Goal: Task Accomplishment & Management: Use online tool/utility

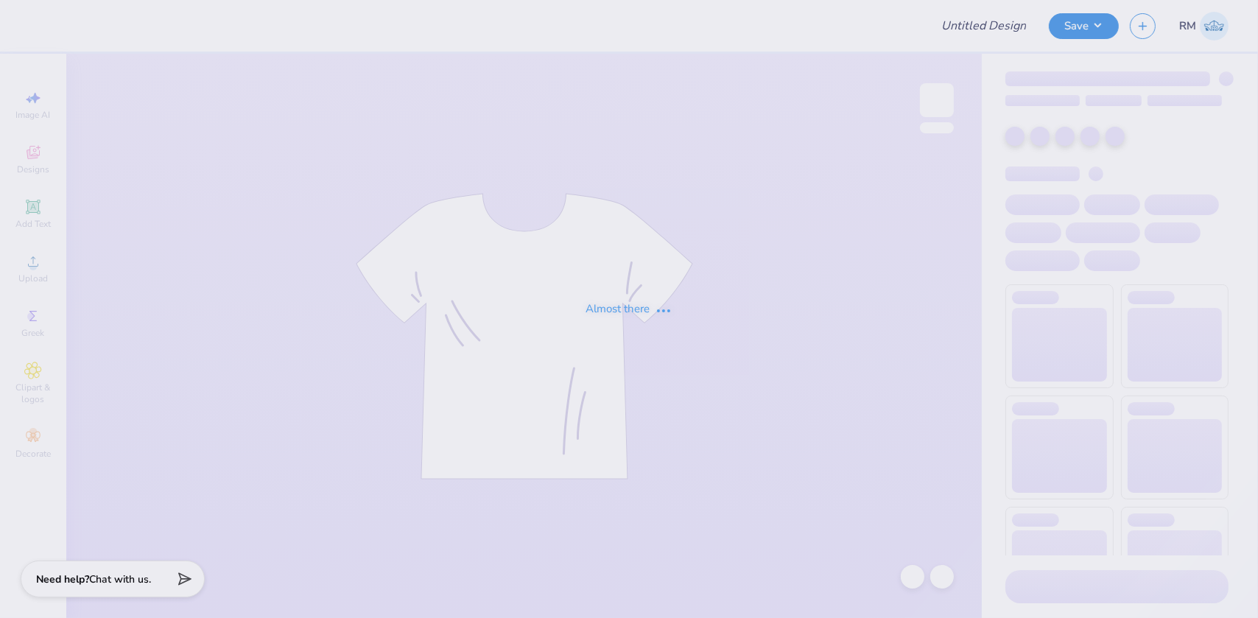
type input "FIJI Fall Rush 25"
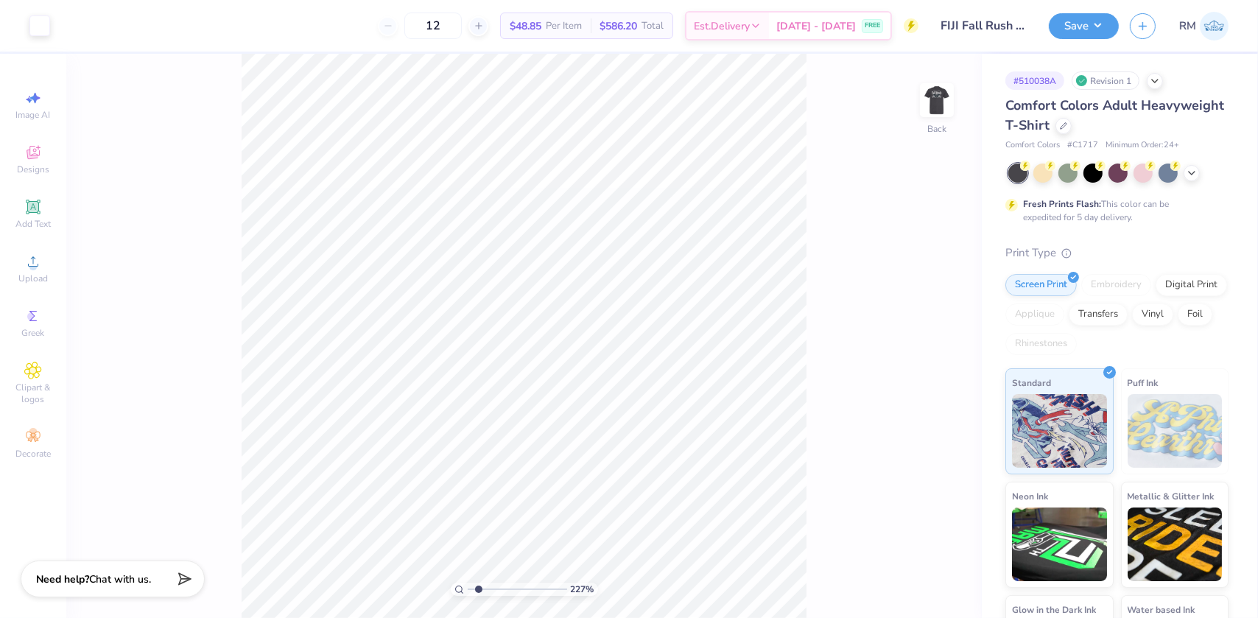
type input "2.26730332846674"
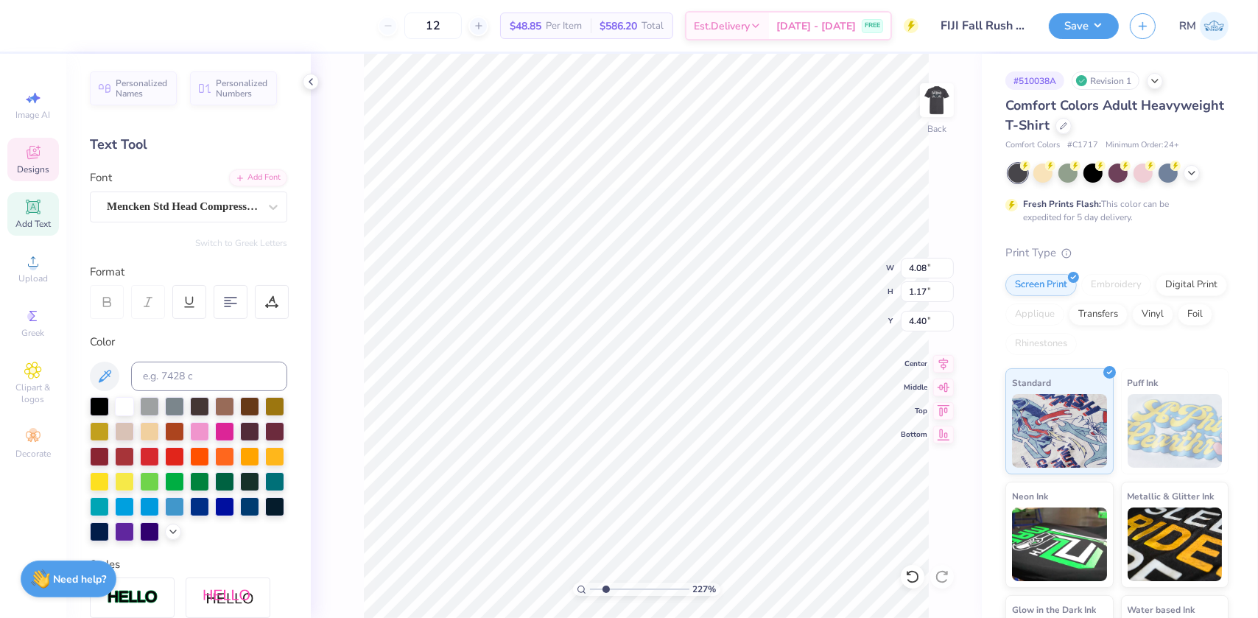
type input "4.08"
type input "1.17"
type input "4.40"
click at [922, 270] on input "4.08" at bounding box center [927, 268] width 53 height 21
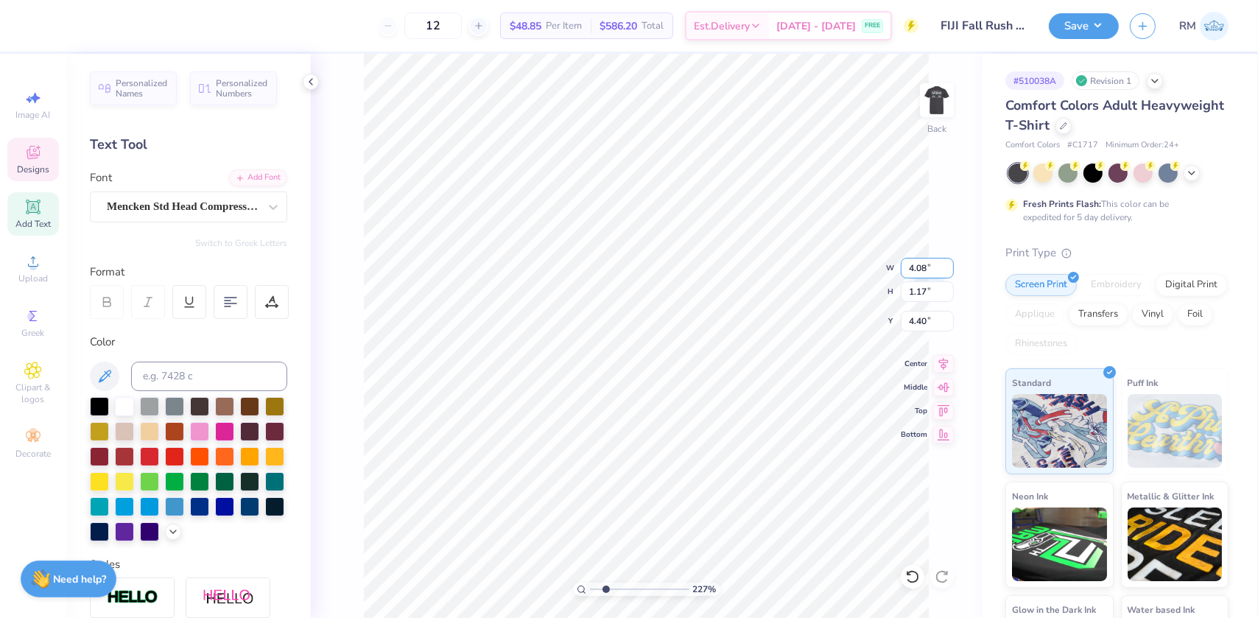
click at [922, 270] on input "4.08" at bounding box center [927, 268] width 53 height 21
type input "4.00"
type input "1.15"
type input "4.41"
type input "4.91"
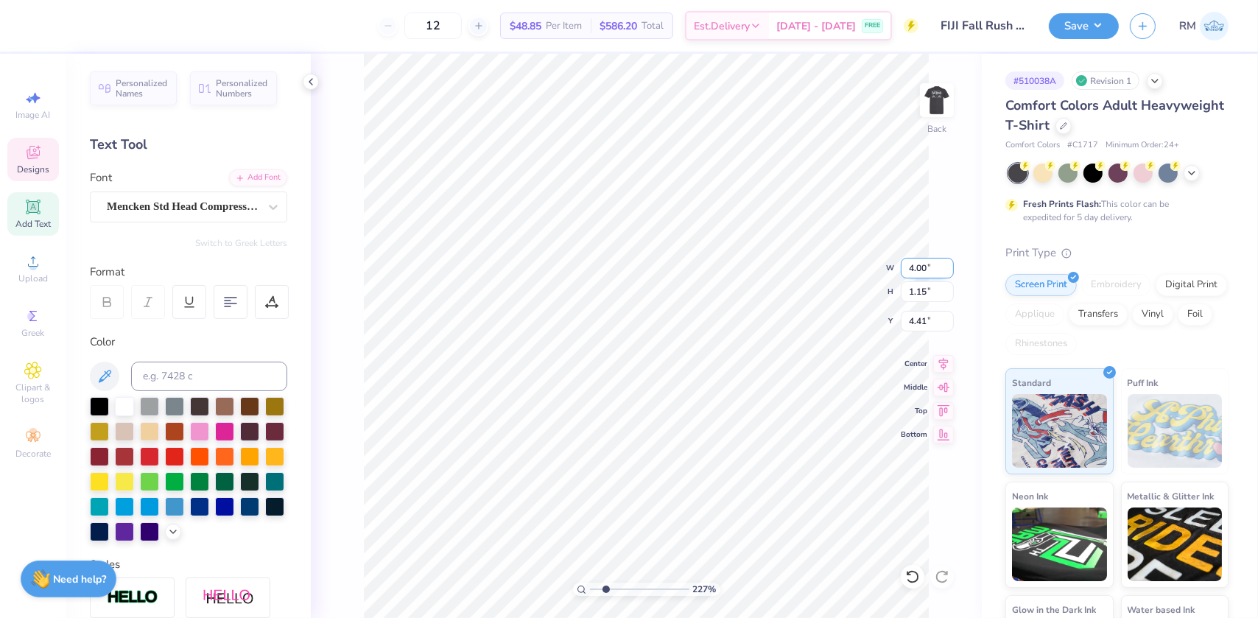
type input "1.10"
type input "3.50"
click at [922, 274] on input "4.91" at bounding box center [927, 268] width 53 height 21
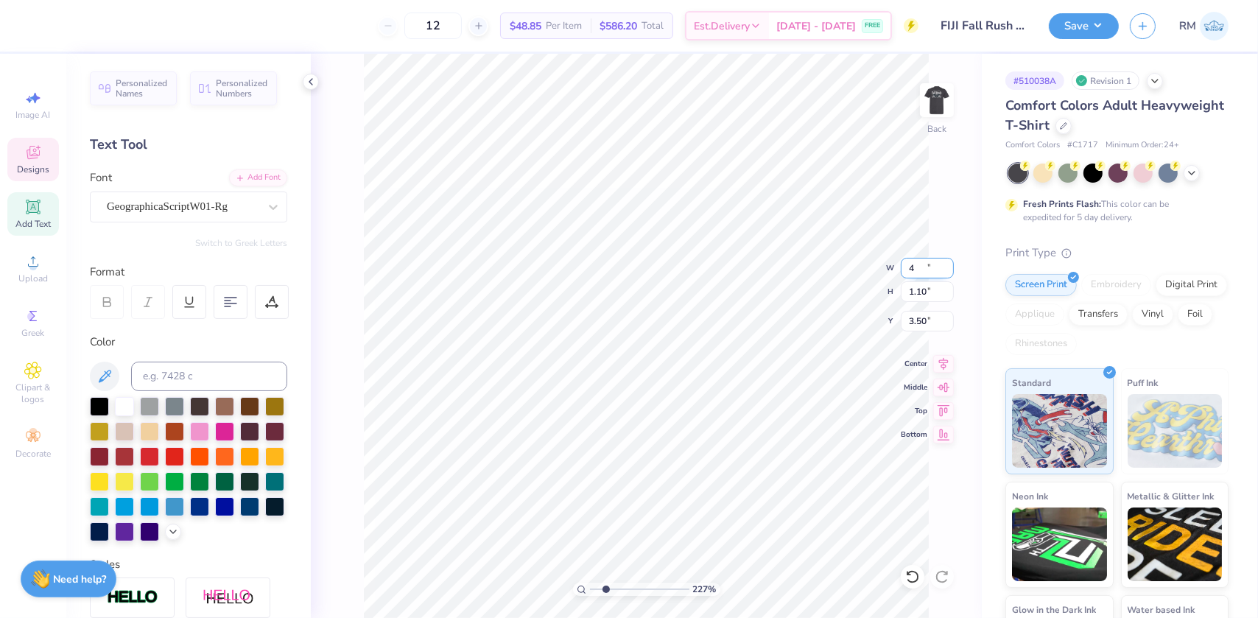
type input "4.00"
type input "0.90"
type input "3.60"
type input "3.79"
click at [735, 459] on li "Group" at bounding box center [760, 457] width 116 height 29
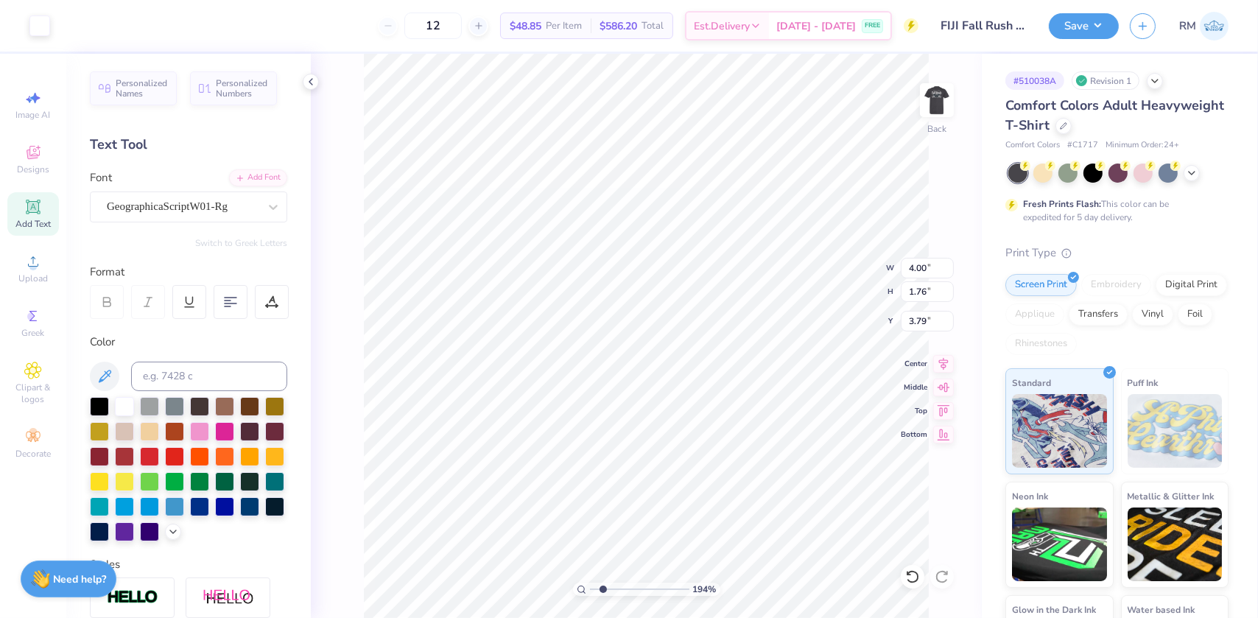
type input "2.07"
click at [604, 584] on input "range" at bounding box center [639, 589] width 99 height 13
click at [958, 479] on div "207 % Back W 4.00 4.00 " H 1.76 1.76 " Y 3.79 3.79 " Center Middle Top Bottom" at bounding box center [646, 336] width 671 height 564
click at [908, 323] on input "3.79" at bounding box center [927, 321] width 53 height 21
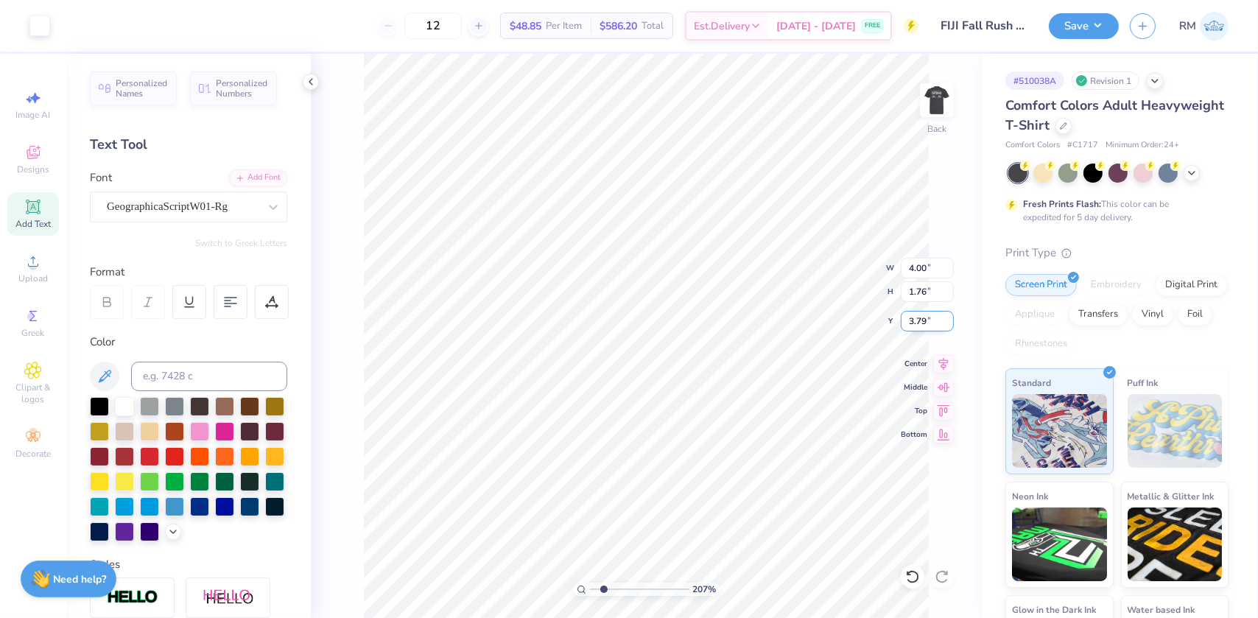
click at [908, 323] on input "3.79" at bounding box center [927, 321] width 53 height 21
type input "3.00"
click at [931, 96] on img at bounding box center [937, 100] width 59 height 59
click at [910, 262] on input "9.79" at bounding box center [927, 268] width 53 height 21
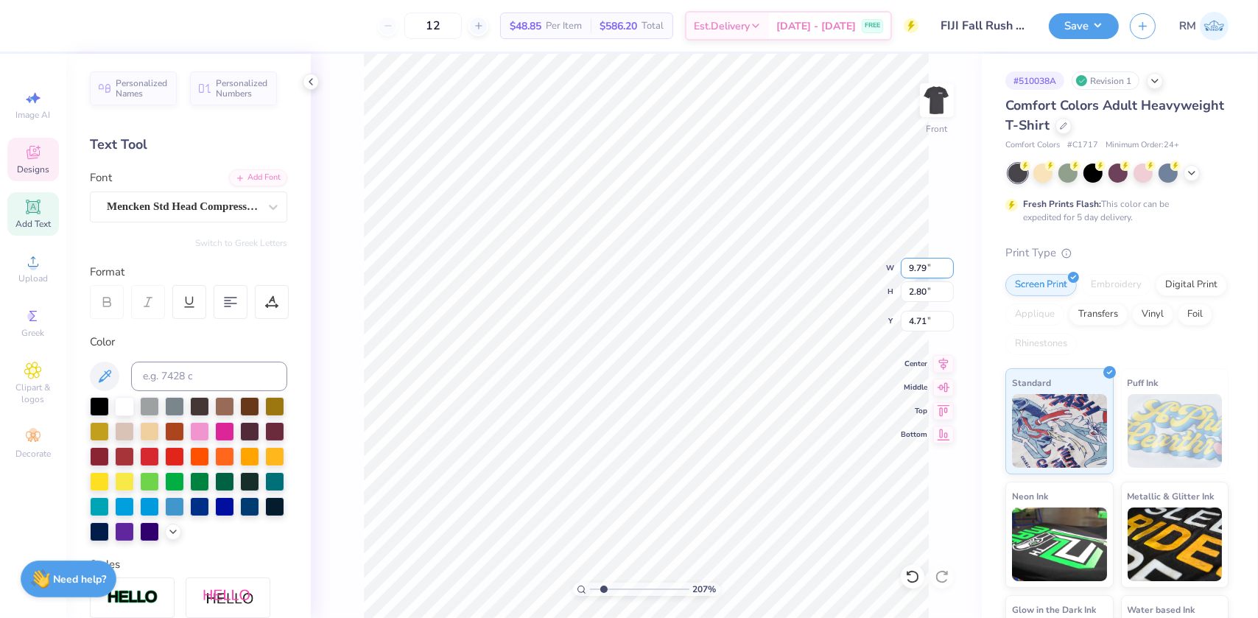
click at [910, 262] on input "9.79" at bounding box center [927, 268] width 53 height 21
type input "10.00"
type input "2.86"
type input "4.68"
type input "7.36"
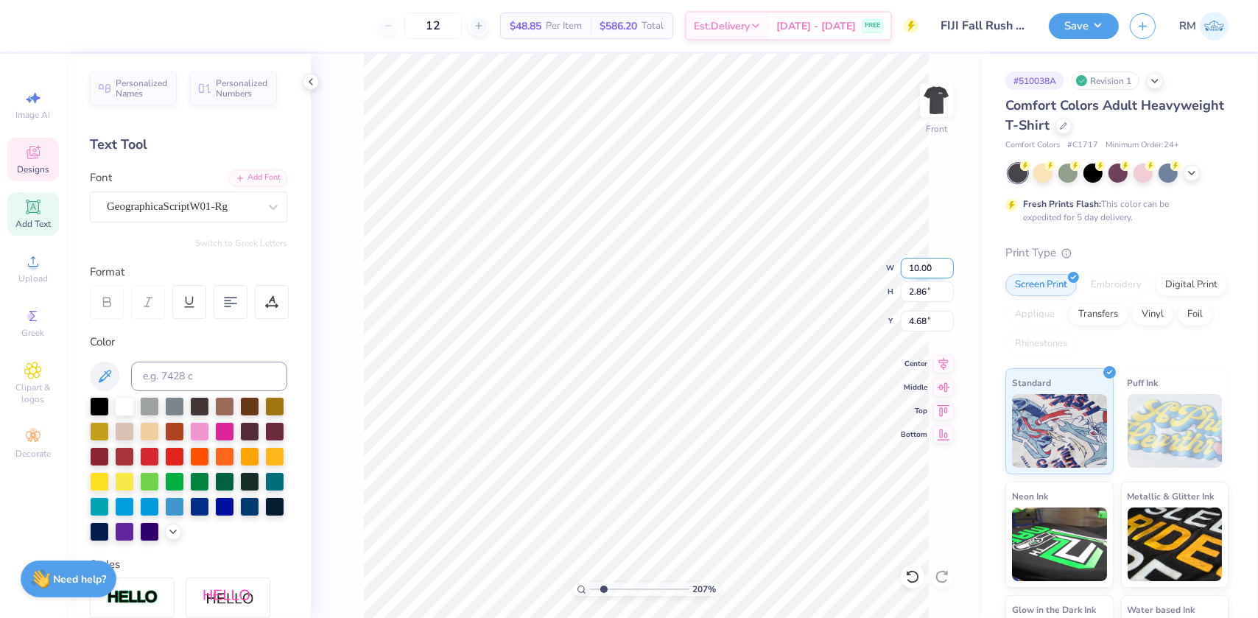
type input "1.65"
type input "3.43"
click at [918, 260] on input "7.36" at bounding box center [927, 268] width 53 height 21
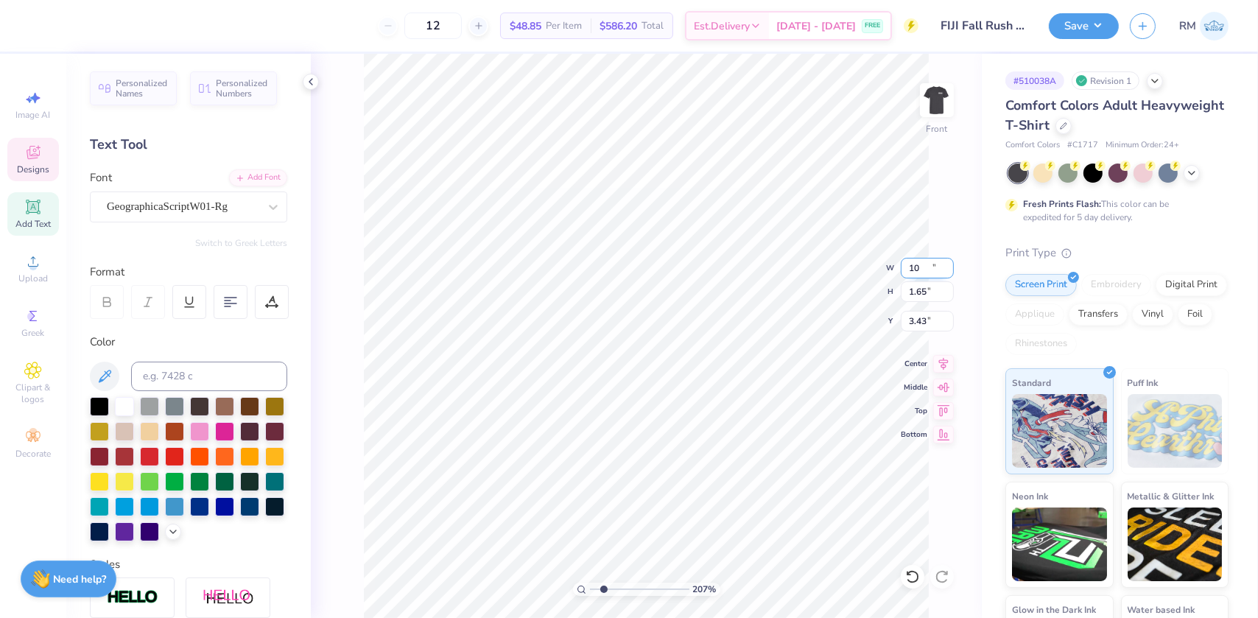
type input "10.00"
type input "2.24"
type input "3.18"
click at [942, 364] on icon at bounding box center [944, 361] width 10 height 13
type input "2.86"
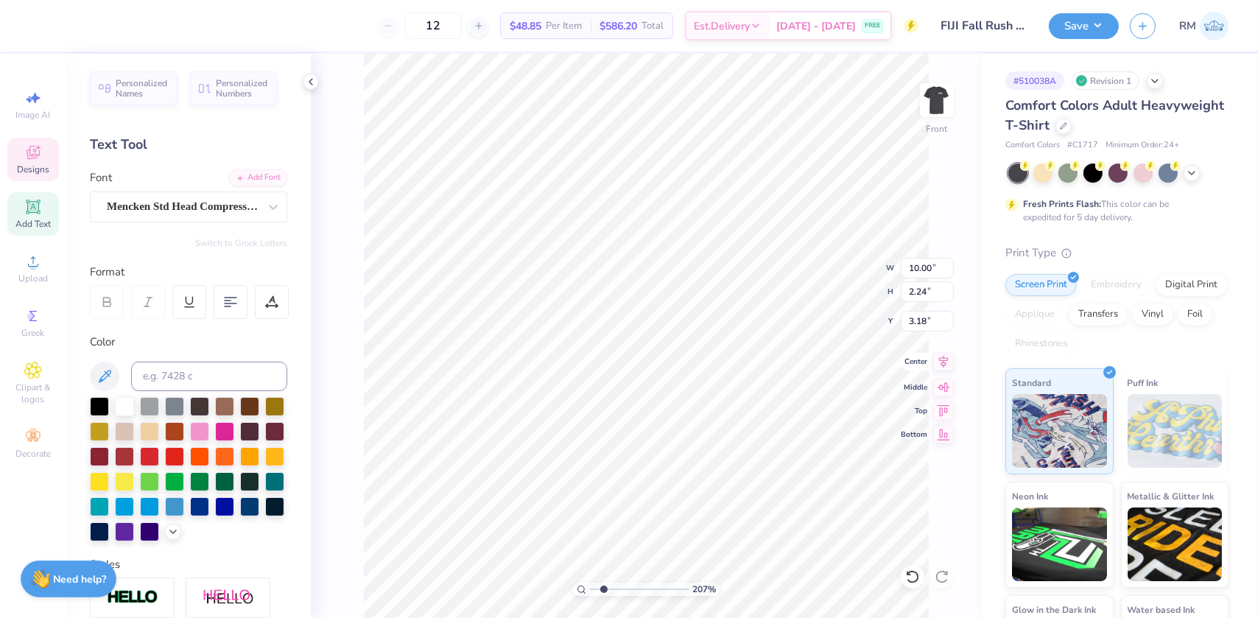
type input "4.68"
click at [938, 359] on icon at bounding box center [943, 362] width 21 height 18
type input "3.60"
type input "3.93"
type input "7.27"
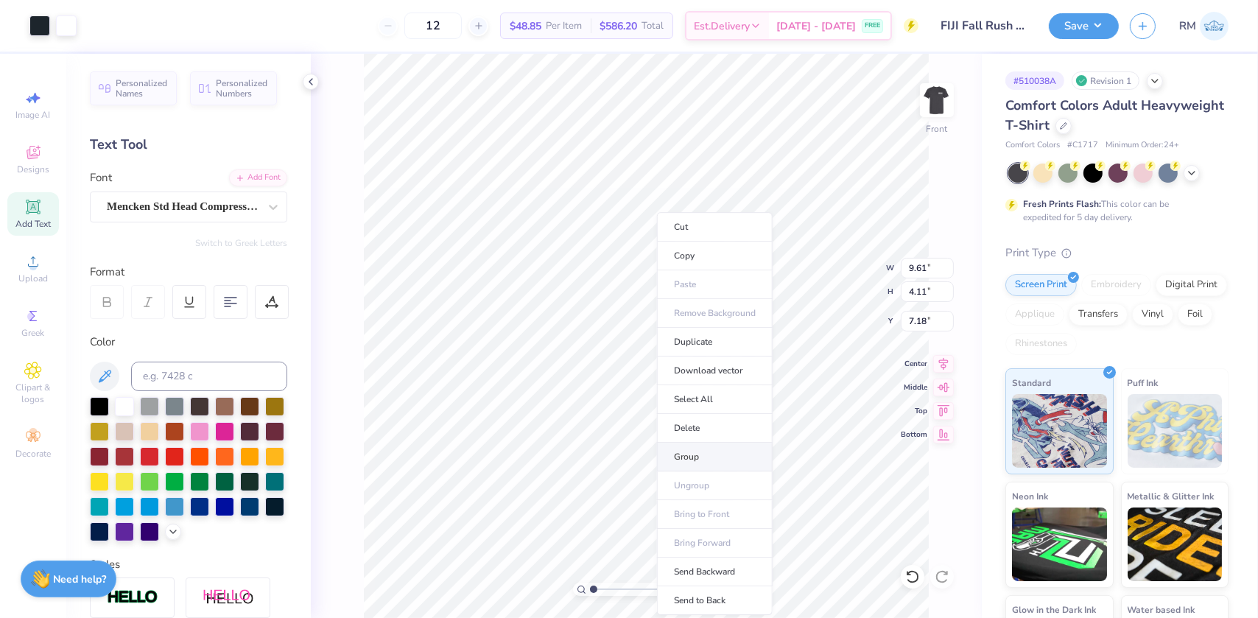
click at [696, 453] on li "Group" at bounding box center [715, 457] width 116 height 29
drag, startPoint x: 603, startPoint y: 589, endPoint x: 595, endPoint y: 589, distance: 8.8
click at [595, 589] on input "range" at bounding box center [639, 589] width 99 height 13
click at [942, 353] on icon at bounding box center [943, 362] width 21 height 18
click at [942, 357] on icon at bounding box center [944, 361] width 10 height 13
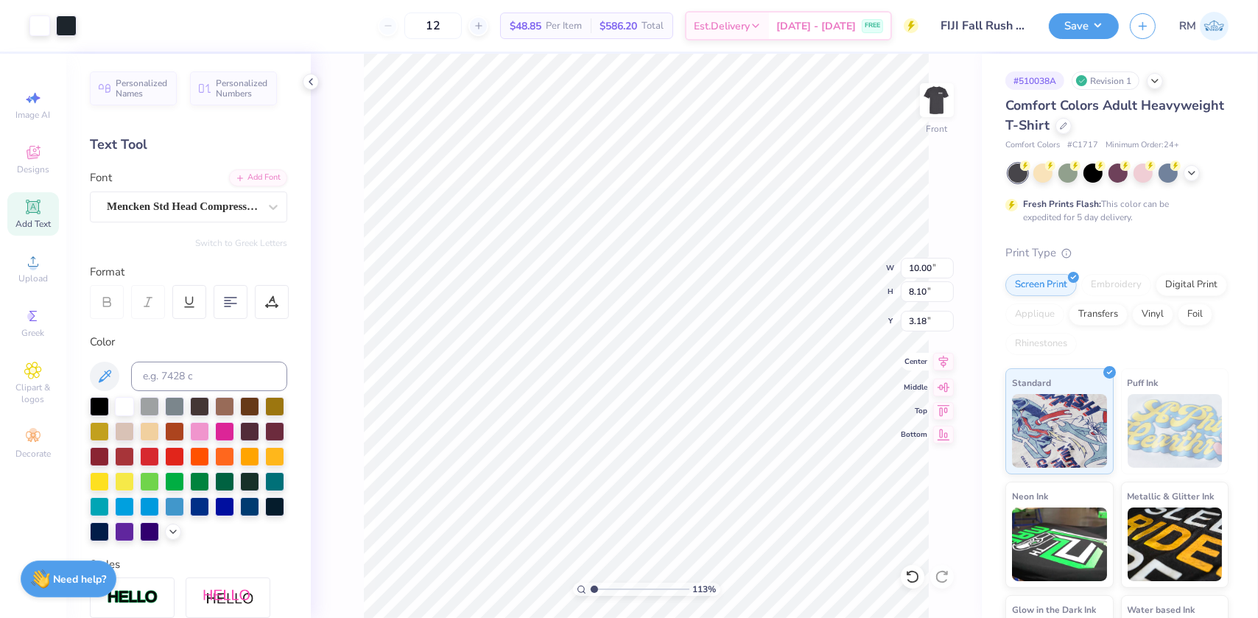
click at [942, 358] on icon at bounding box center [943, 362] width 21 height 18
type input "1"
click at [680, 449] on li "Group" at bounding box center [711, 457] width 116 height 29
click at [915, 317] on input "3.18" at bounding box center [927, 321] width 53 height 21
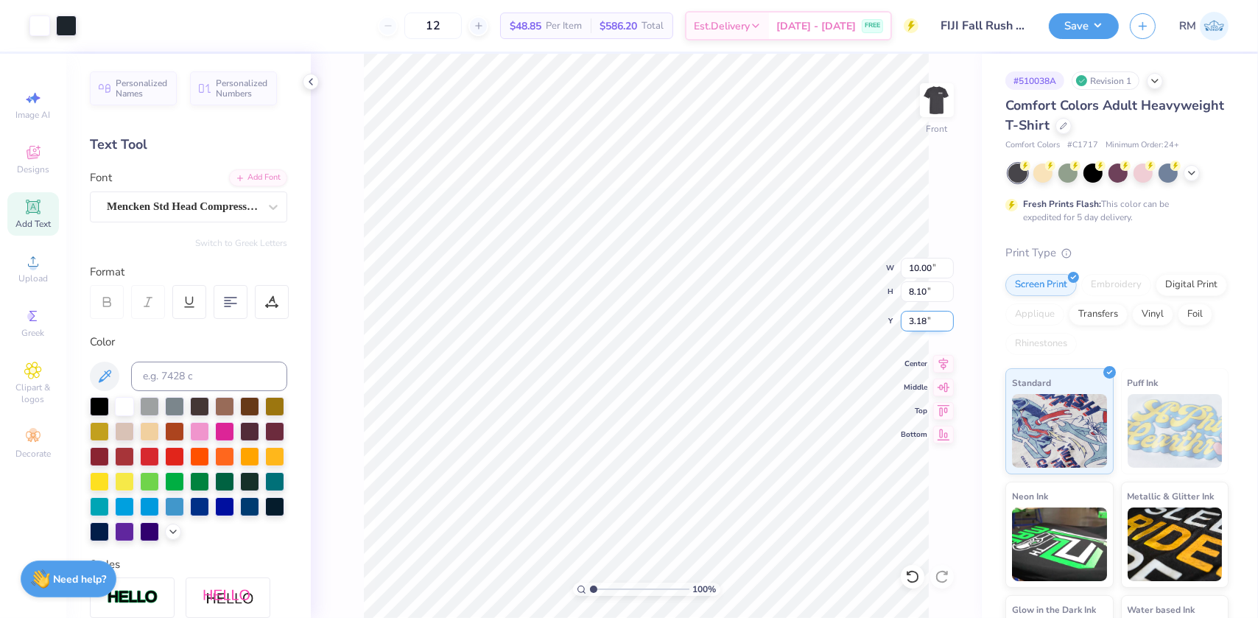
click at [915, 317] on input "3.18" at bounding box center [927, 321] width 53 height 21
type input "3.00"
click at [931, 113] on img at bounding box center [937, 100] width 59 height 59
click at [936, 357] on icon at bounding box center [943, 362] width 21 height 18
click at [943, 359] on icon at bounding box center [943, 362] width 21 height 18
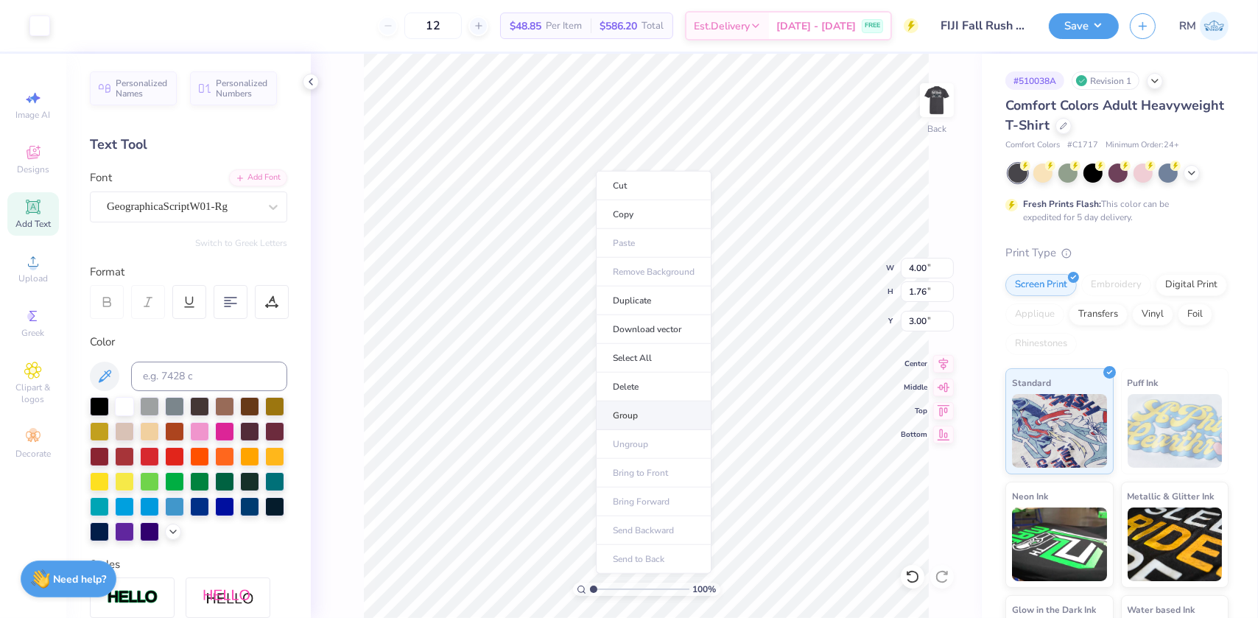
click at [630, 411] on li "Group" at bounding box center [654, 416] width 116 height 29
click at [582, 586] on icon at bounding box center [582, 590] width 10 height 10
drag, startPoint x: 589, startPoint y: 587, endPoint x: 579, endPoint y: 588, distance: 10.3
click at [579, 588] on div "100 %" at bounding box center [646, 589] width 147 height 13
type input "1"
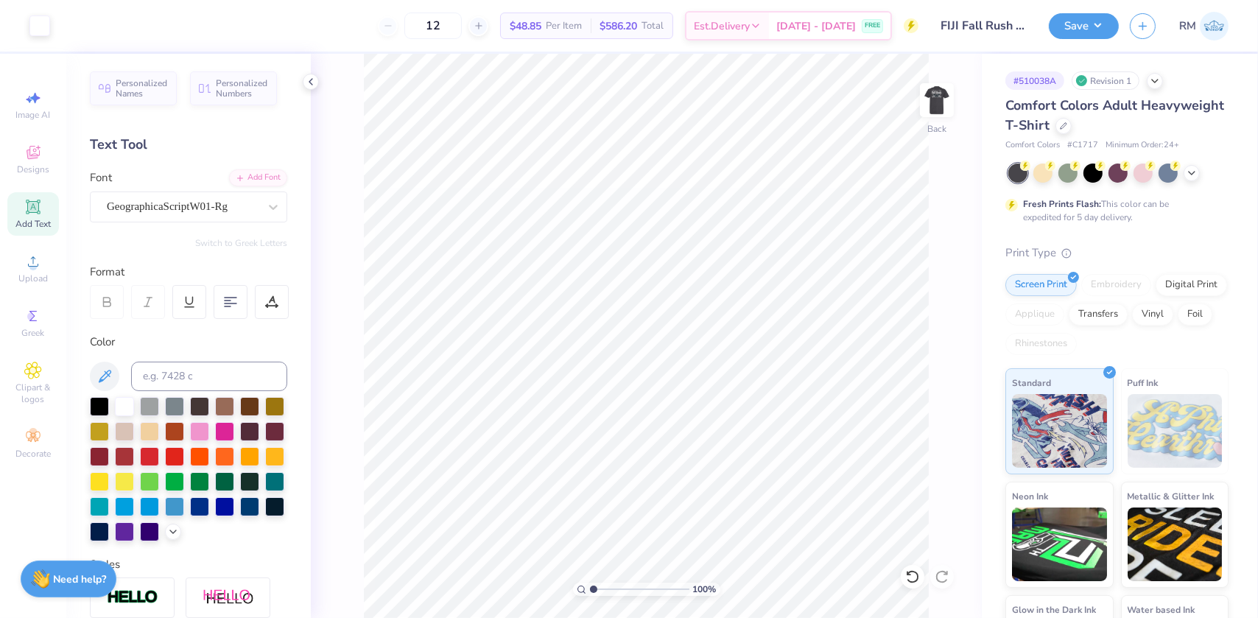
drag, startPoint x: 595, startPoint y: 591, endPoint x: 570, endPoint y: 589, distance: 25.1
click at [590, 589] on input "range" at bounding box center [639, 589] width 99 height 13
click at [939, 90] on img at bounding box center [937, 100] width 59 height 59
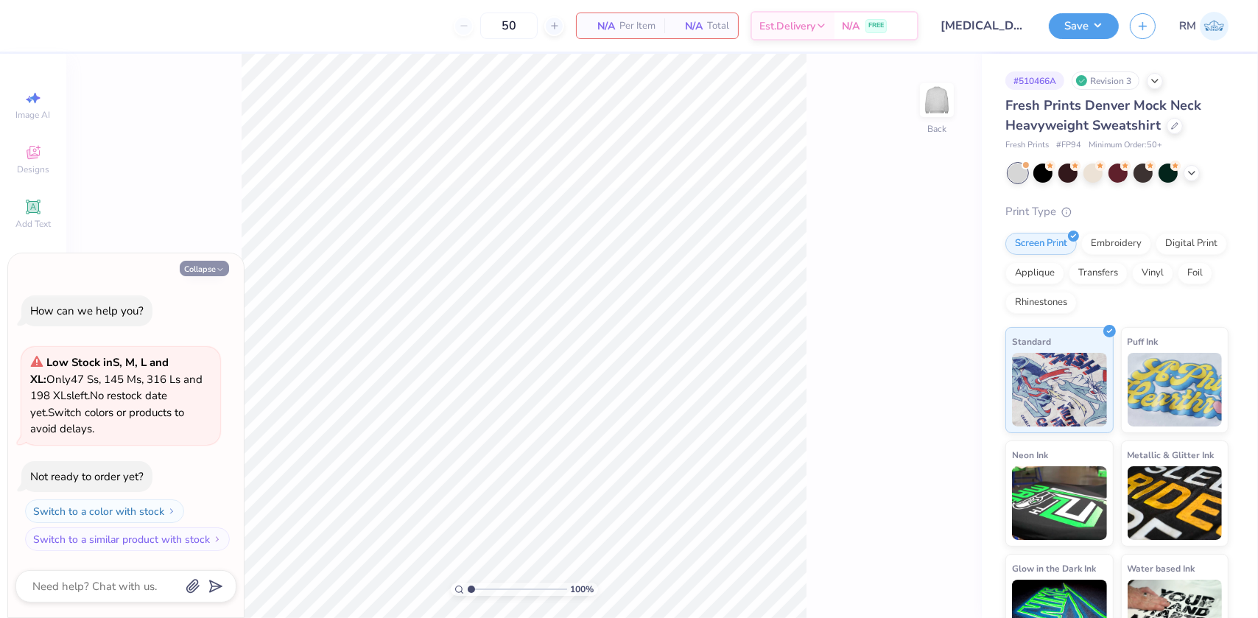
click at [199, 267] on button "Collapse" at bounding box center [204, 268] width 49 height 15
type textarea "x"
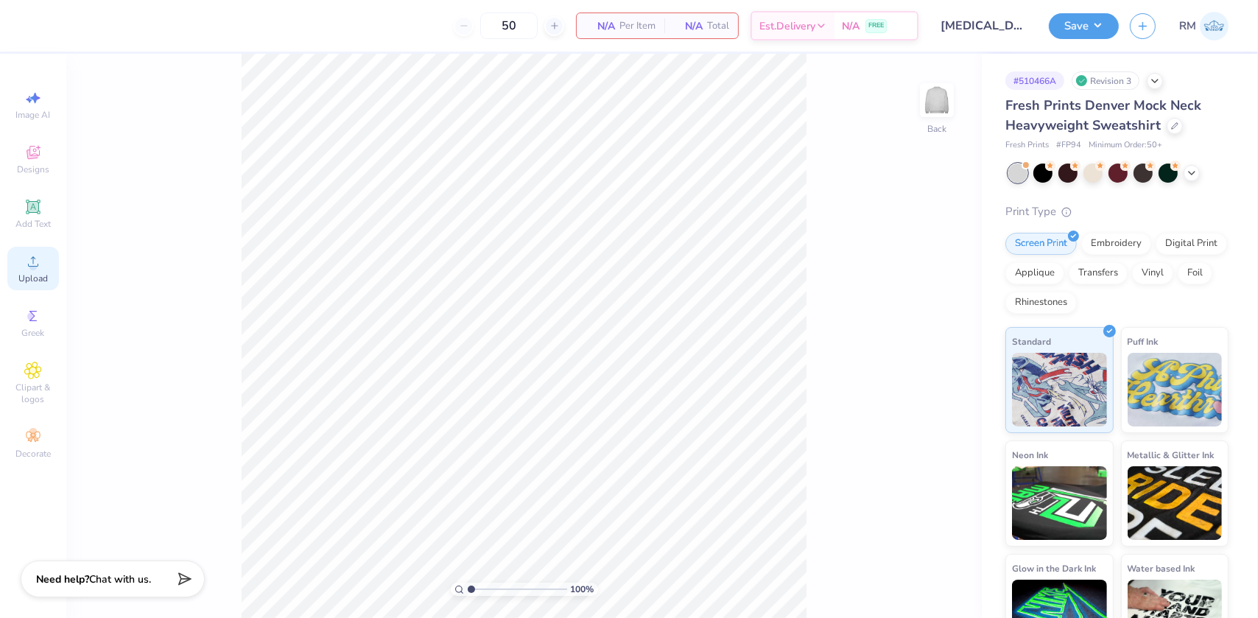
click at [21, 269] on div "Upload" at bounding box center [33, 268] width 52 height 43
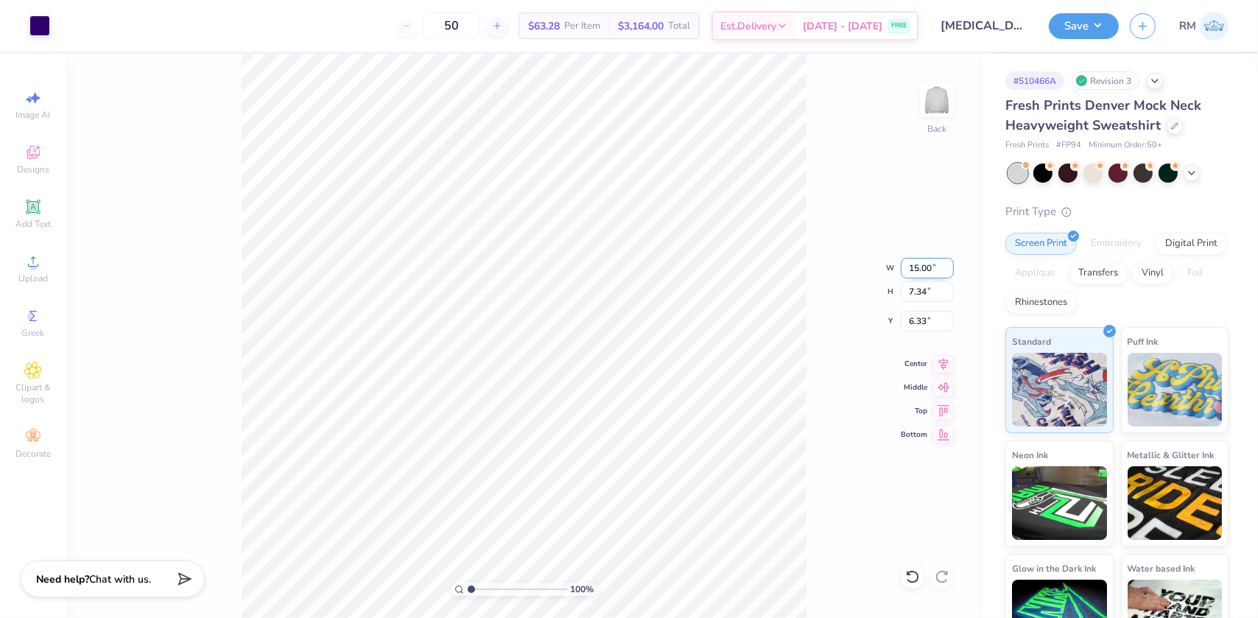
click at [924, 266] on input "15.00" at bounding box center [927, 268] width 53 height 21
type input "12.50"
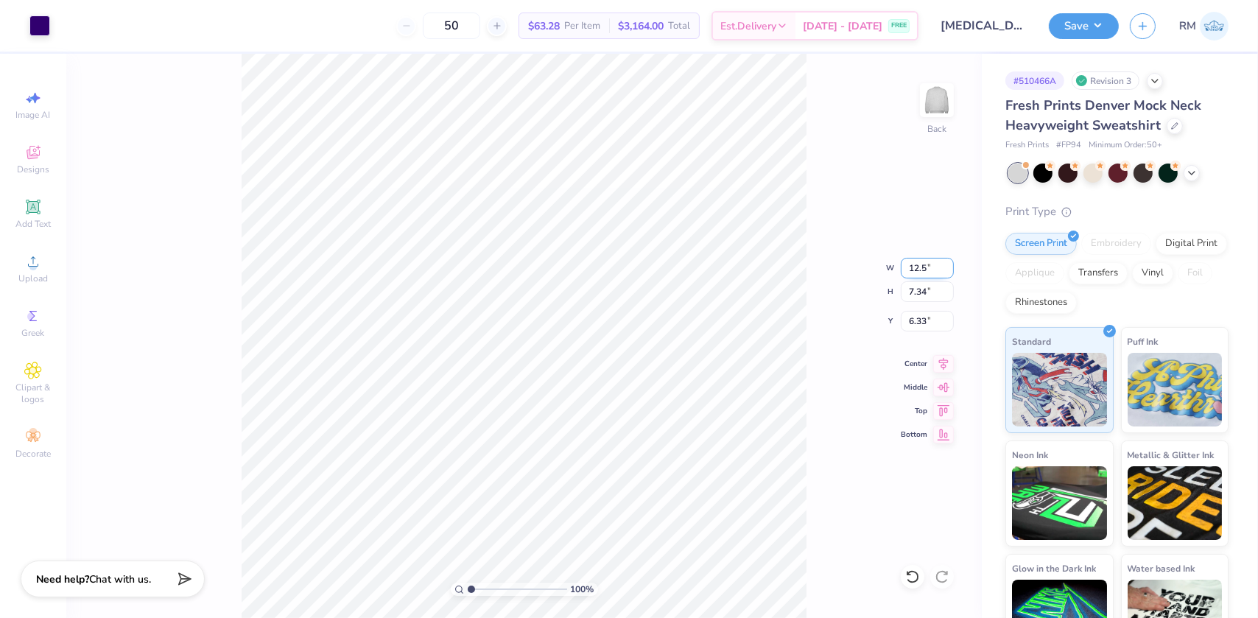
type input "6.12"
click at [911, 326] on input "6.94" at bounding box center [927, 321] width 53 height 21
type input "3.00"
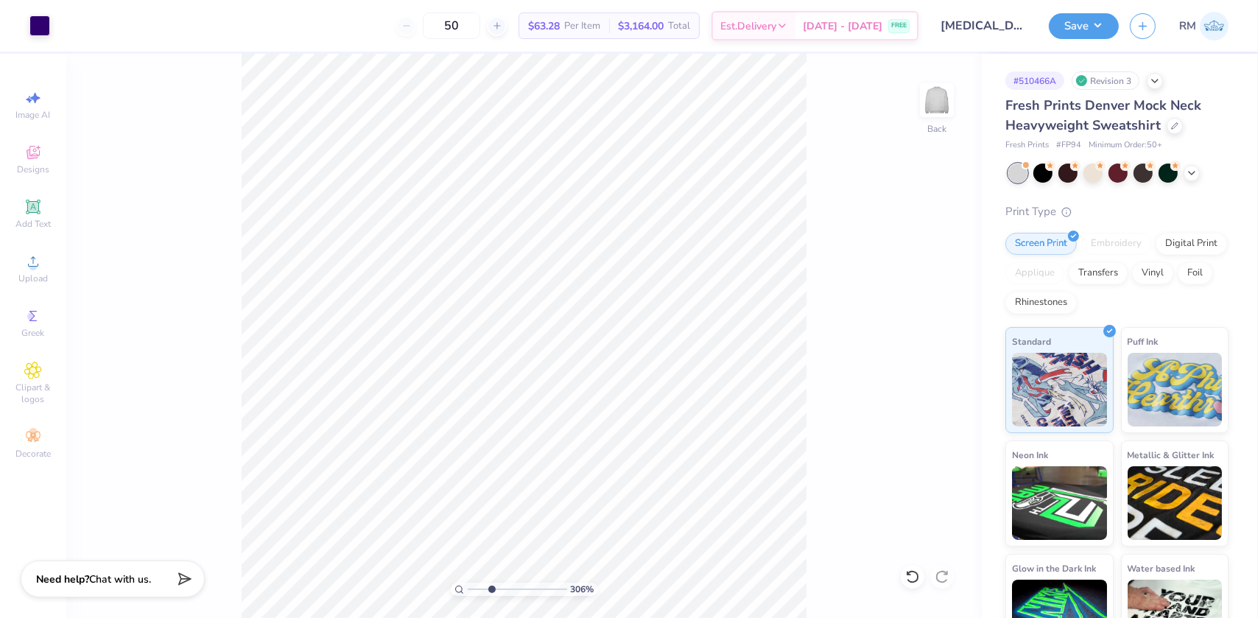
drag, startPoint x: 472, startPoint y: 590, endPoint x: 491, endPoint y: 588, distance: 19.3
click at [491, 588] on input "range" at bounding box center [517, 589] width 99 height 13
drag, startPoint x: 492, startPoint y: 587, endPoint x: 464, endPoint y: 587, distance: 28.0
type input "1"
click at [468, 587] on input "range" at bounding box center [517, 589] width 99 height 13
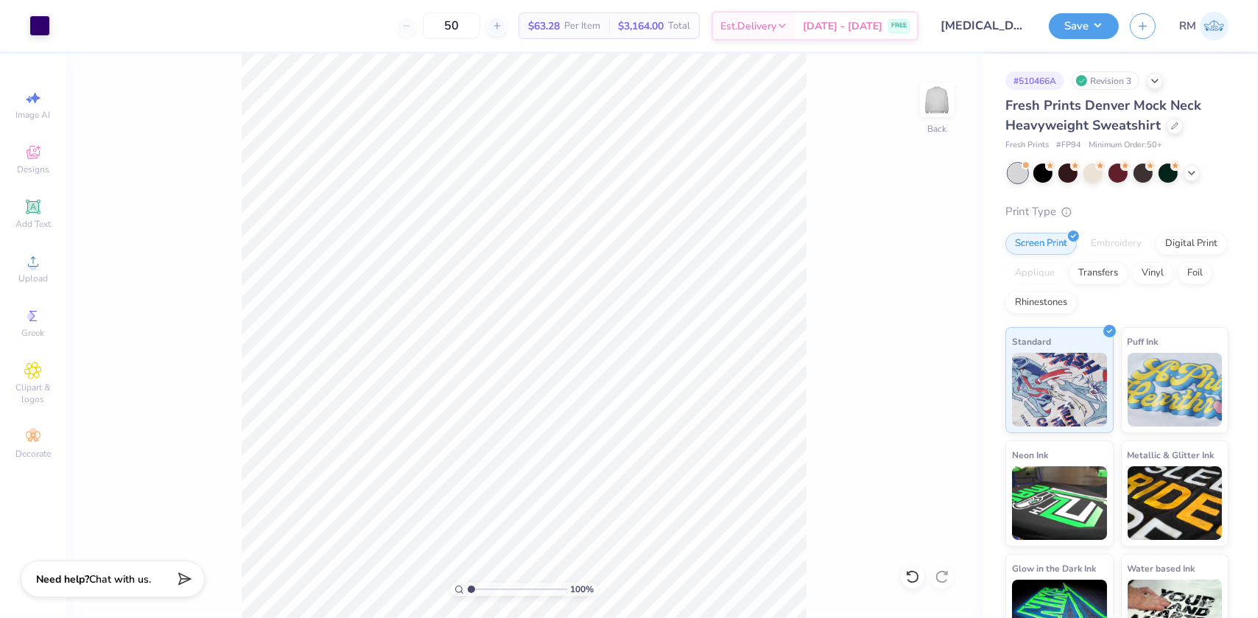
click at [825, 457] on div "100 % Back" at bounding box center [524, 336] width 916 height 564
click at [1107, 27] on button "Save" at bounding box center [1084, 24] width 70 height 26
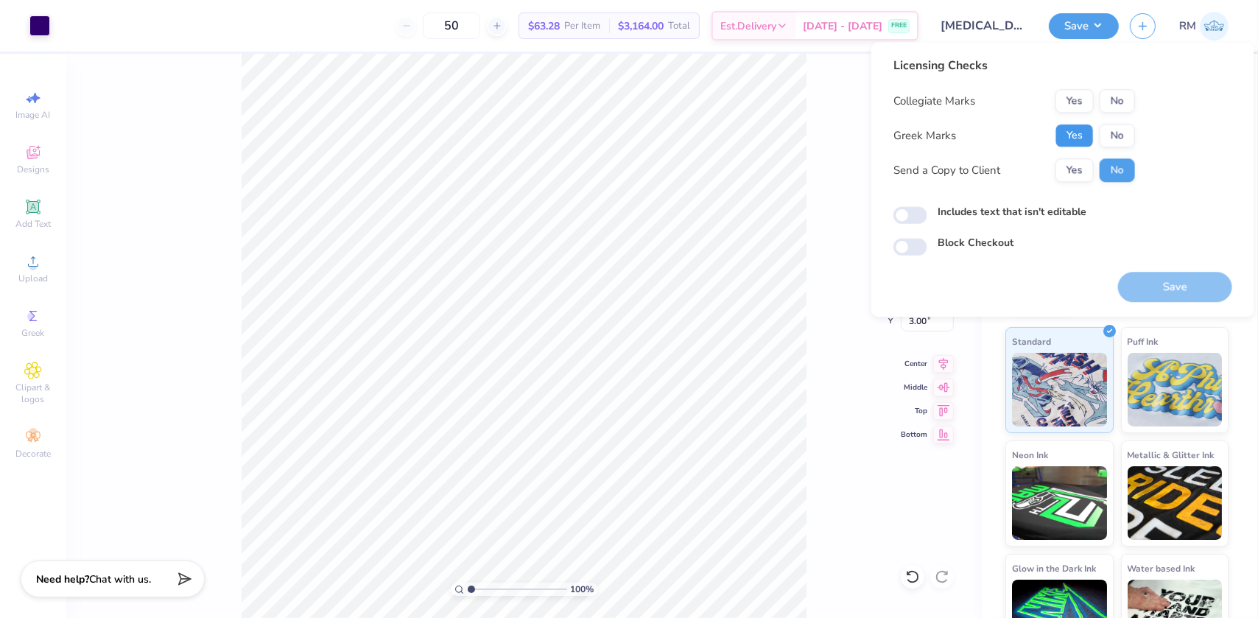
click at [1076, 137] on button "Yes" at bounding box center [1075, 136] width 38 height 24
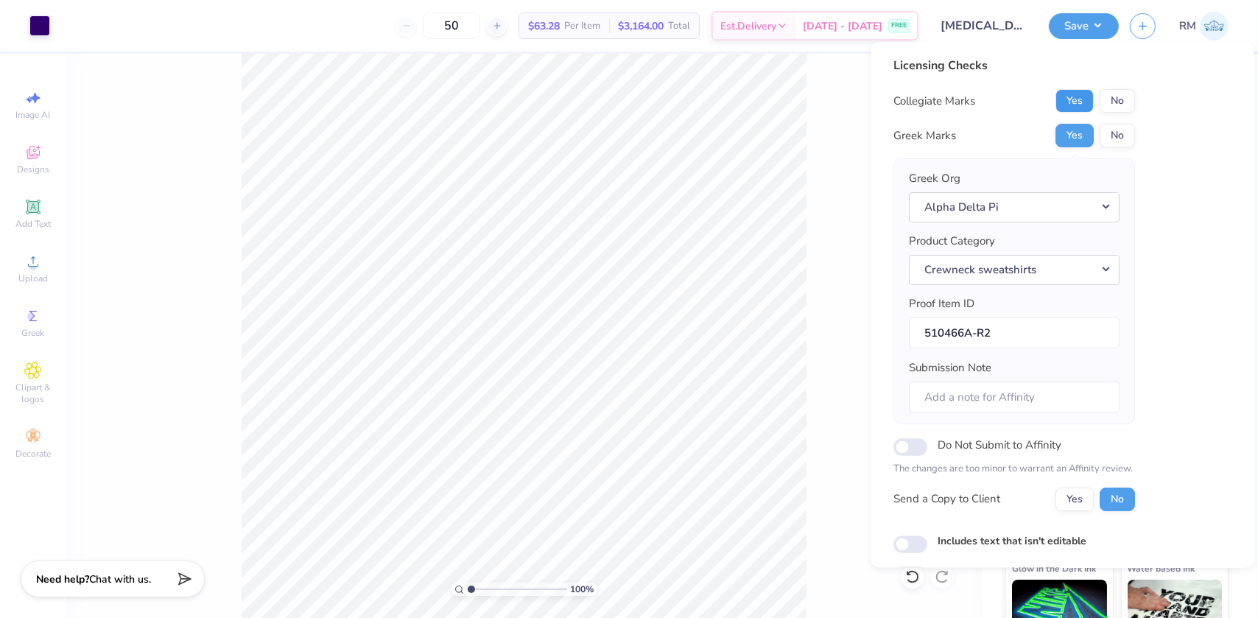
click at [1078, 99] on button "Yes" at bounding box center [1075, 101] width 38 height 24
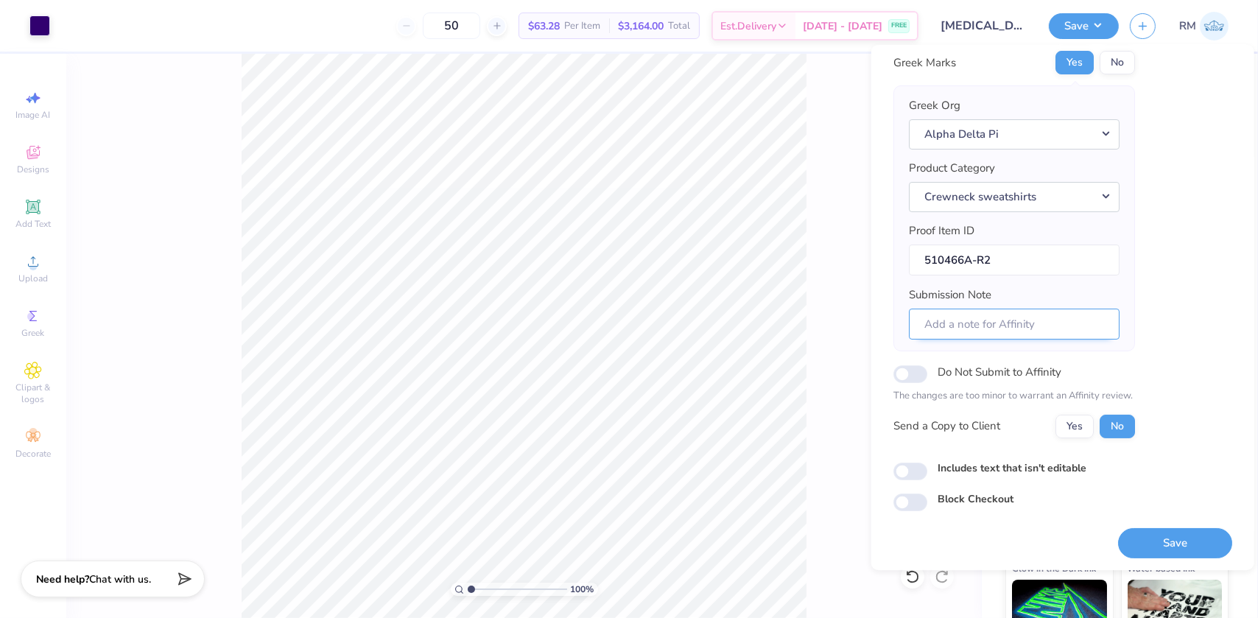
scroll to position [77, 0]
click at [1030, 320] on input "Submission Note" at bounding box center [1014, 323] width 211 height 32
drag, startPoint x: 1002, startPoint y: 326, endPoint x: 1033, endPoint y: 324, distance: 31.0
click at [1033, 324] on input "Chapter name: ETA PI, Event: Parent's Weekend 2025" at bounding box center [1014, 323] width 211 height 32
paste input "GL: y General Merch Theta Iota CL: y Bucknell University™"
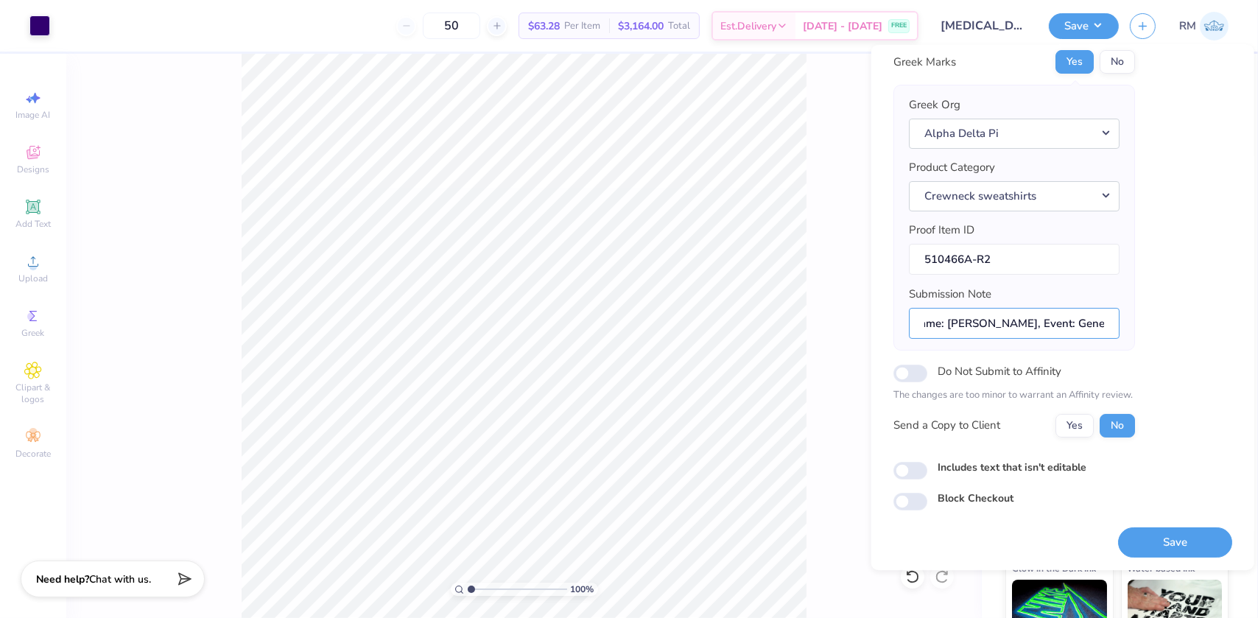
scroll to position [0, 66]
type input "Chapter name: Theta Iota, Event: General Meerch"
drag, startPoint x: 1031, startPoint y: 323, endPoint x: 1045, endPoint y: 320, distance: 14.5
click at [1045, 320] on input "Chapter name: Theta Iota, Event: General Meerch" at bounding box center [1014, 323] width 211 height 32
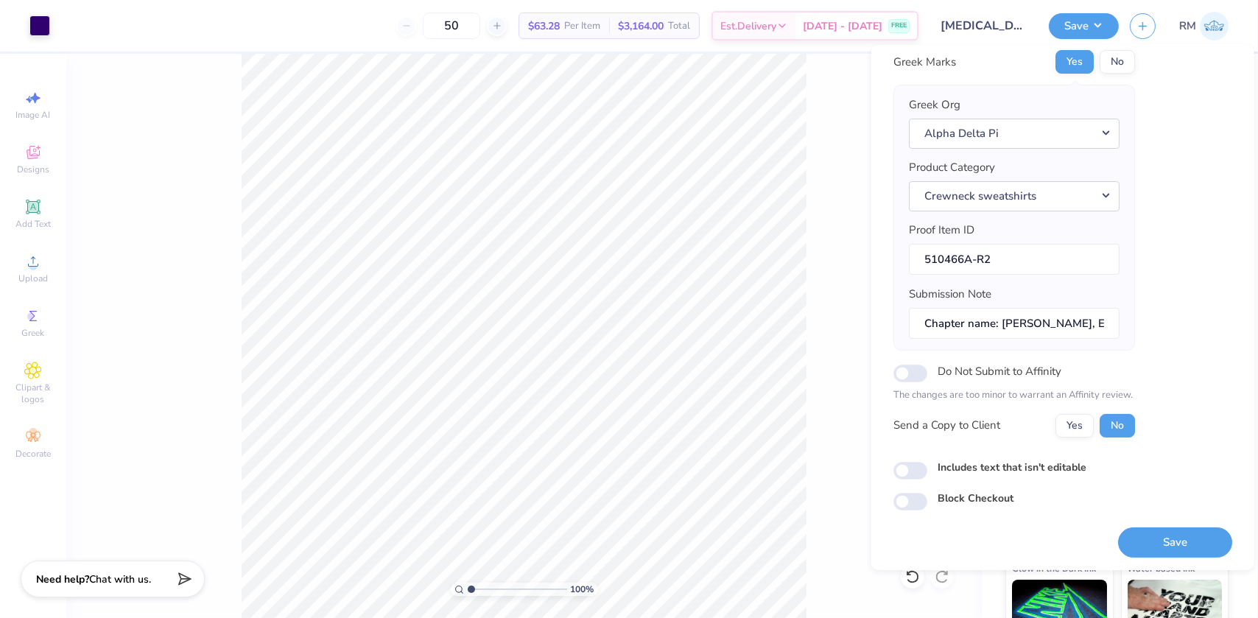
click at [1129, 266] on div "Greek Org Alpha Delta Pi Product Category Crewneck sweatshirts Proof Item ID 51…" at bounding box center [1015, 218] width 242 height 266
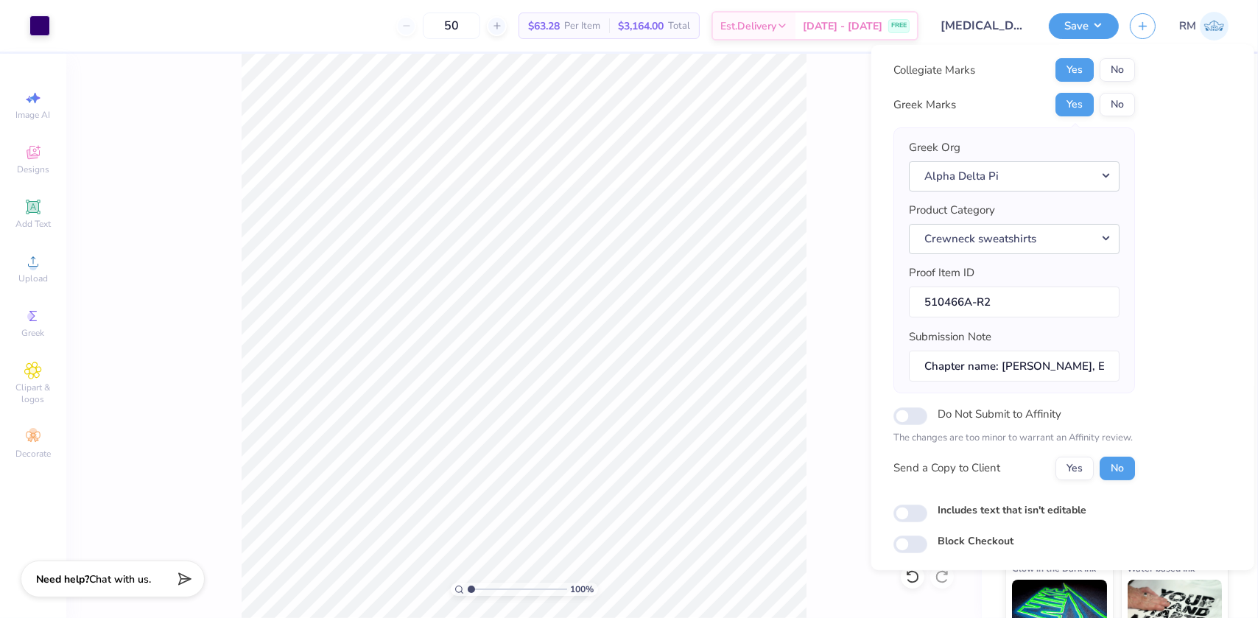
scroll to position [10, 0]
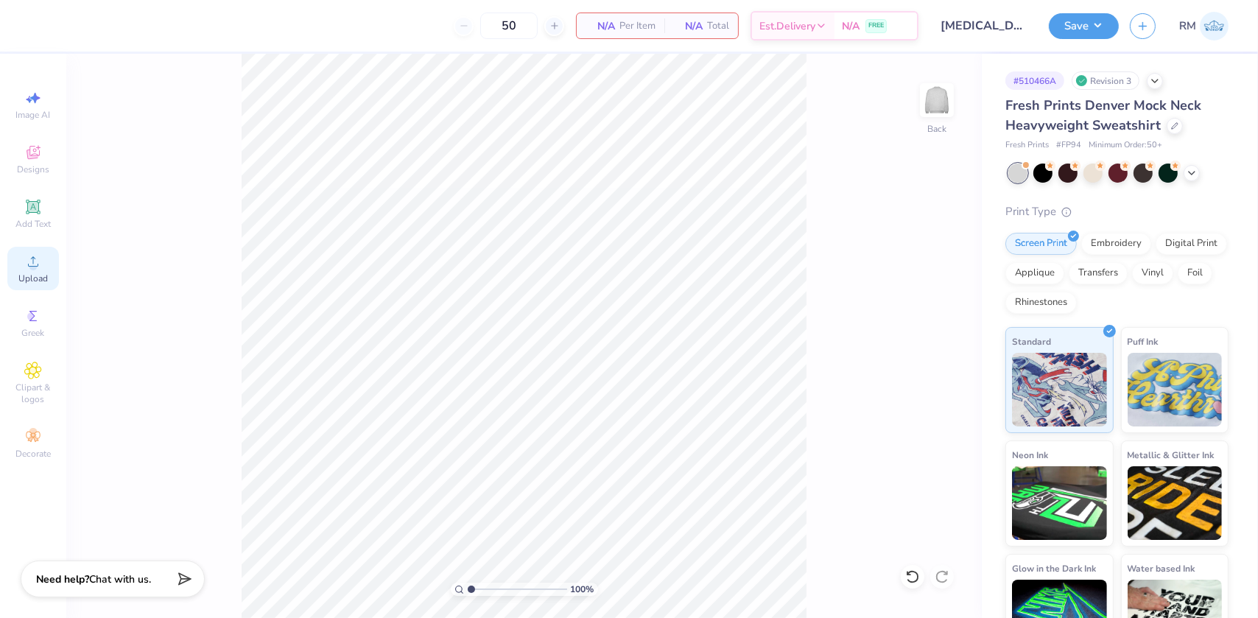
click at [32, 257] on icon at bounding box center [33, 262] width 18 height 18
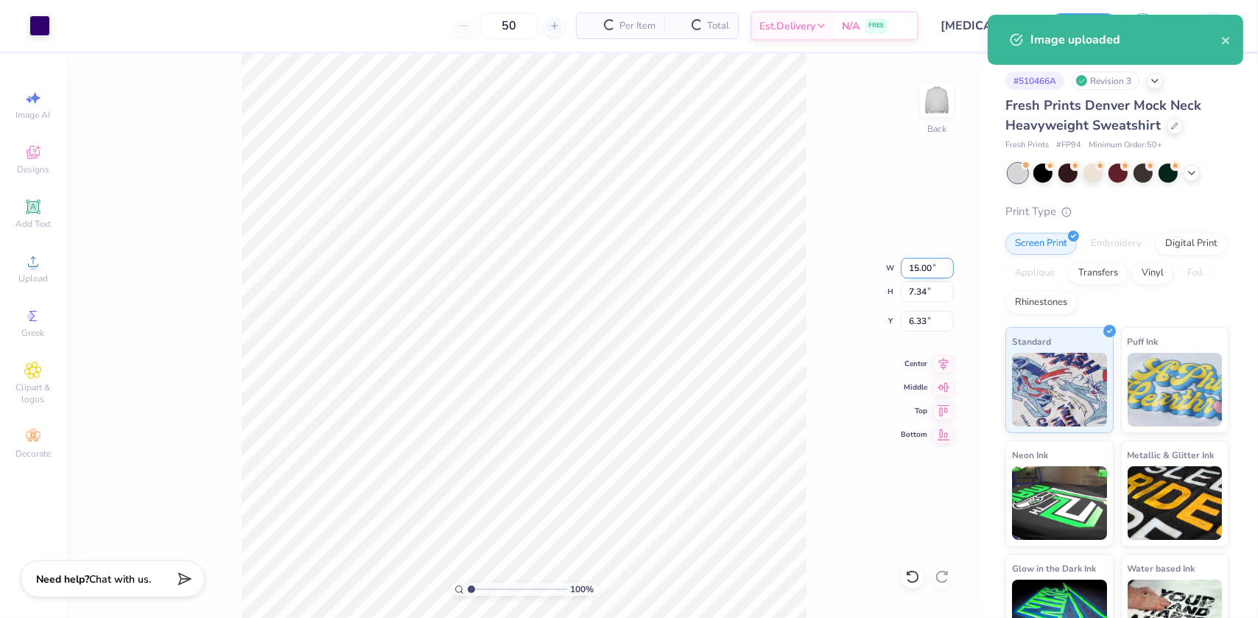
click at [919, 267] on input "15.00" at bounding box center [927, 268] width 53 height 21
type input "12.50"
type input "6.12"
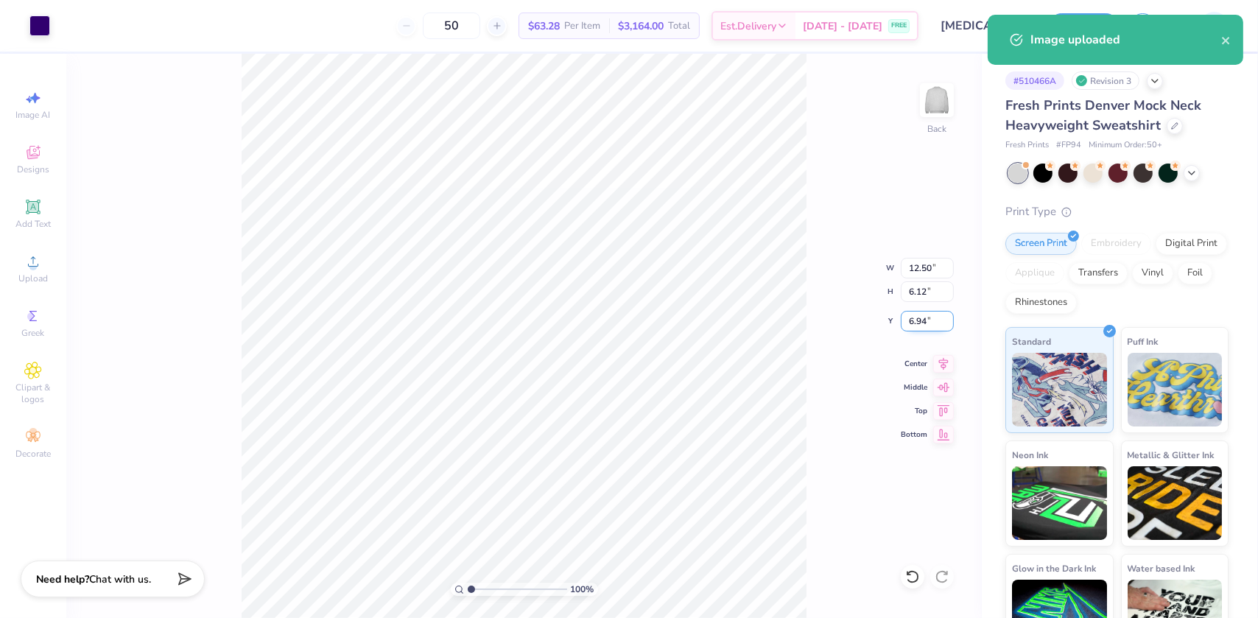
click at [928, 315] on input "6.94" at bounding box center [927, 321] width 53 height 21
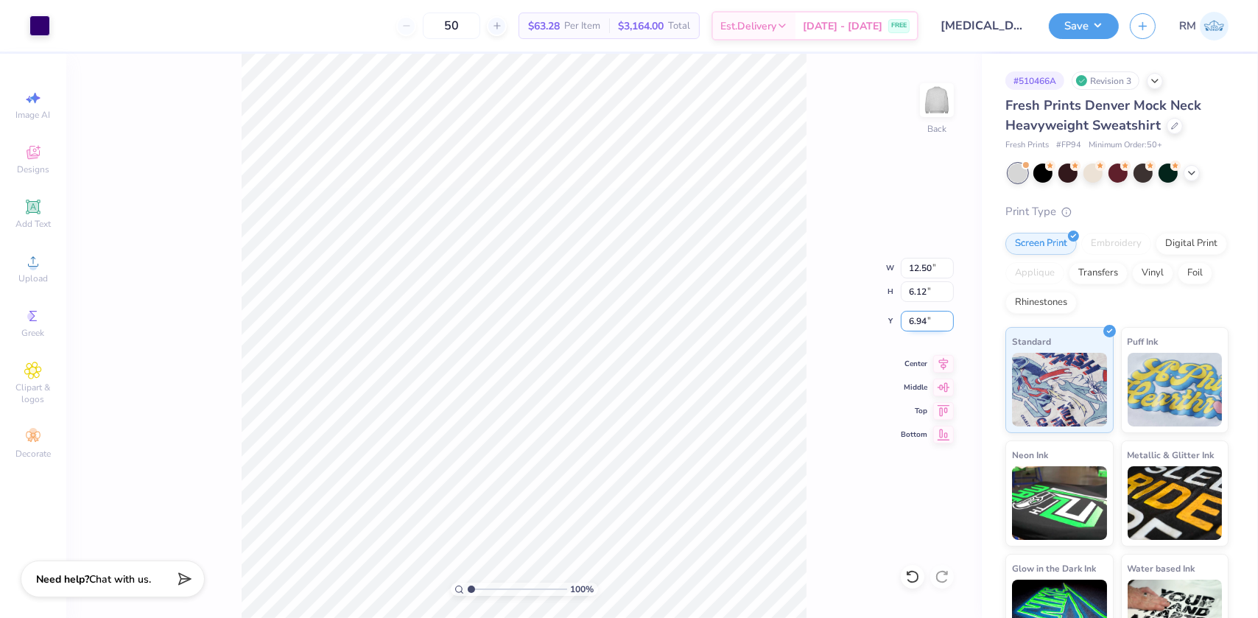
click at [928, 315] on input "6.94" at bounding box center [927, 321] width 53 height 21
type input "3.00"
click at [945, 361] on icon at bounding box center [943, 362] width 21 height 18
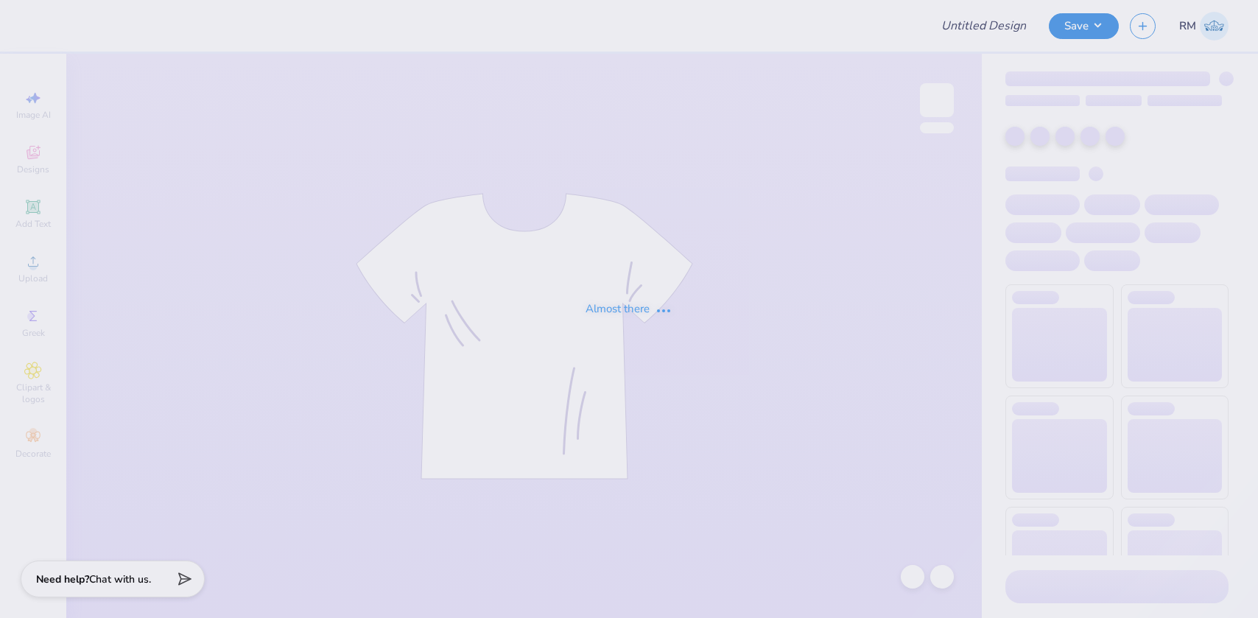
type input "anchor splash shorts"
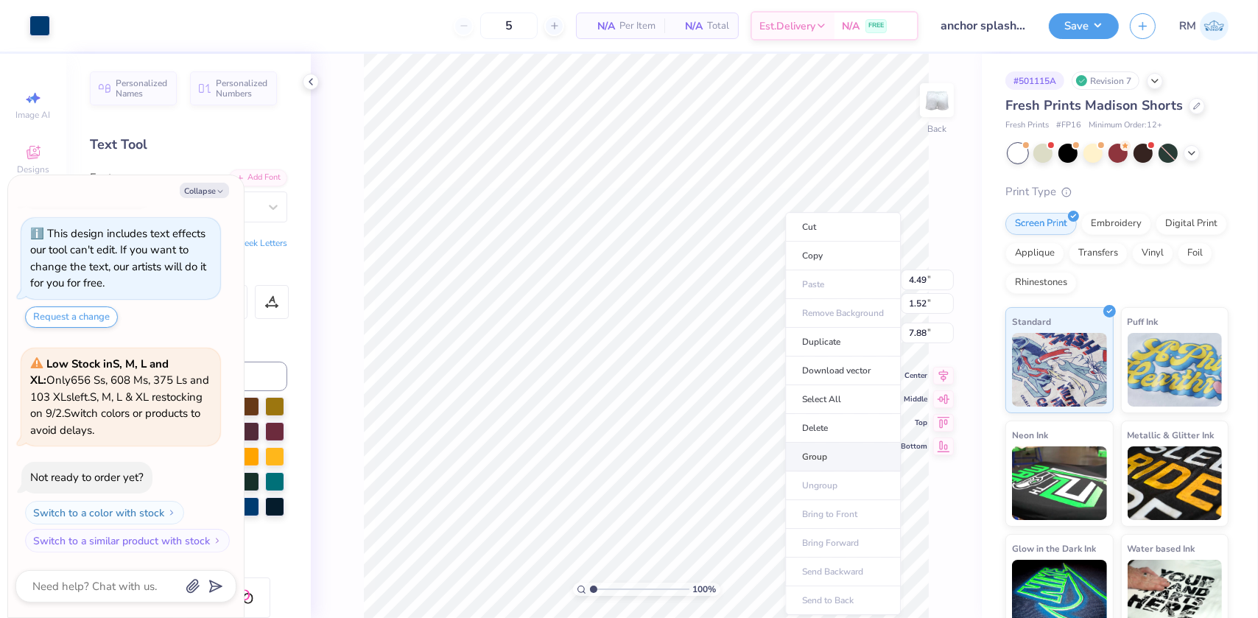
click at [817, 458] on li "Group" at bounding box center [843, 457] width 116 height 29
click at [309, 83] on icon at bounding box center [311, 82] width 12 height 12
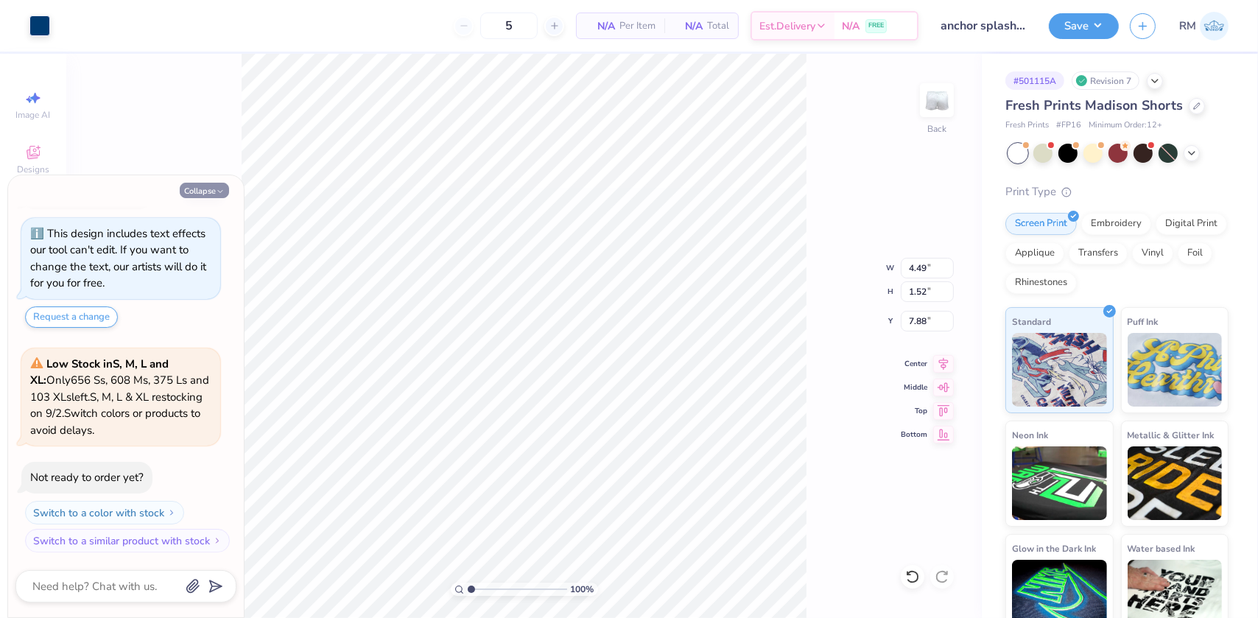
click at [194, 184] on button "Collapse" at bounding box center [204, 190] width 49 height 15
type textarea "x"
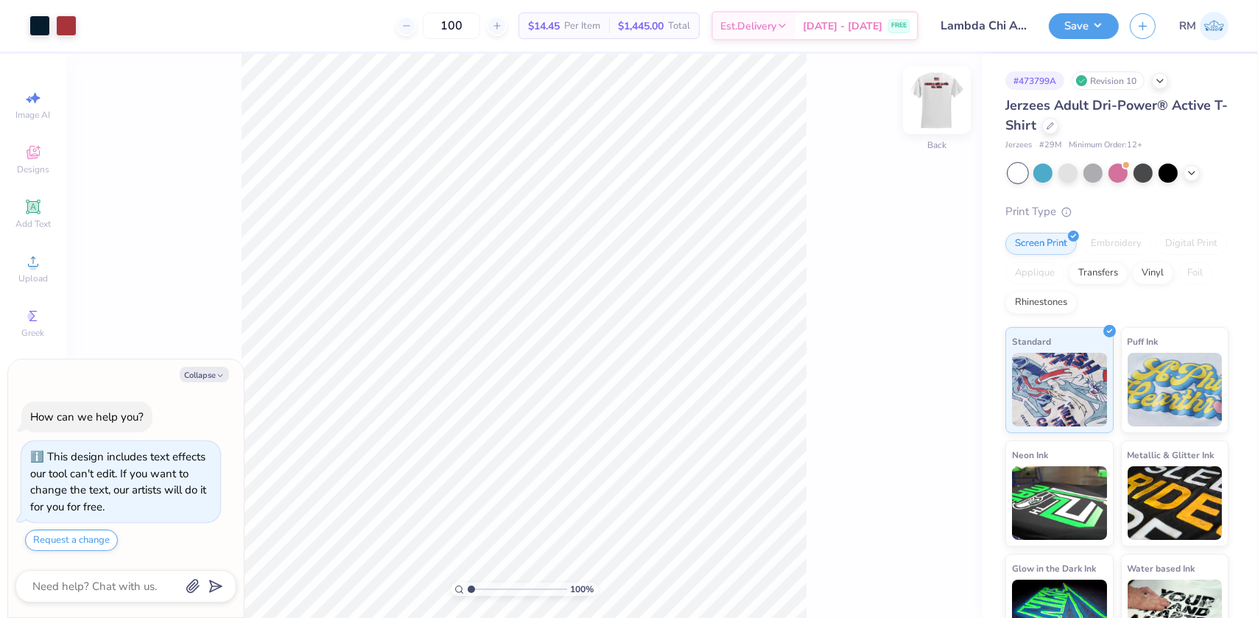
click at [935, 108] on img at bounding box center [937, 100] width 59 height 59
click at [932, 100] on img at bounding box center [937, 100] width 59 height 59
click at [922, 95] on img at bounding box center [937, 100] width 59 height 59
click at [49, 269] on div "Upload" at bounding box center [33, 268] width 52 height 43
click at [919, 572] on icon at bounding box center [912, 577] width 15 height 15
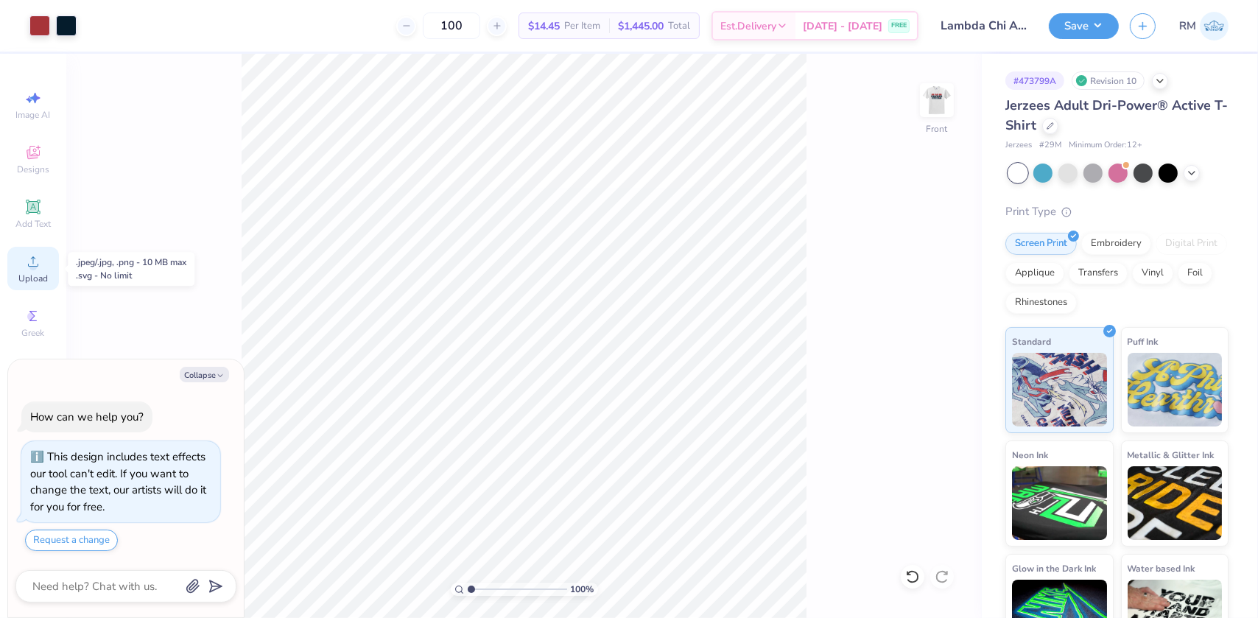
click at [52, 266] on div "Upload" at bounding box center [33, 268] width 52 height 43
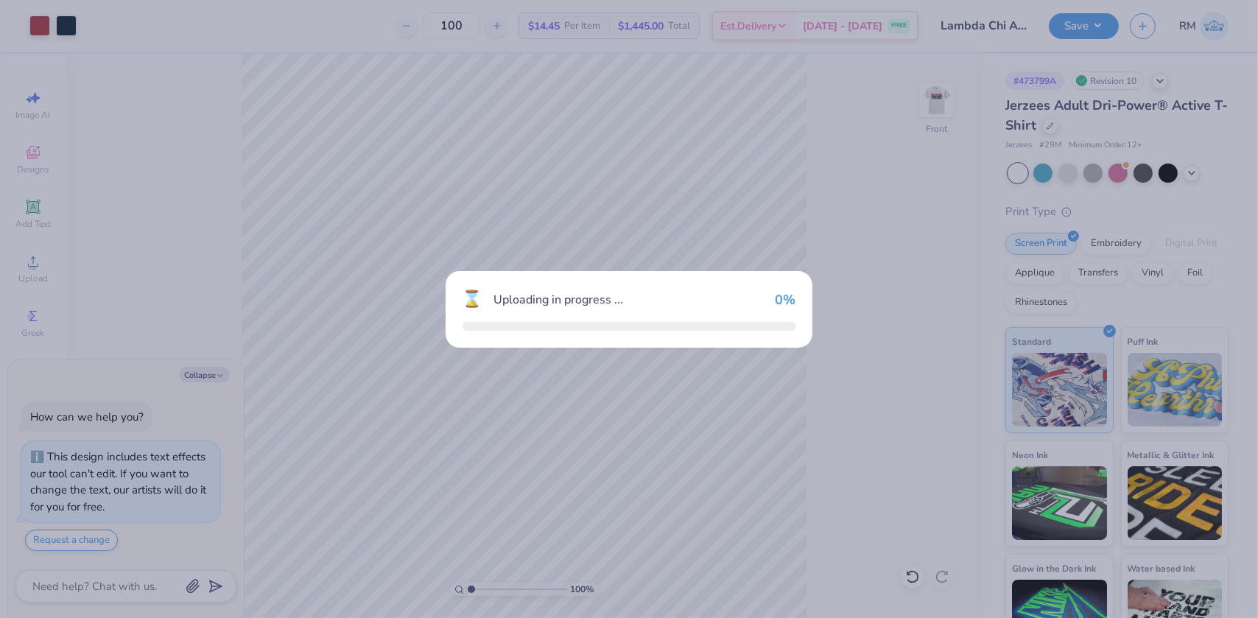
type textarea "x"
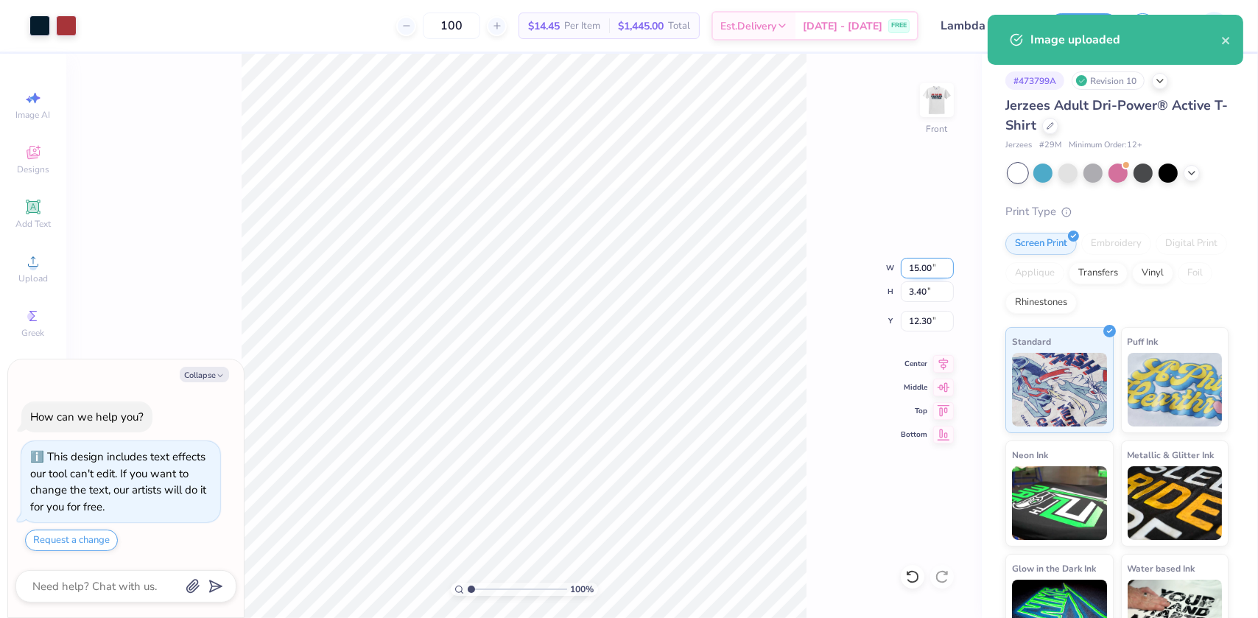
click at [919, 266] on input "15.00" at bounding box center [927, 268] width 53 height 21
type input "12.5"
type textarea "x"
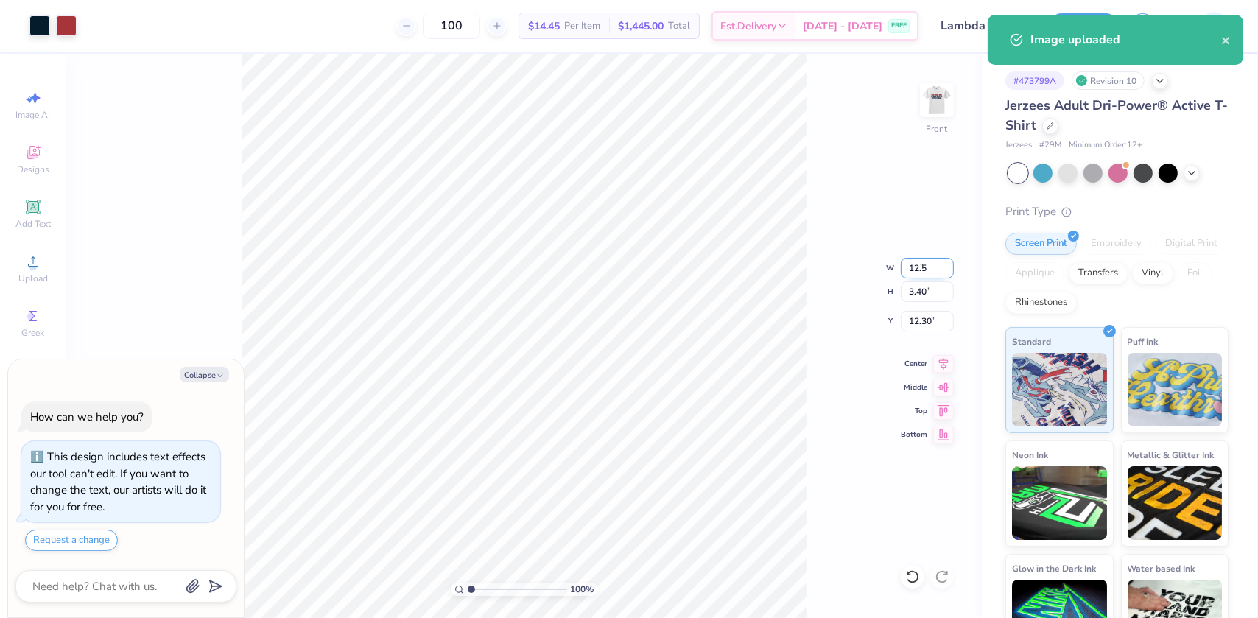
type input "12.50"
type input "2.84"
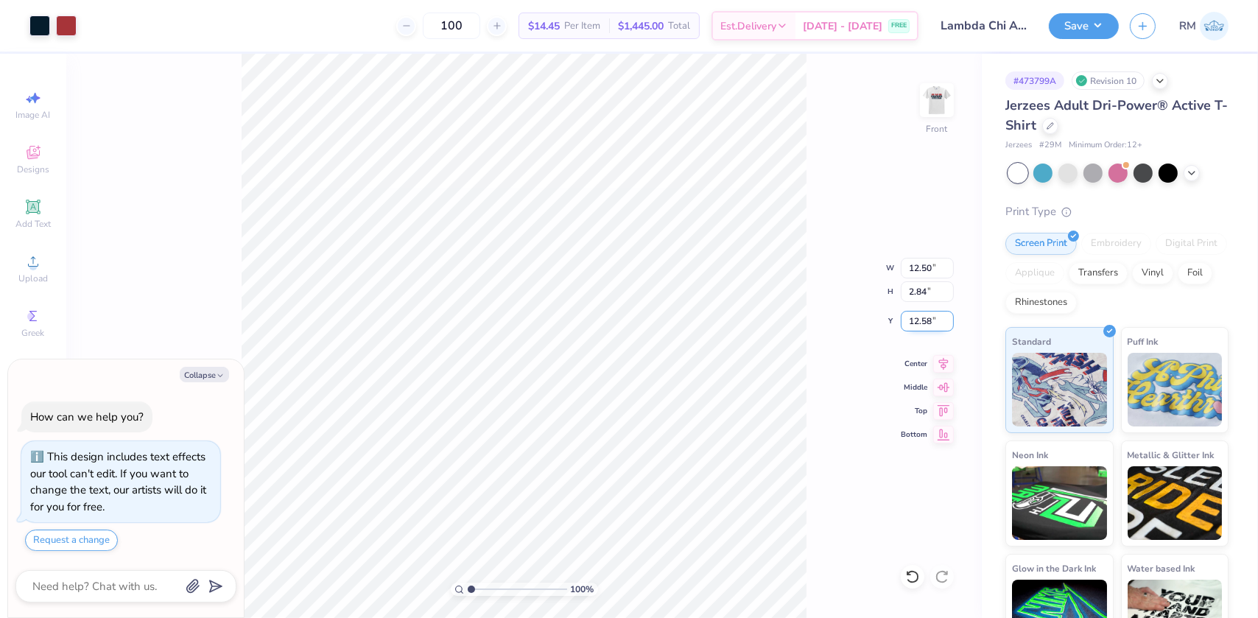
click at [921, 318] on input "12.58" at bounding box center [927, 321] width 53 height 21
type input "4.30"
type textarea "x"
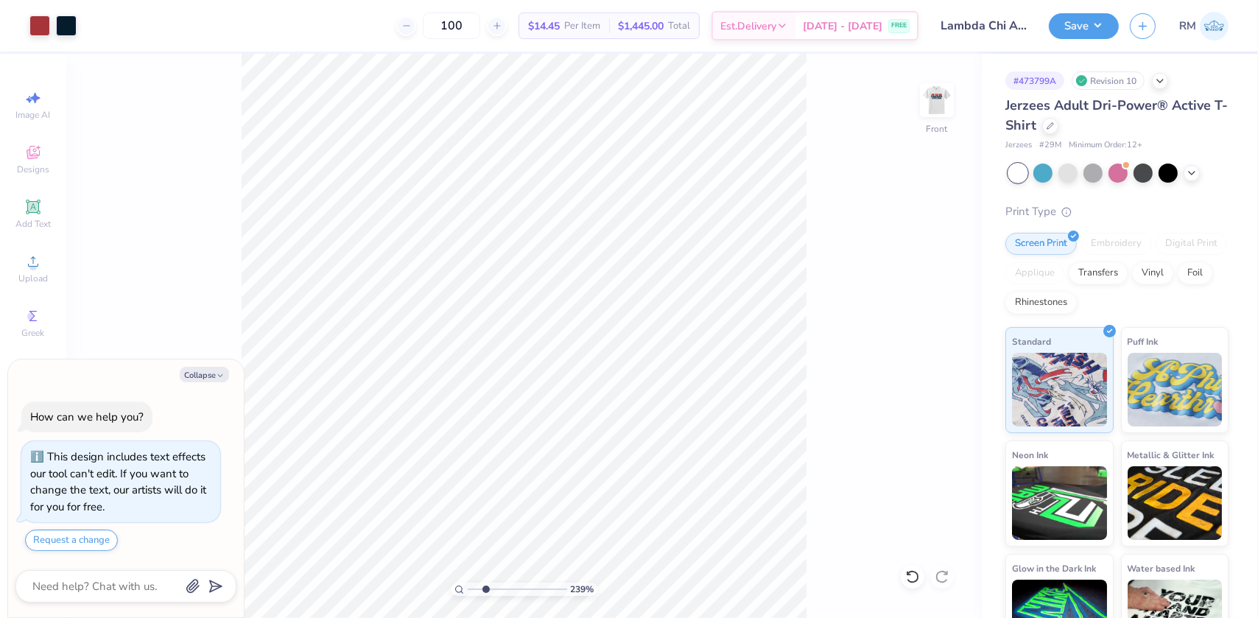
drag, startPoint x: 470, startPoint y: 589, endPoint x: 486, endPoint y: 589, distance: 15.5
type input "2.45"
click at [486, 589] on input "range" at bounding box center [517, 589] width 99 height 13
type textarea "x"
drag, startPoint x: 486, startPoint y: 586, endPoint x: 606, endPoint y: 574, distance: 120.7
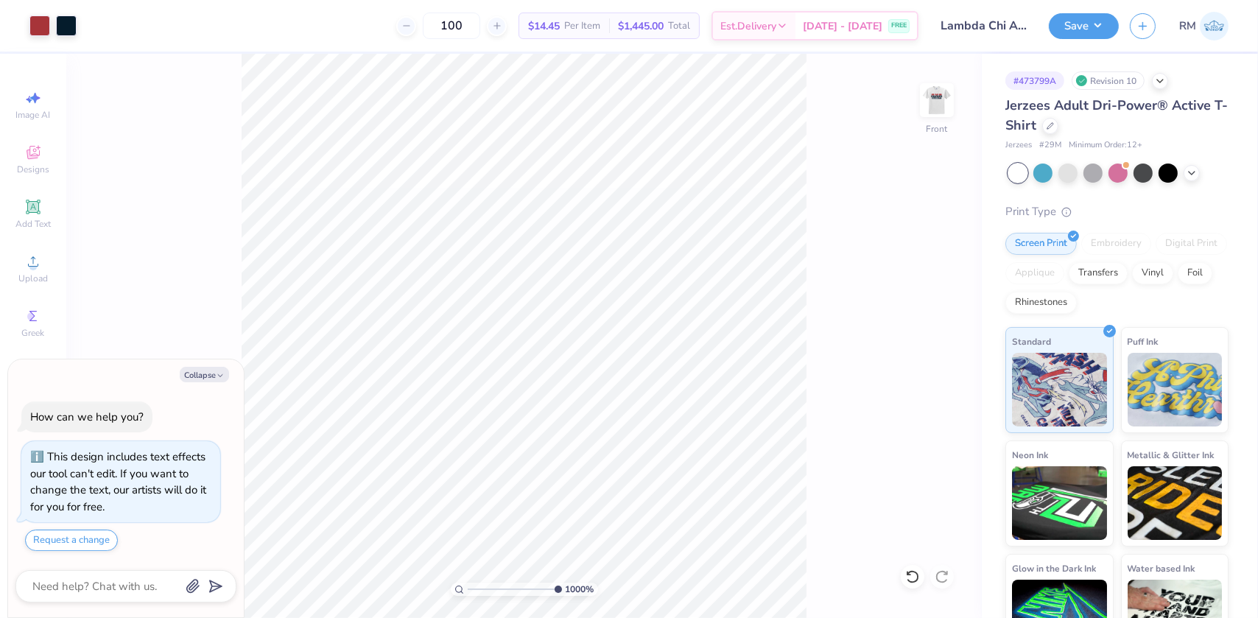
type input "10"
click at [562, 583] on input "range" at bounding box center [515, 589] width 94 height 13
type textarea "x"
drag, startPoint x: 517, startPoint y: 584, endPoint x: 511, endPoint y: 561, distance: 23.1
type input "5.03"
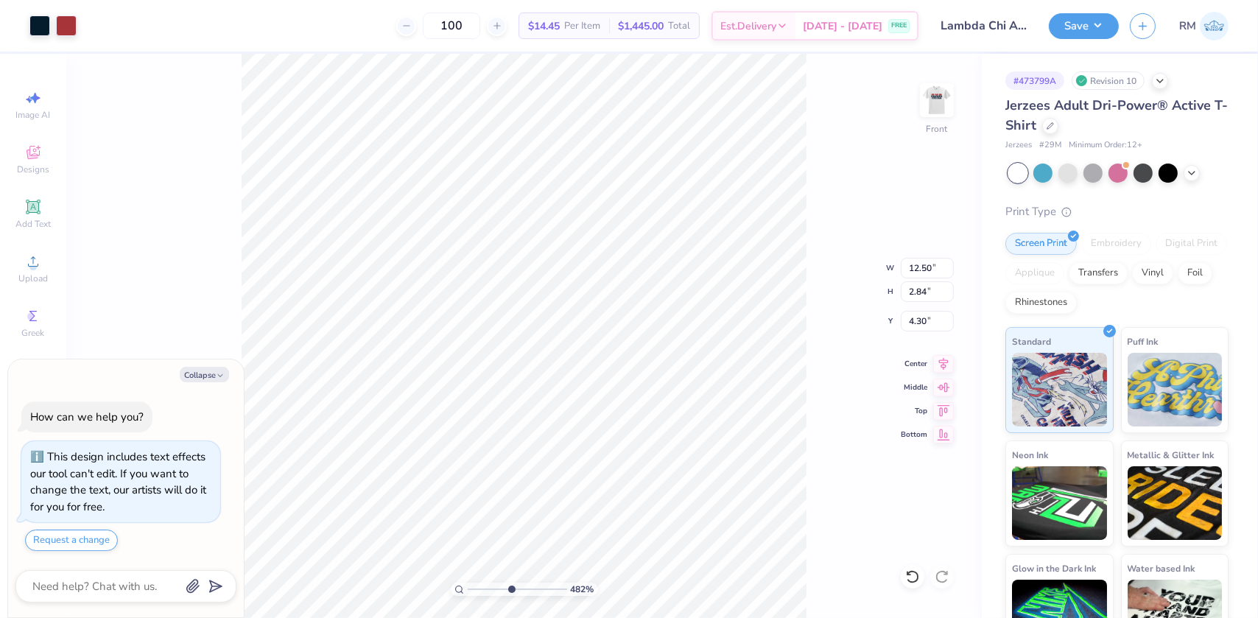
click at [511, 583] on input "range" at bounding box center [517, 589] width 99 height 13
type textarea "x"
drag, startPoint x: 508, startPoint y: 589, endPoint x: 606, endPoint y: 583, distance: 97.4
type input "10"
click at [562, 583] on input "range" at bounding box center [515, 589] width 94 height 13
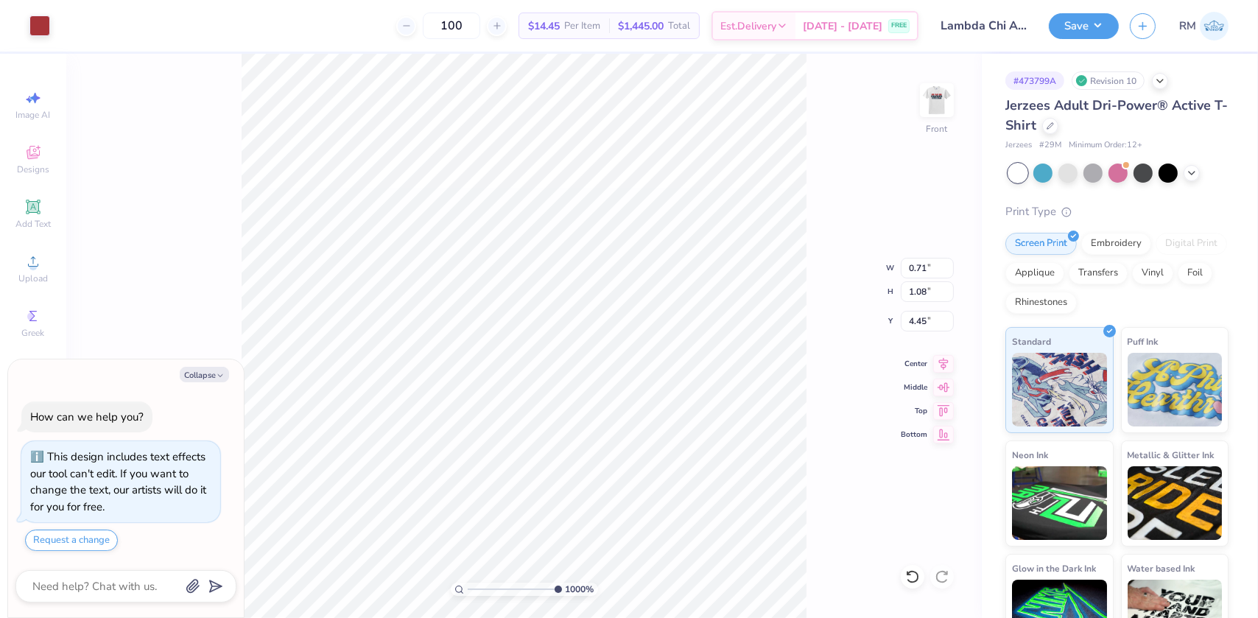
type textarea "x"
type input "5.41"
click at [914, 578] on icon at bounding box center [912, 577] width 15 height 15
type textarea "x"
drag, startPoint x: 559, startPoint y: 589, endPoint x: 542, endPoint y: 589, distance: 17.7
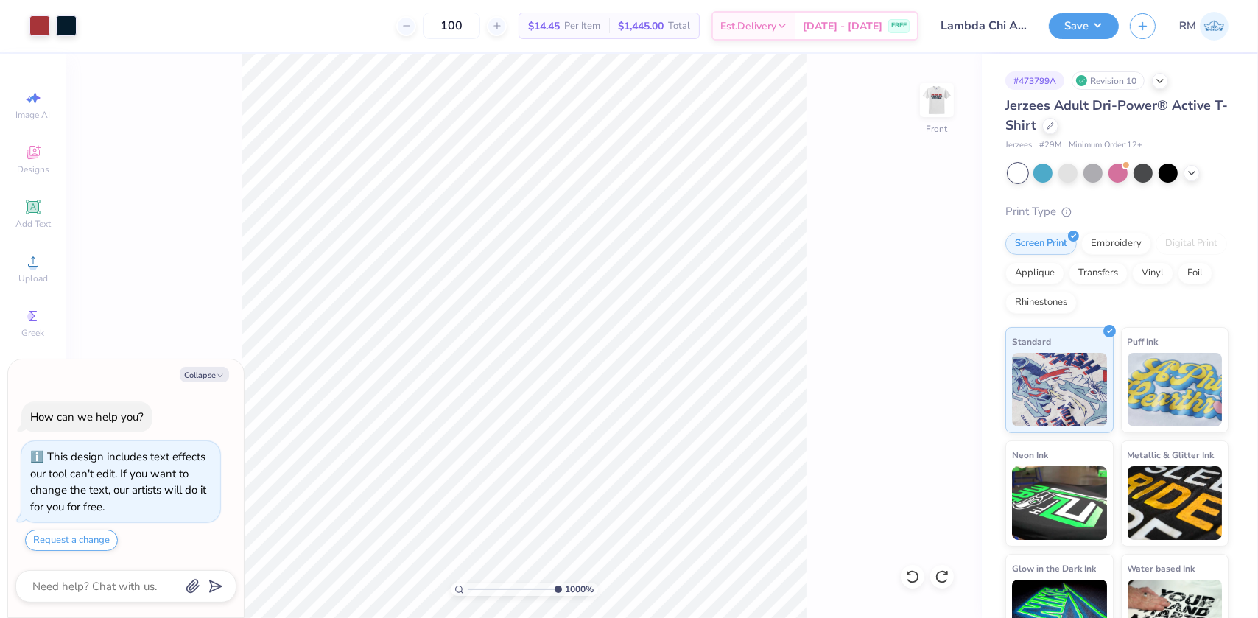
click at [542, 589] on div "1000 %" at bounding box center [524, 589] width 147 height 13
drag, startPoint x: 542, startPoint y: 589, endPoint x: 478, endPoint y: 577, distance: 64.6
type input "1.71"
click at [478, 583] on input "range" at bounding box center [517, 589] width 99 height 13
click at [30, 258] on icon at bounding box center [33, 262] width 18 height 18
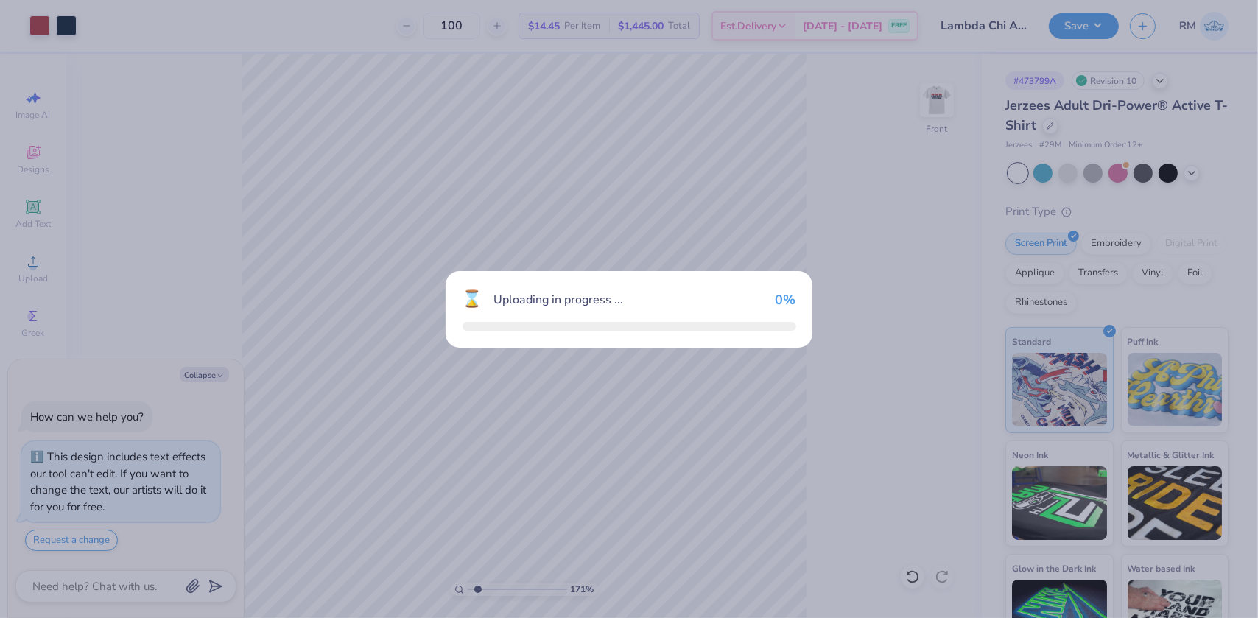
type textarea "x"
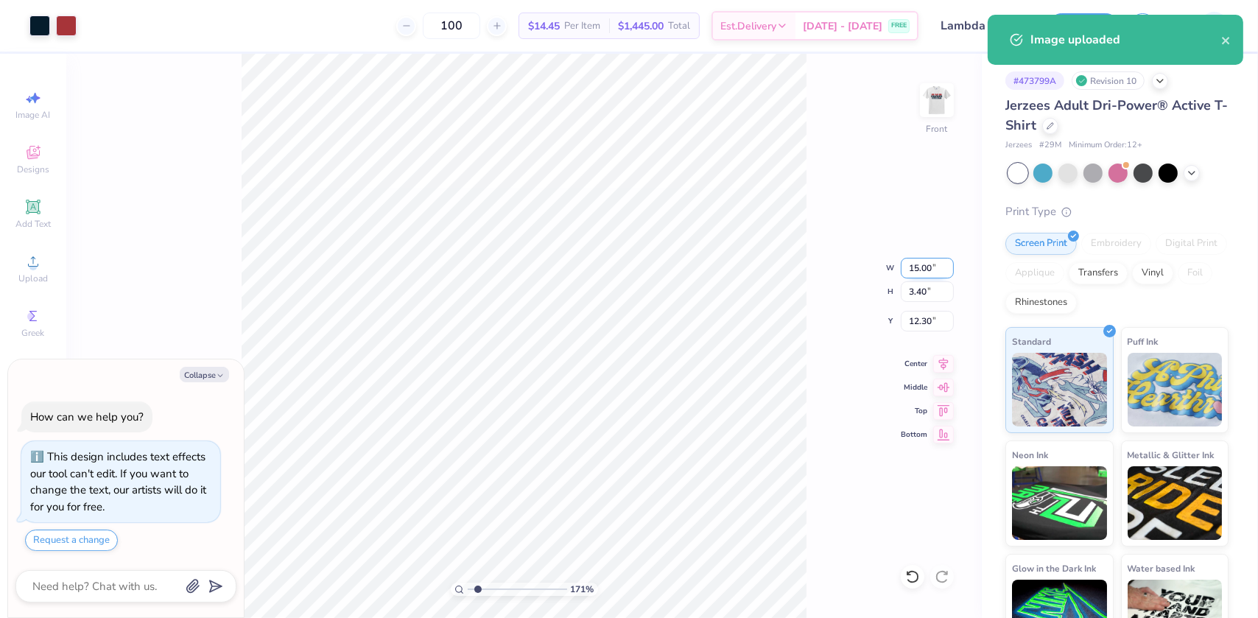
click at [909, 262] on input "15.00" at bounding box center [927, 268] width 53 height 21
type input "12.5"
type textarea "x"
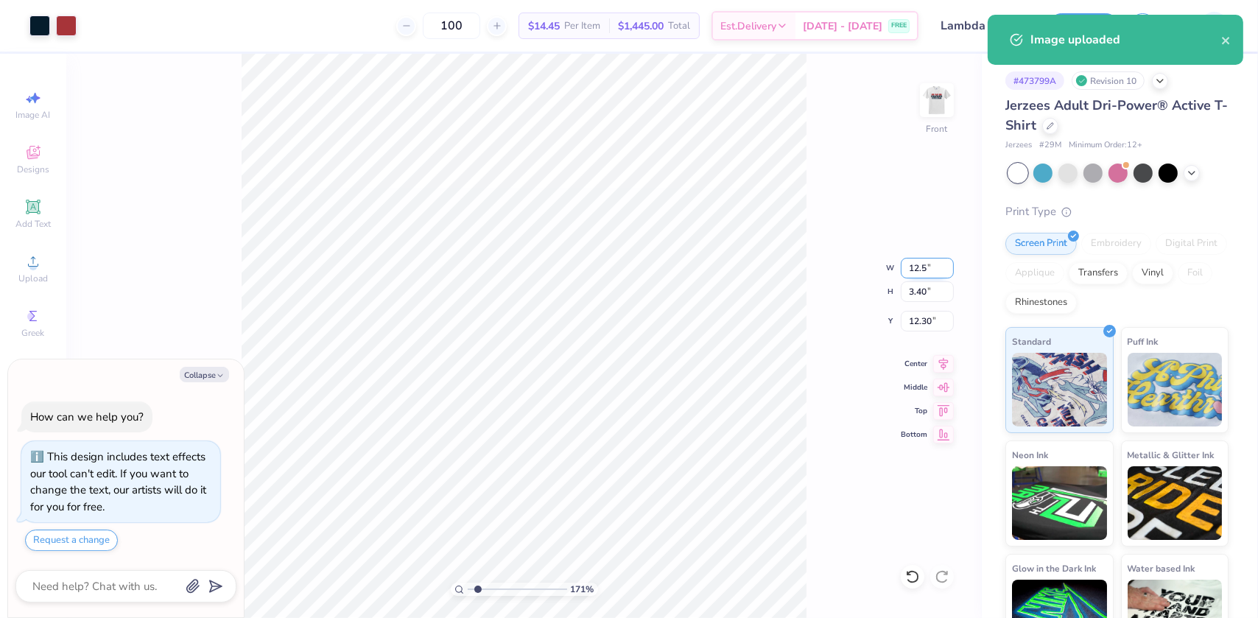
type input "12.50"
type input "2.84"
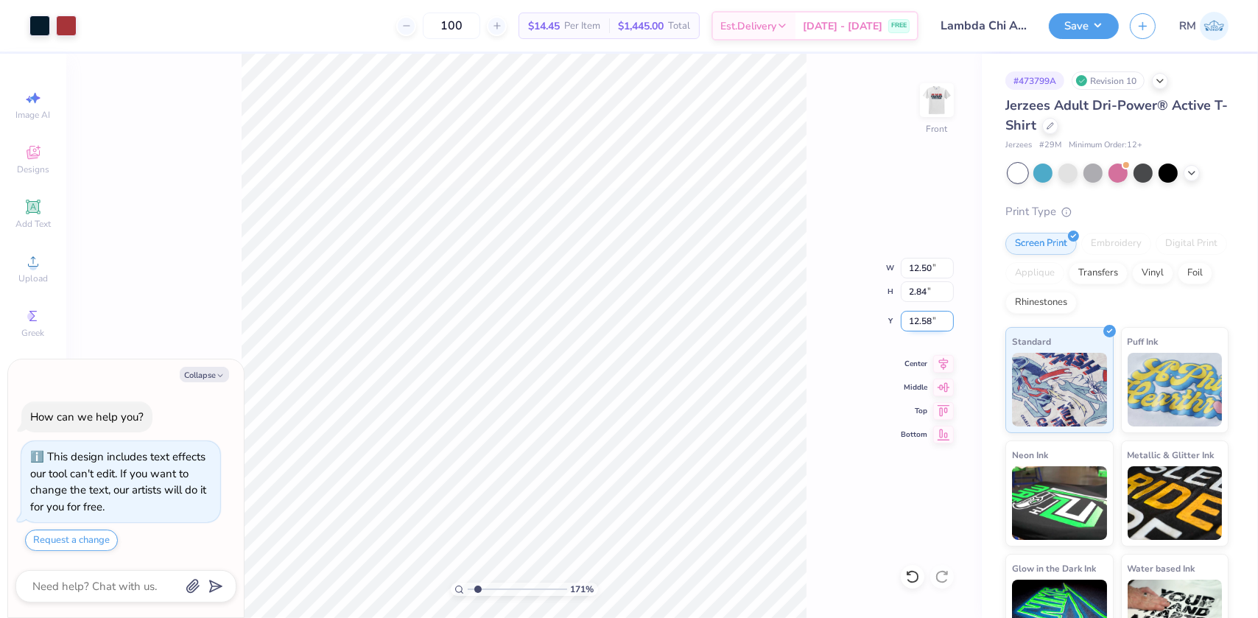
click at [912, 318] on input "12.58" at bounding box center [927, 321] width 53 height 21
type input "4.3"
type textarea "x"
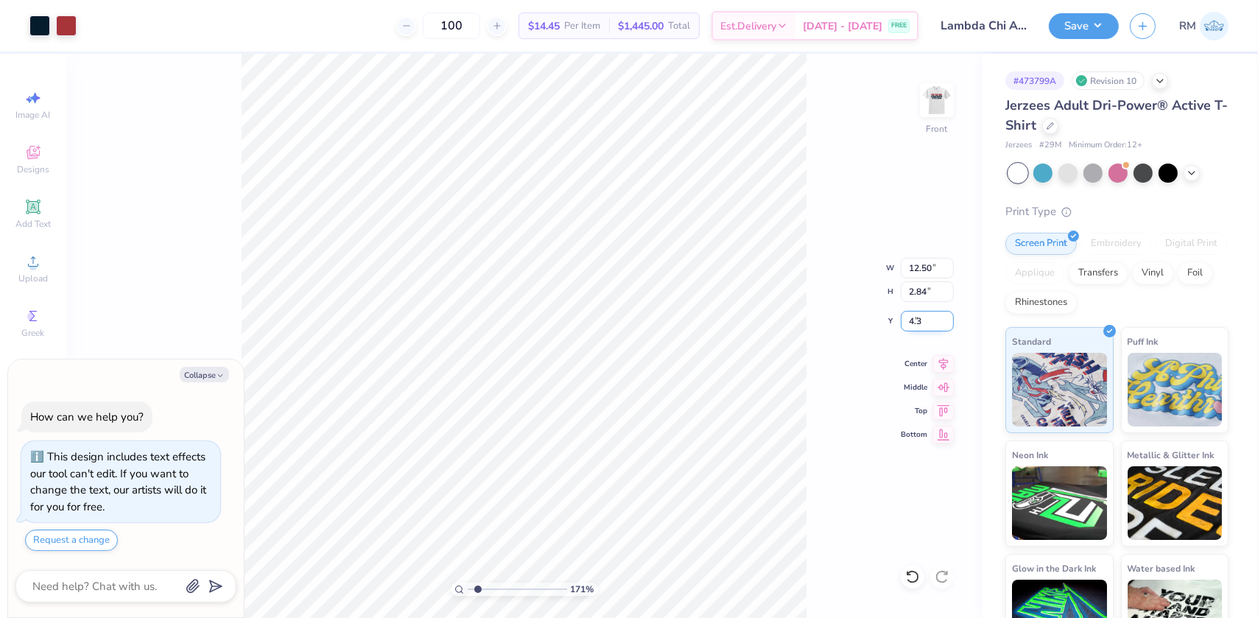
type input "4.30"
drag, startPoint x: 478, startPoint y: 587, endPoint x: 470, endPoint y: 588, distance: 8.1
type input "1"
click at [470, 588] on input "range" at bounding box center [517, 589] width 99 height 13
click at [614, 435] on li "Group" at bounding box center [640, 444] width 116 height 29
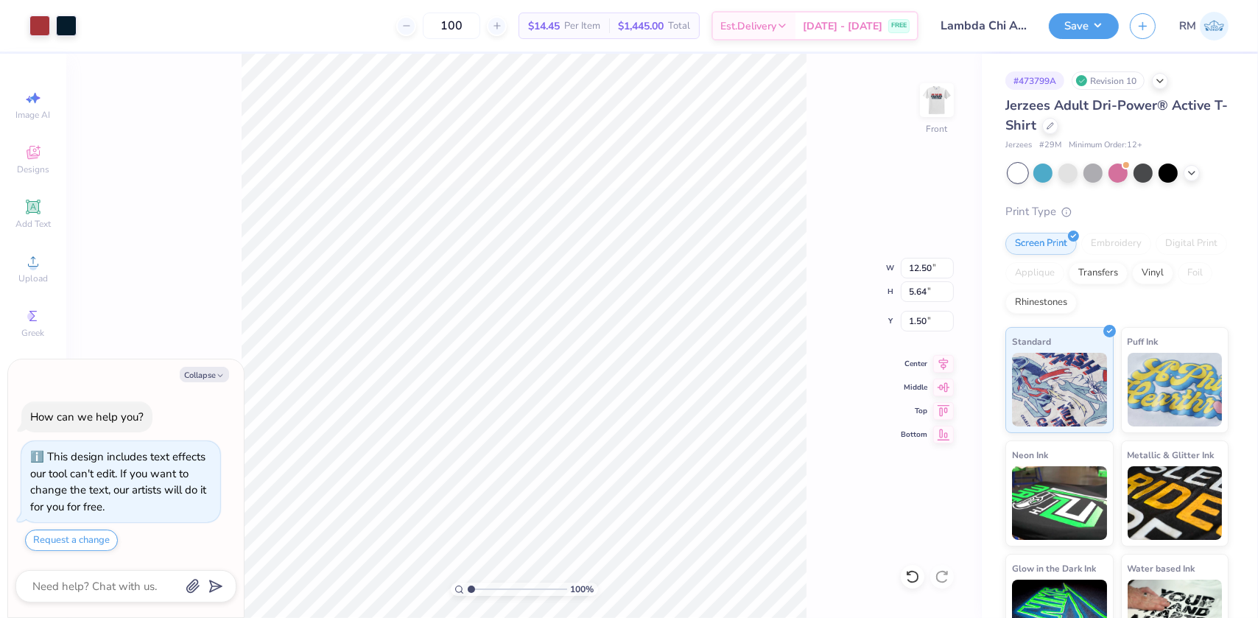
type textarea "x"
drag, startPoint x: 472, startPoint y: 589, endPoint x: 528, endPoint y: 586, distance: 56.1
type input "6.79"
click at [528, 586] on input "range" at bounding box center [517, 589] width 99 height 13
type textarea "x"
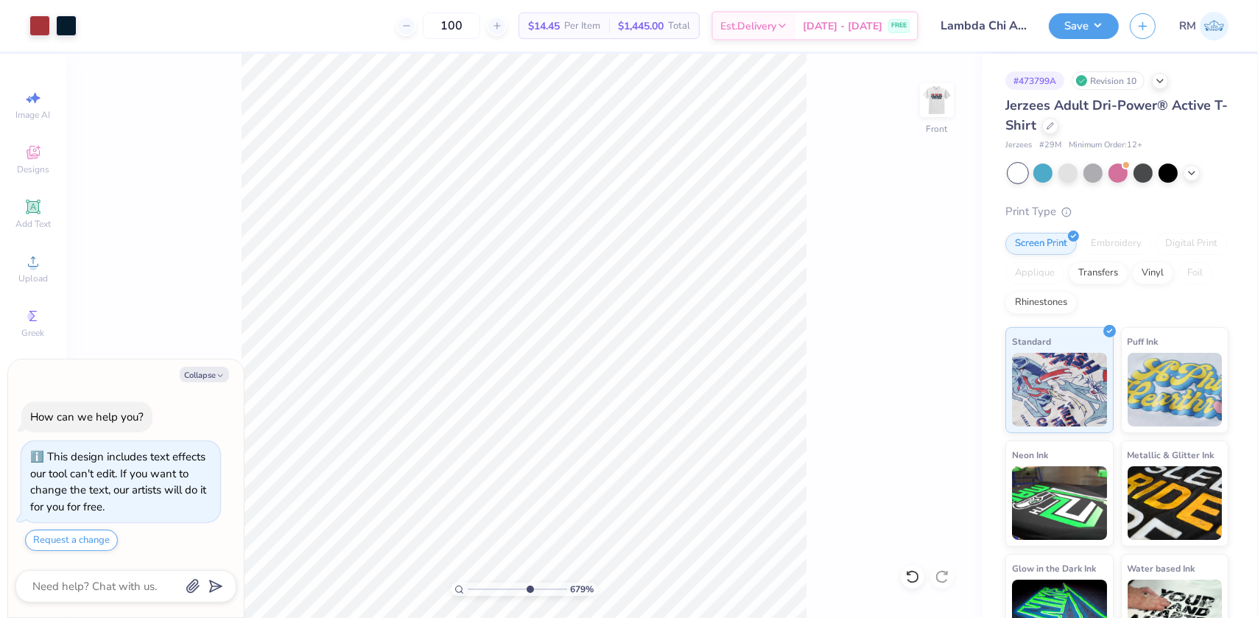
click at [234, 451] on body "Art colors 100 $14.45 Per Item $1,445.00 Total Est. Delivery Sep 7 - 10 FREE De…" at bounding box center [629, 309] width 1258 height 618
drag, startPoint x: 511, startPoint y: 587, endPoint x: 435, endPoint y: 568, distance: 78.3
type input "1"
click at [468, 583] on input "range" at bounding box center [517, 589] width 99 height 13
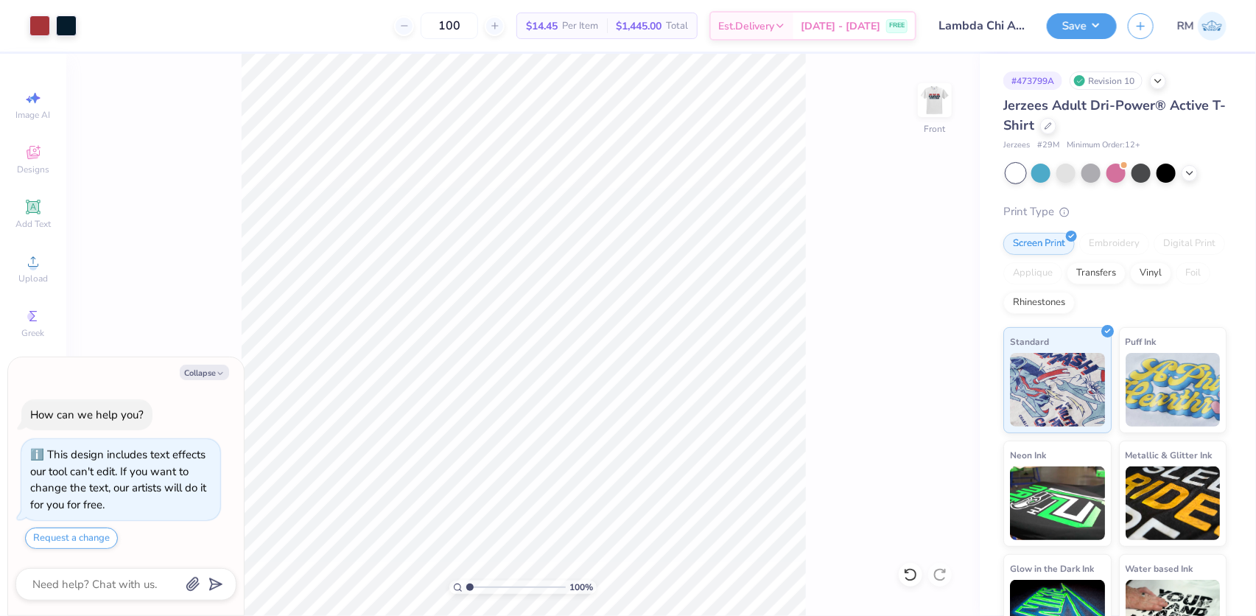
type textarea "x"
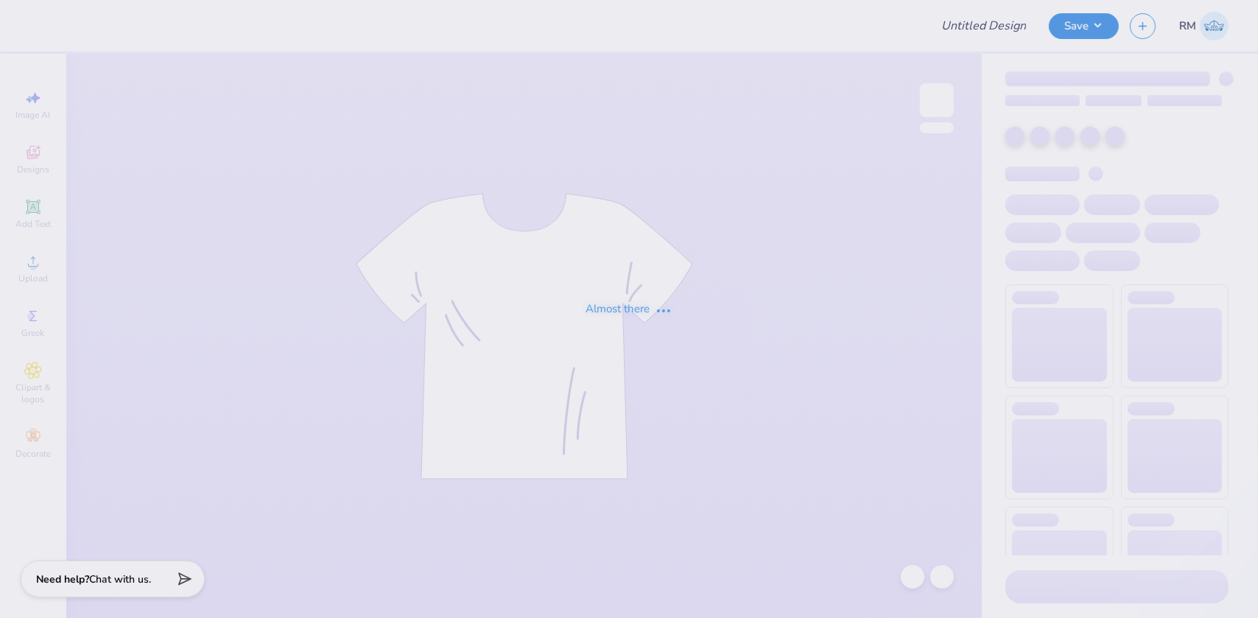
type input "SNU Day At [GEOGRAPHIC_DATA]"
type input "24"
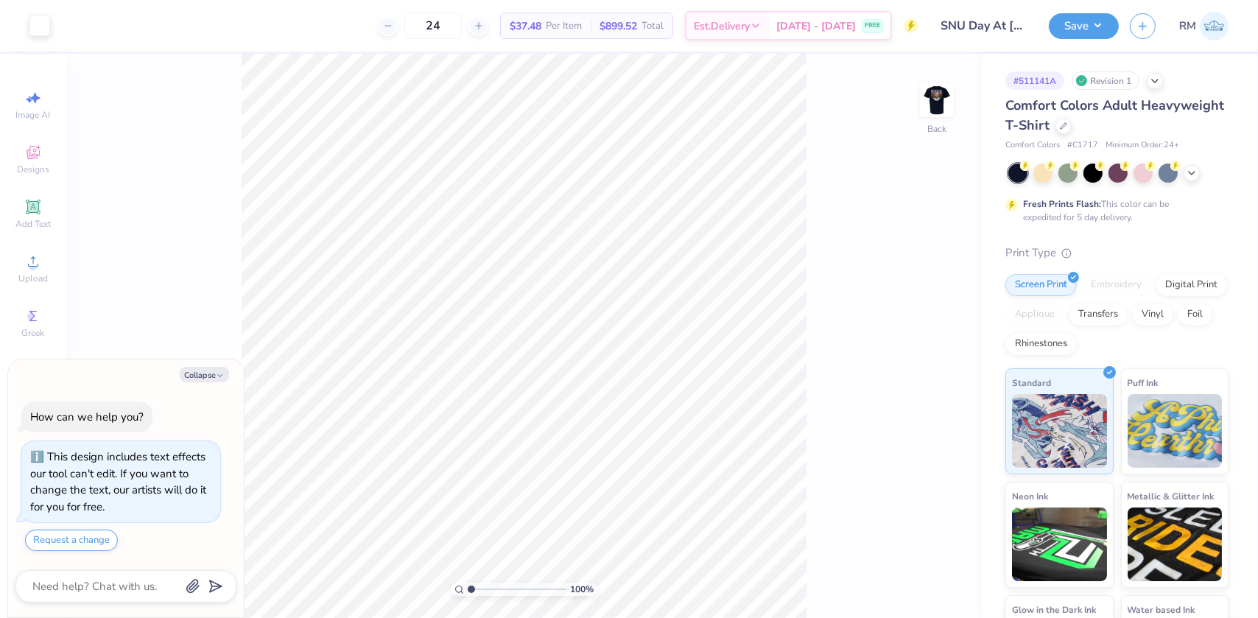
type textarea "x"
type input "3.26222494000041"
type textarea "x"
type input "3.26222494000041"
type textarea "x"
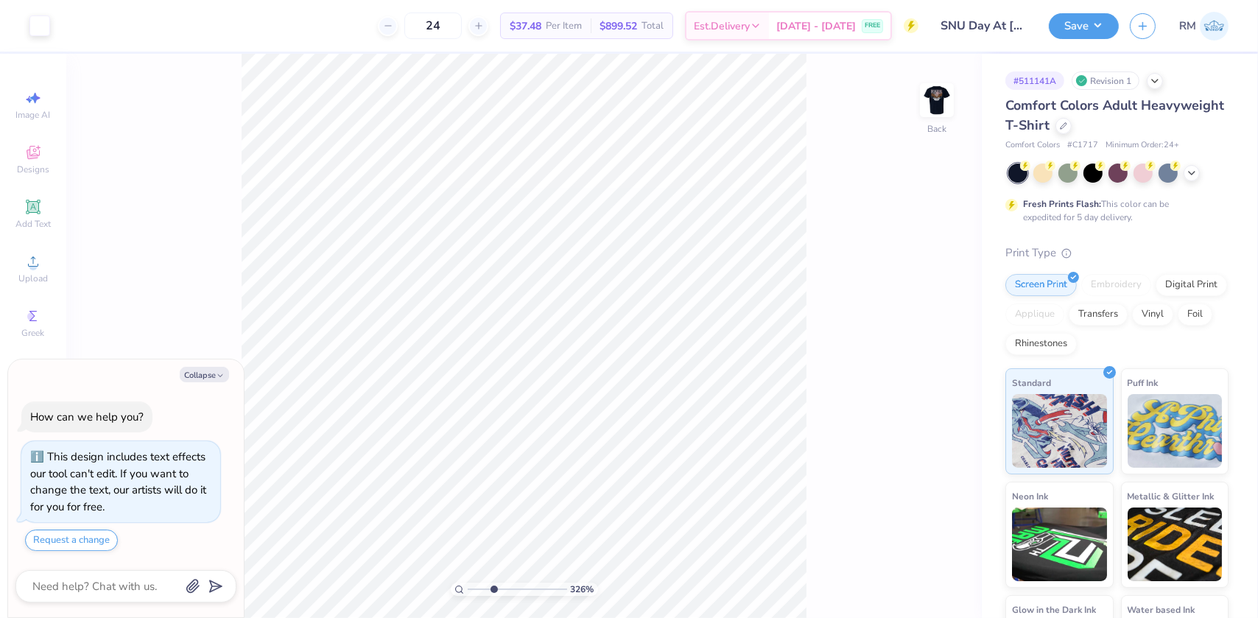
type input "3.26222494000041"
type textarea "x"
type input "3.26222494000041"
type textarea "x"
type input "3.26222494000041"
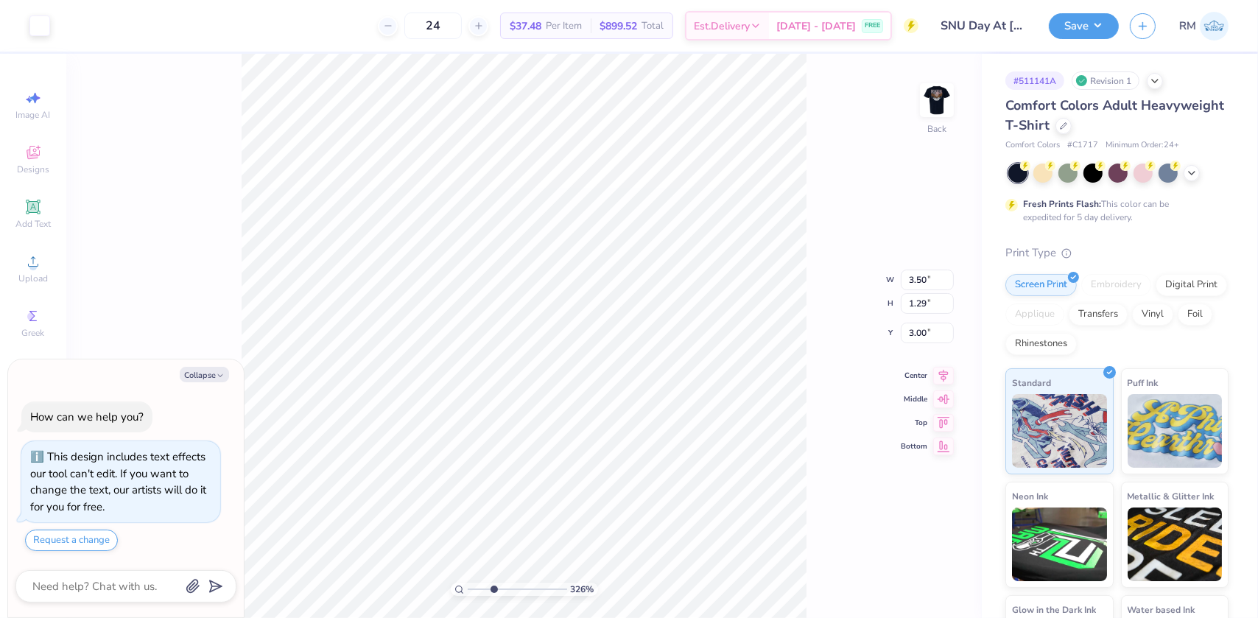
type textarea "x"
type input "3.26222494000041"
type textarea "x"
type input "3.26222494000041"
type textarea "x"
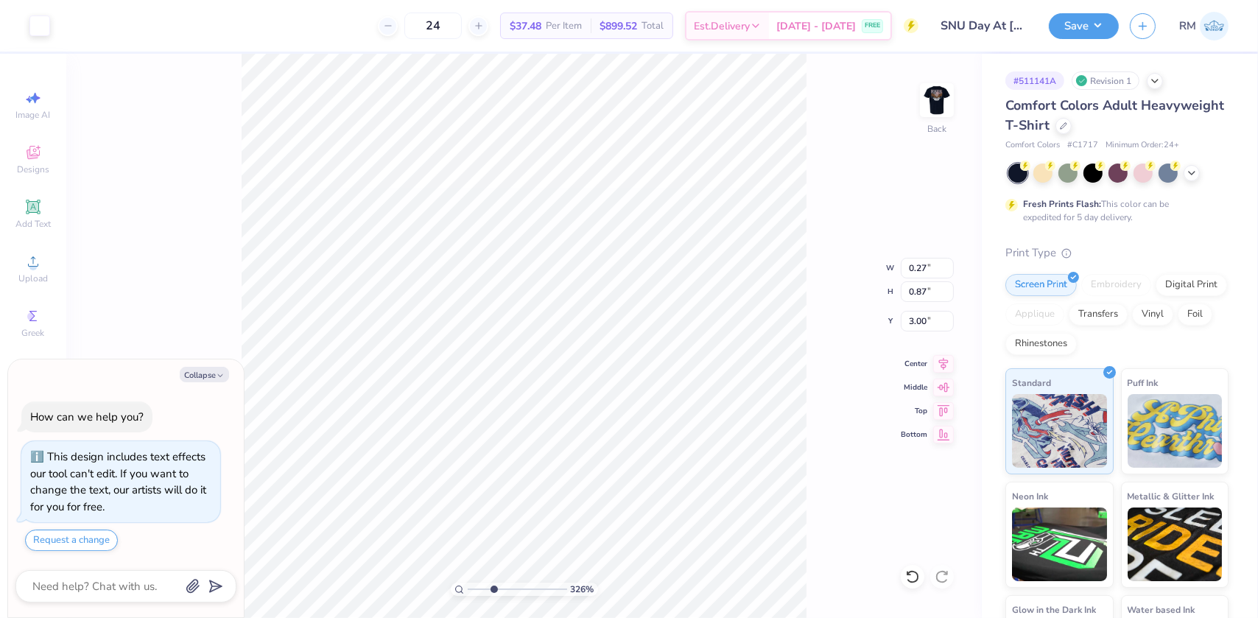
type input "3.26222494000041"
type textarea "x"
type input "3.26222494000041"
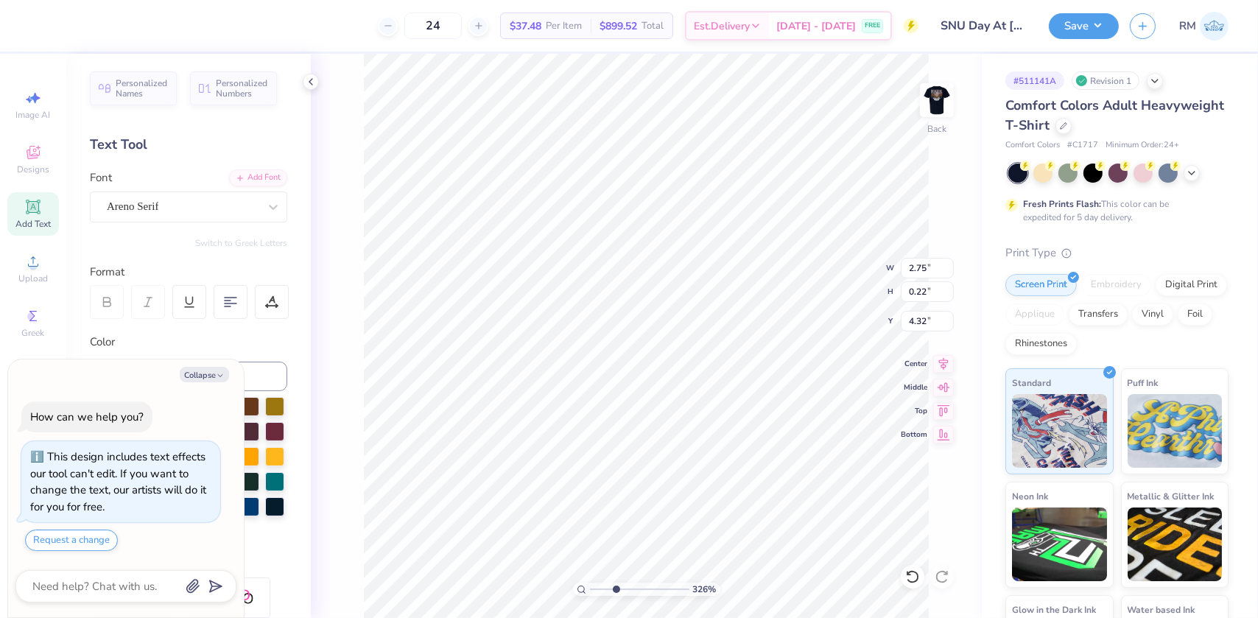
type textarea "x"
type input "3.26222494000041"
type textarea "x"
type input "3.26222494000041"
type textarea "x"
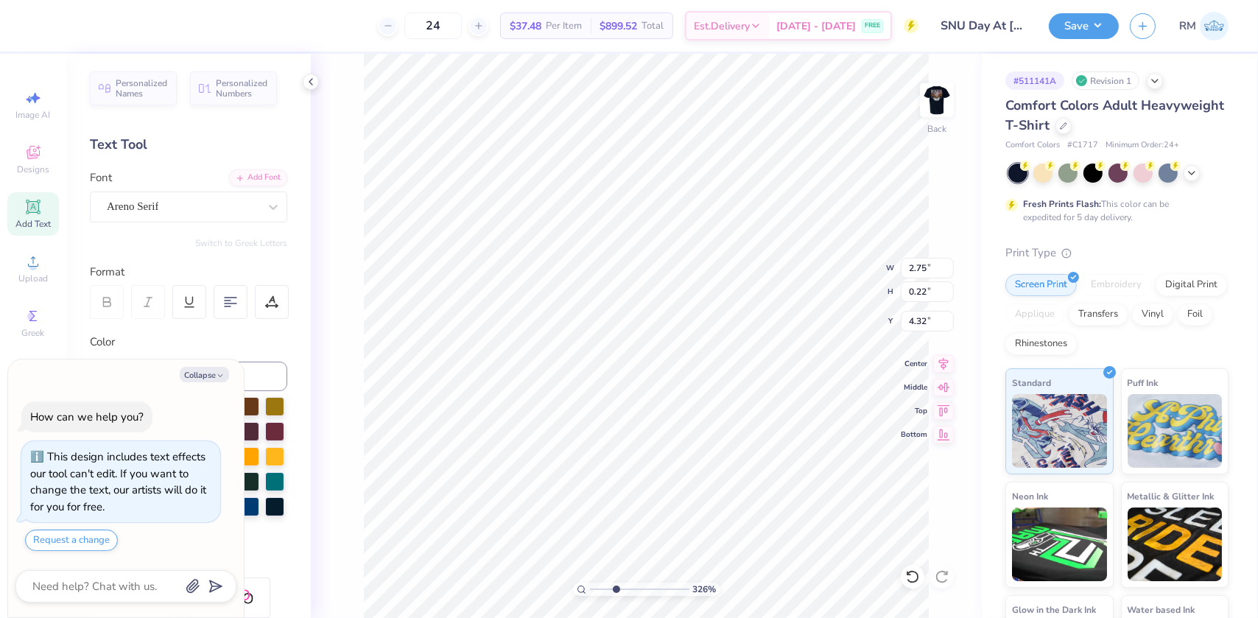
type input "3.26222494000041"
type textarea "x"
type input "3.26222494000041"
type textarea "x"
type input "3.26222494000041"
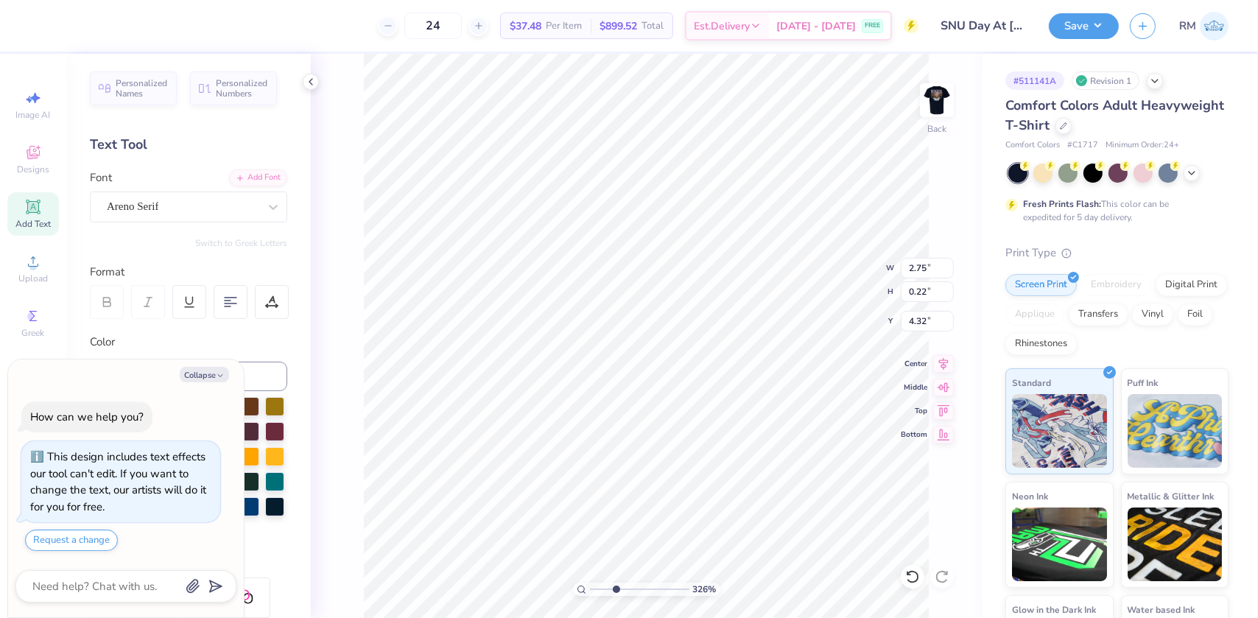
type textarea "x"
type input "3.26222494000041"
type textarea "x"
type input "3.26222494000041"
type input "5.43"
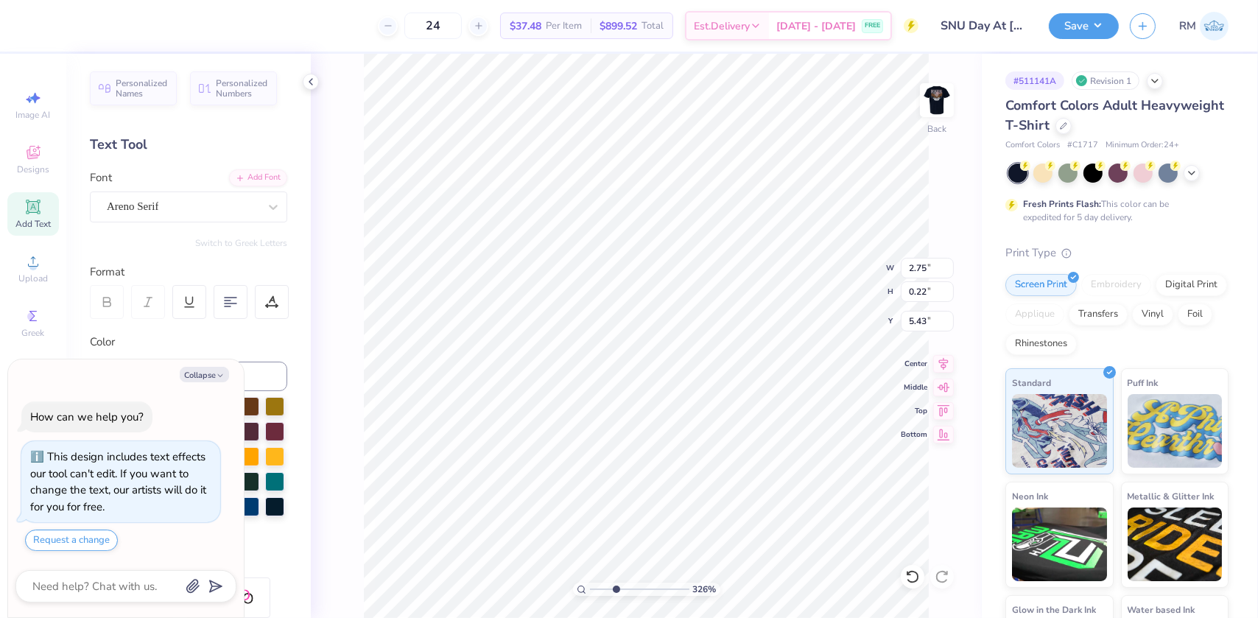
type textarea "x"
type input "3.26222494000041"
type textarea "x"
type input "3.26222494000041"
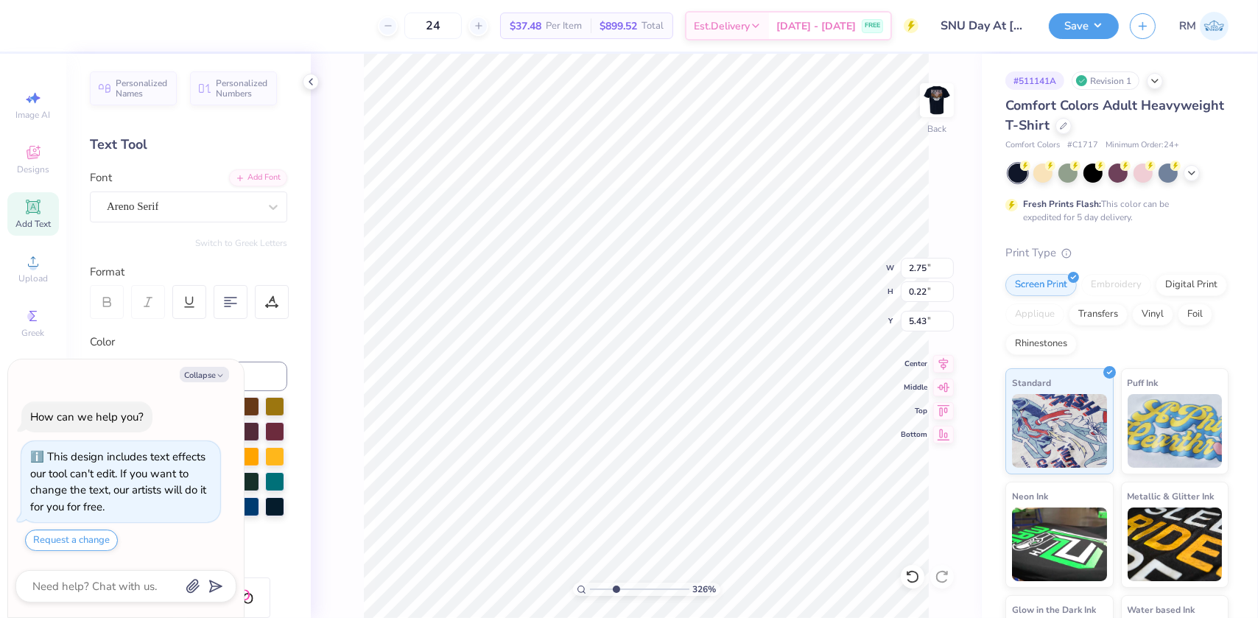
scroll to position [10, 1]
type textarea "x"
type input "3.26222494000041"
type textarea "x"
type input "3.26222494000041"
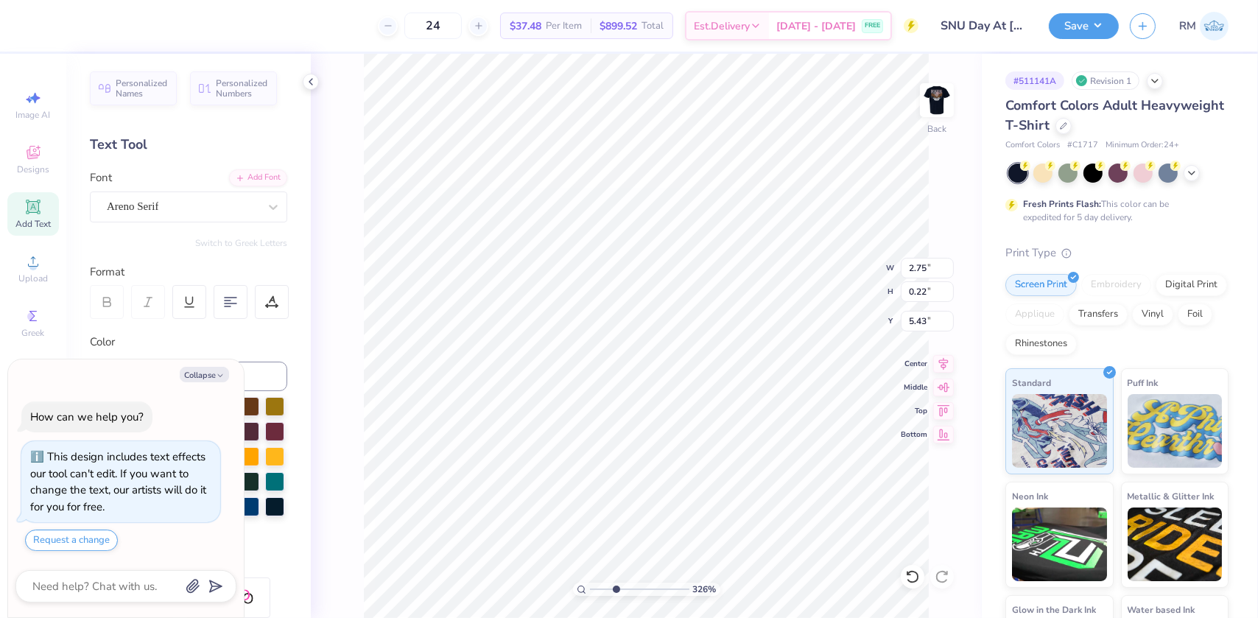
type textarea "x"
type input "3.26222494000041"
type textarea "x"
type input "3.26222494000041"
type textarea "x"
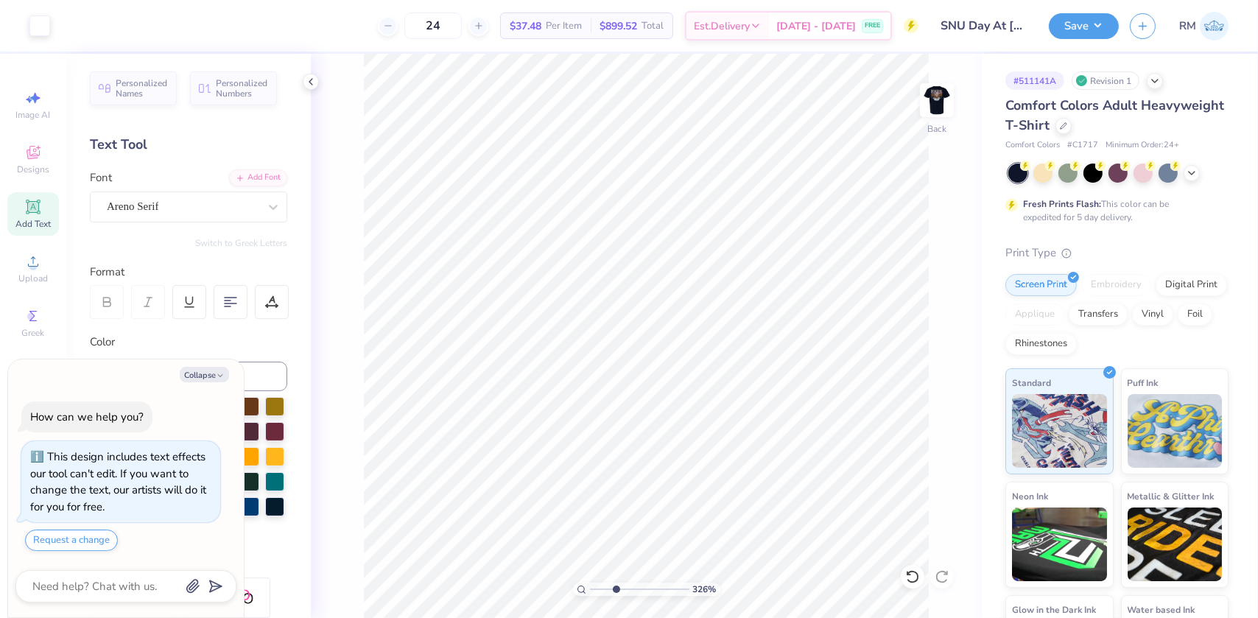
type input "3.26222494000041"
type textarea "x"
type input "3.26222494000041"
type textarea "x"
type input "3.26222494000041"
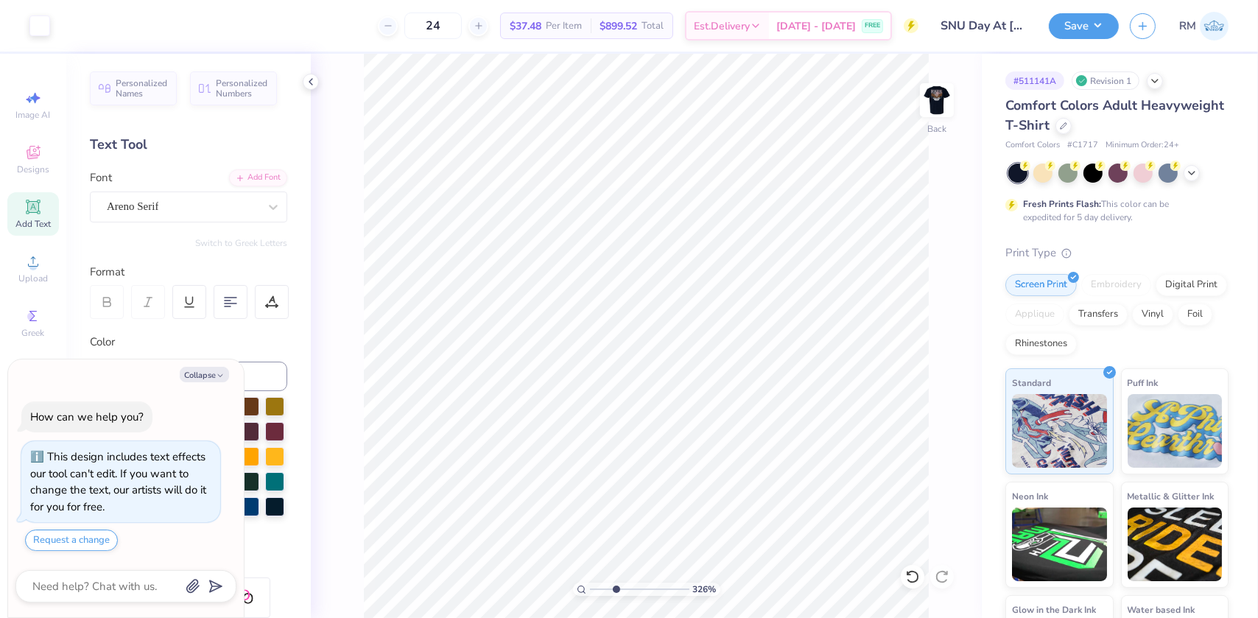
type textarea "x"
drag, startPoint x: 600, startPoint y: 585, endPoint x: 587, endPoint y: 580, distance: 14.2
type input "1"
click at [590, 583] on input "range" at bounding box center [639, 589] width 99 height 13
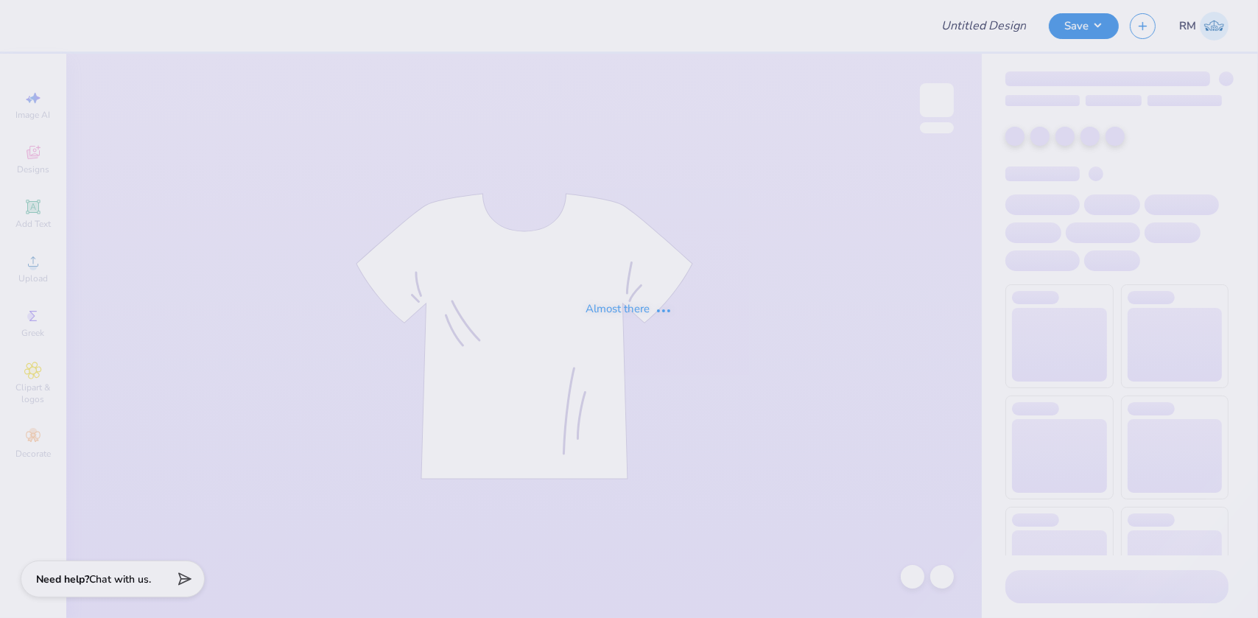
type input "Beta Rush Design #1"
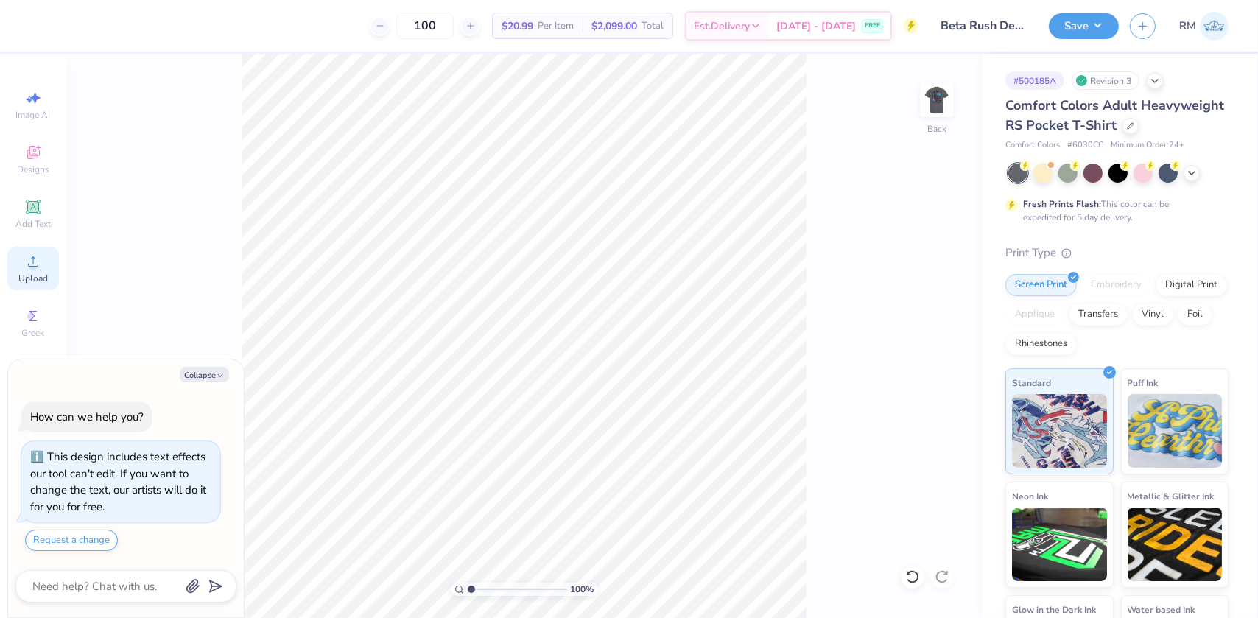
click at [38, 269] on icon at bounding box center [33, 262] width 18 height 18
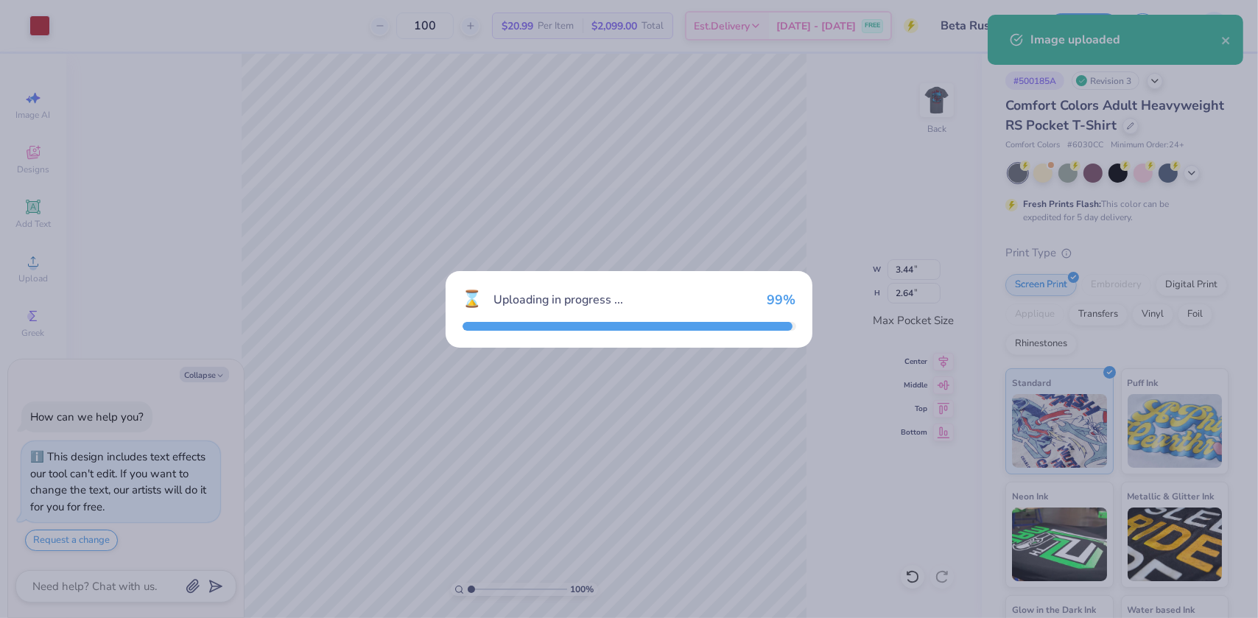
type textarea "x"
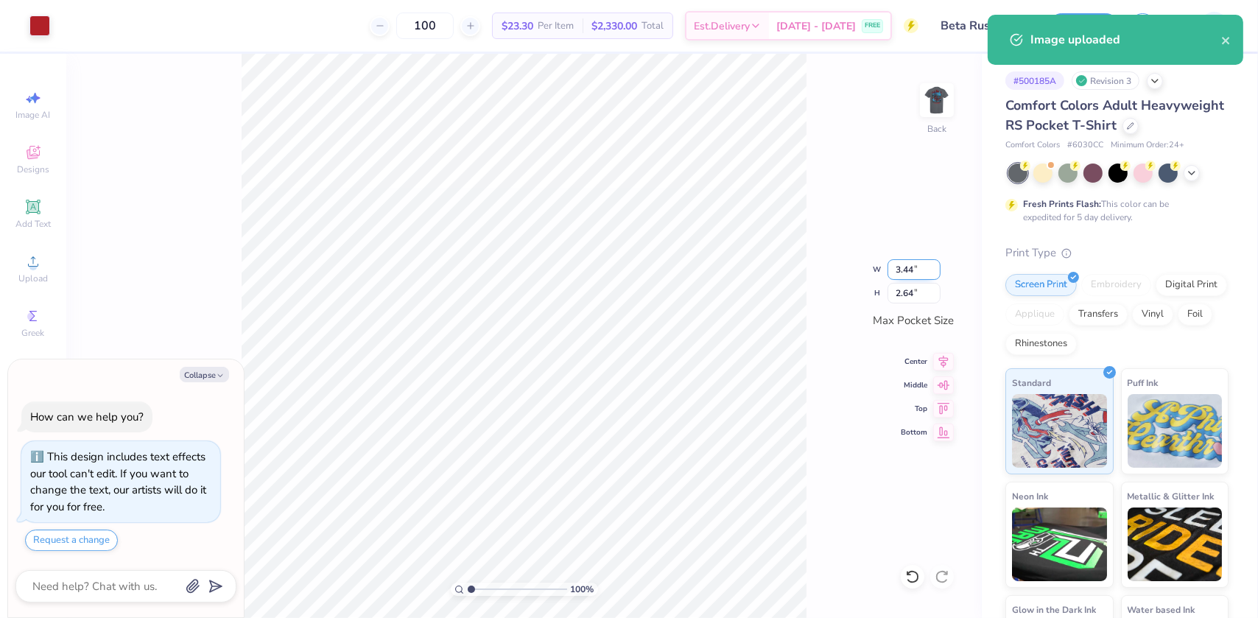
click at [909, 269] on input "3.44" at bounding box center [914, 269] width 53 height 21
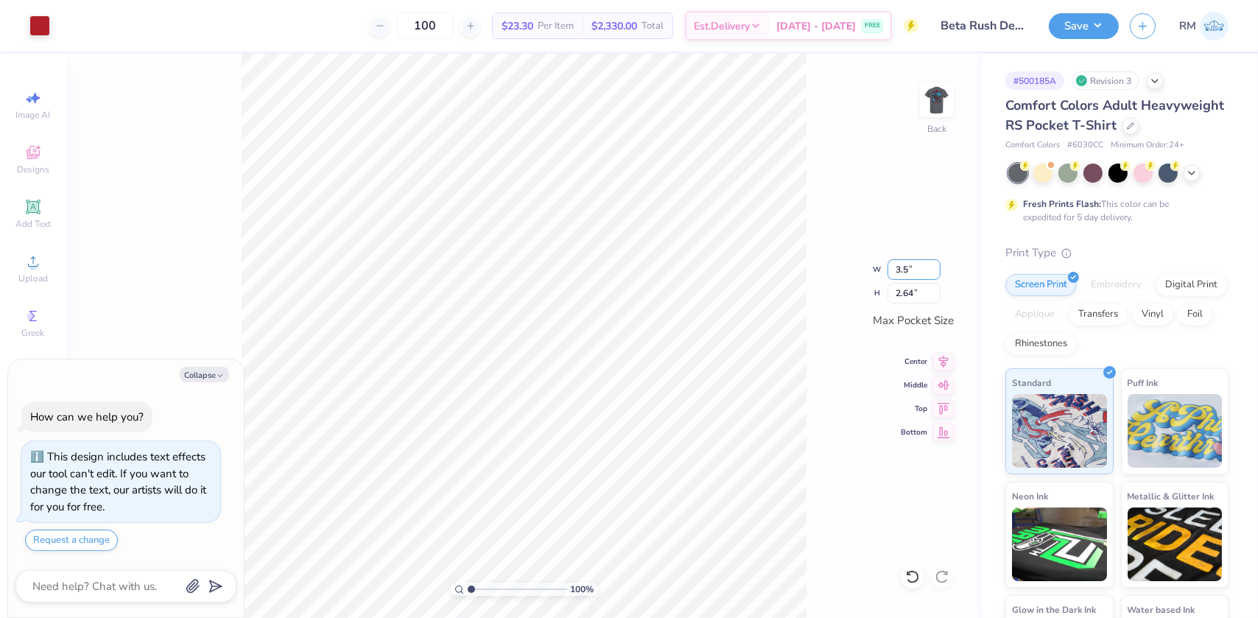
type input "3.5"
type textarea "x"
type input "3.50"
type input "2.69"
click at [950, 102] on img at bounding box center [937, 100] width 59 height 59
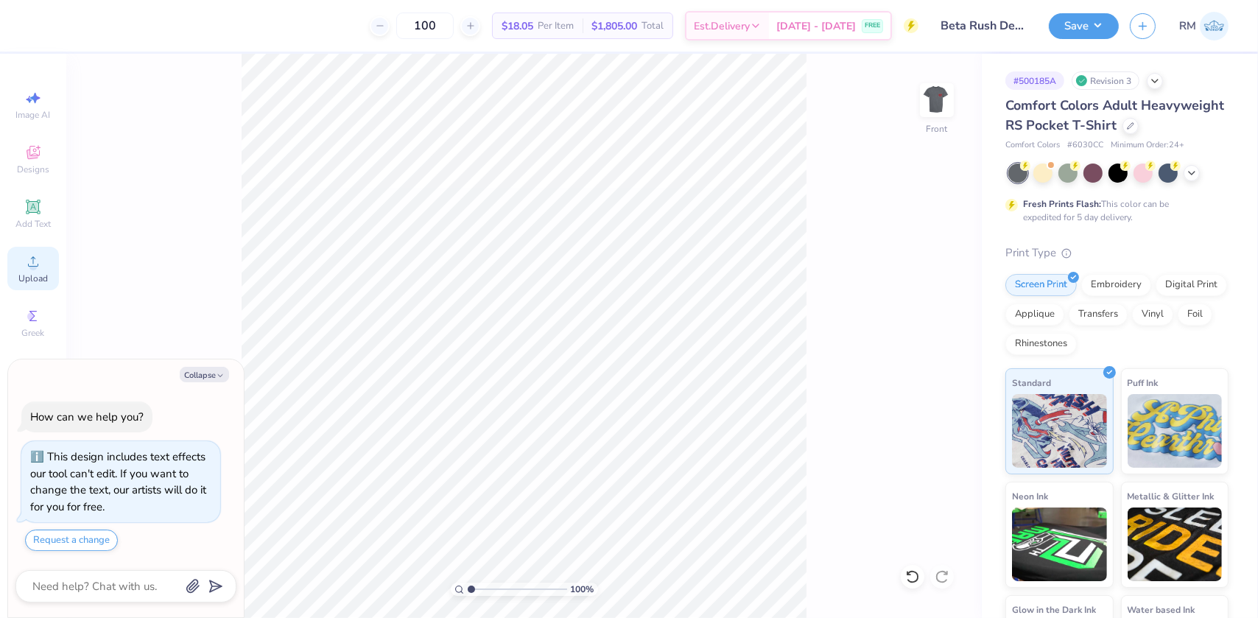
click at [38, 270] on icon at bounding box center [33, 262] width 18 height 18
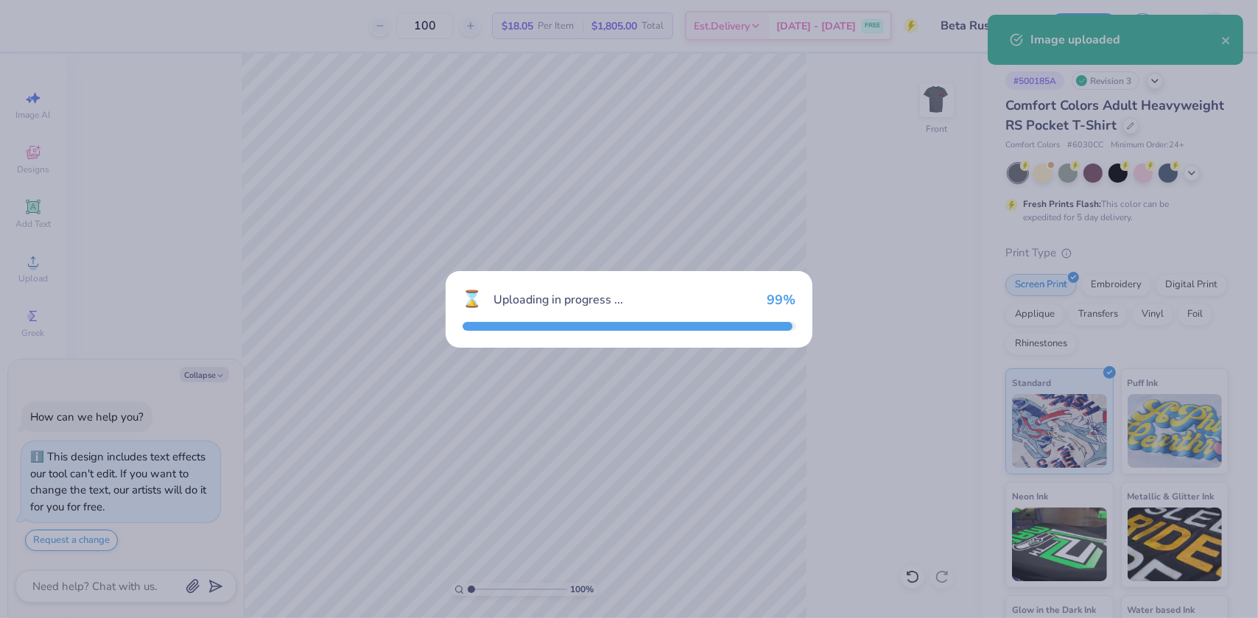
type textarea "x"
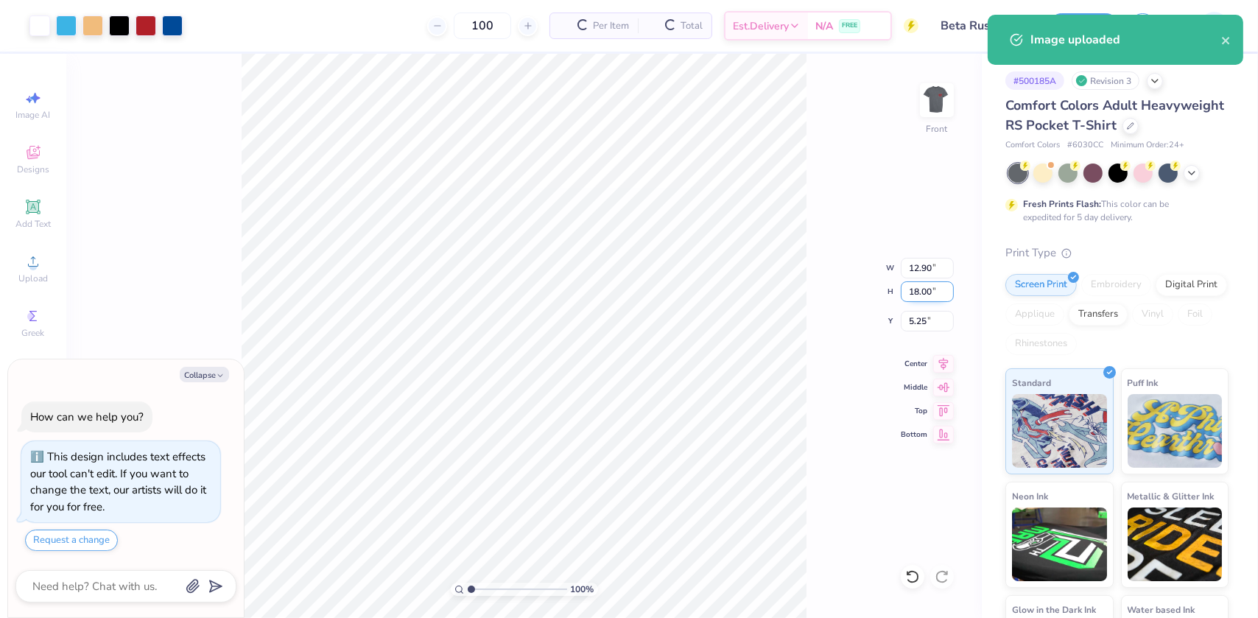
click at [908, 290] on input "18.00" at bounding box center [927, 291] width 53 height 21
type input "15"
type textarea "x"
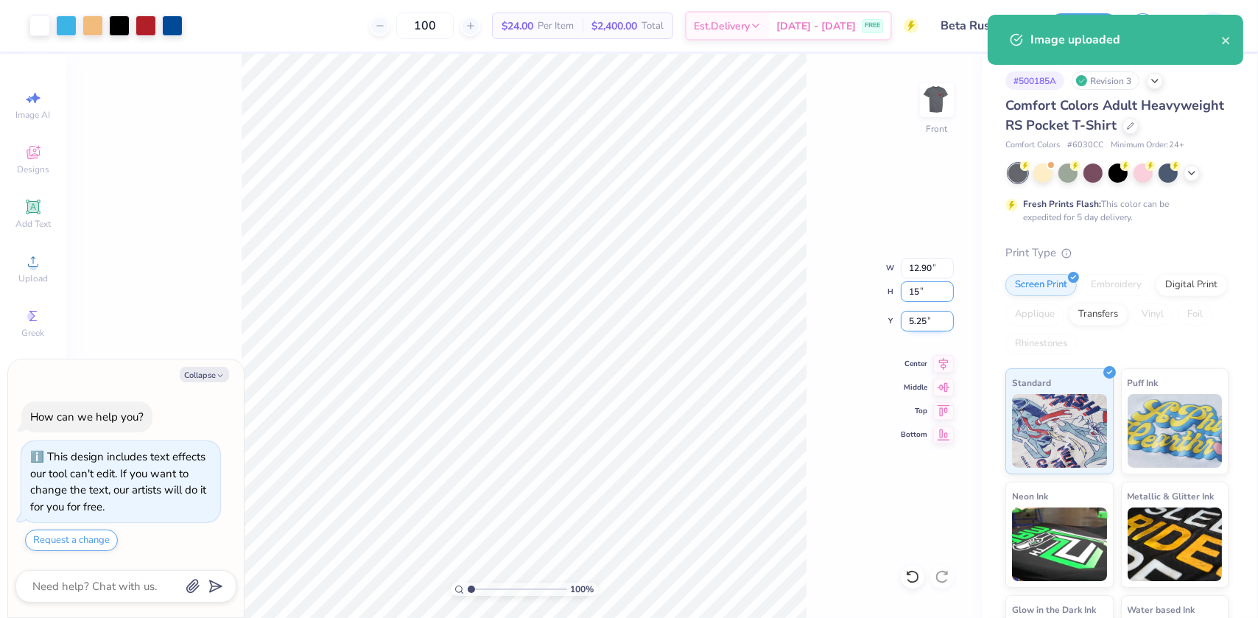
type input "10.75"
type input "15.00"
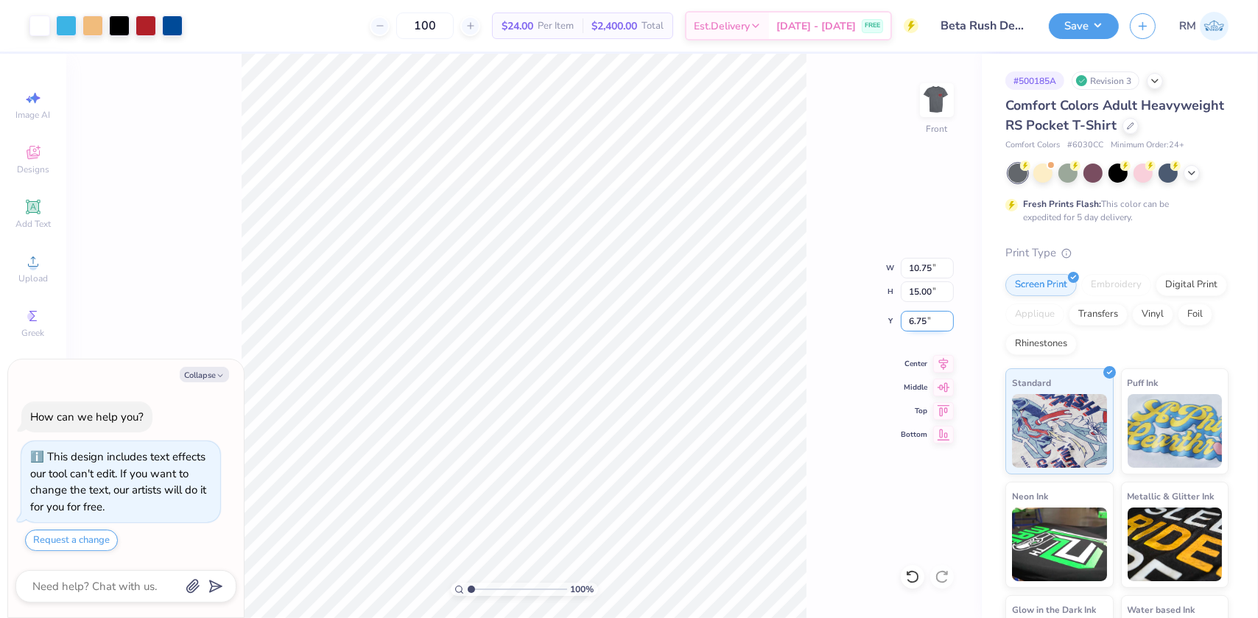
click at [915, 319] on input "6.75" at bounding box center [927, 321] width 53 height 21
type input "2"
type input "3"
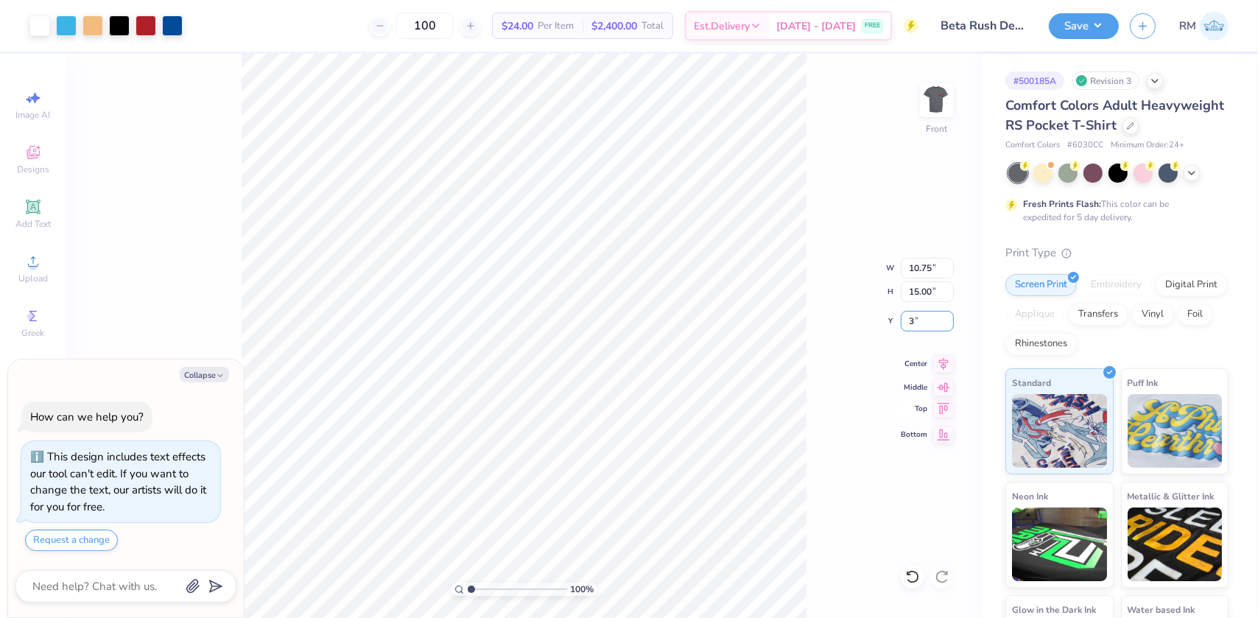
type textarea "x"
type input "3.00"
click at [933, 111] on img at bounding box center [937, 100] width 59 height 59
click at [942, 97] on img at bounding box center [937, 100] width 59 height 59
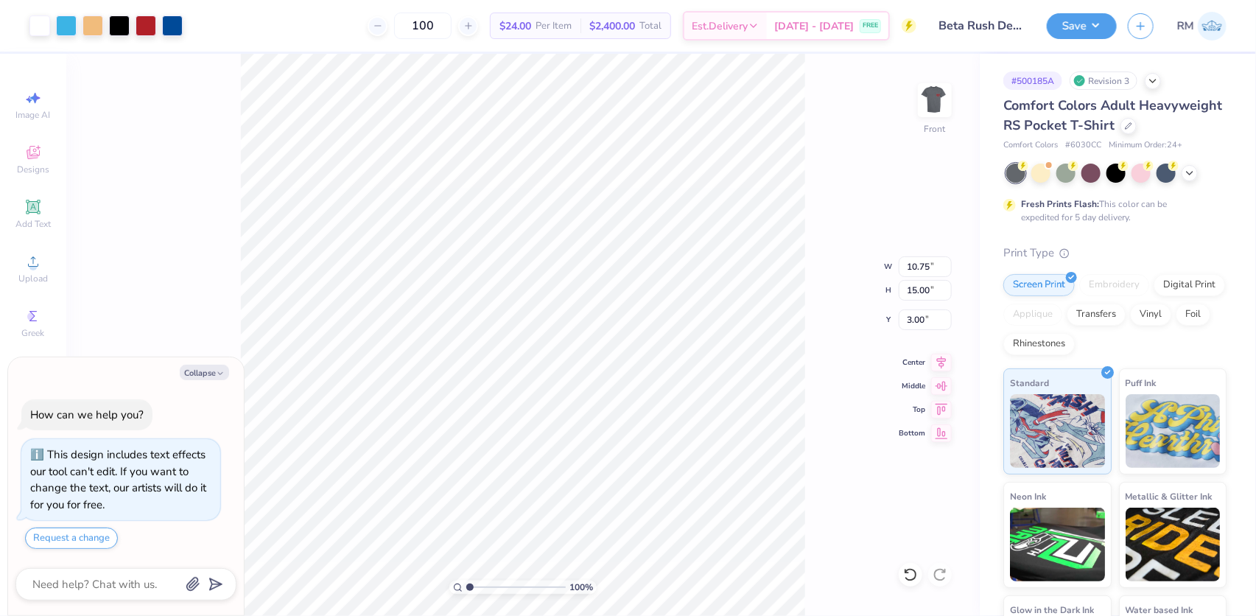
type textarea "x"
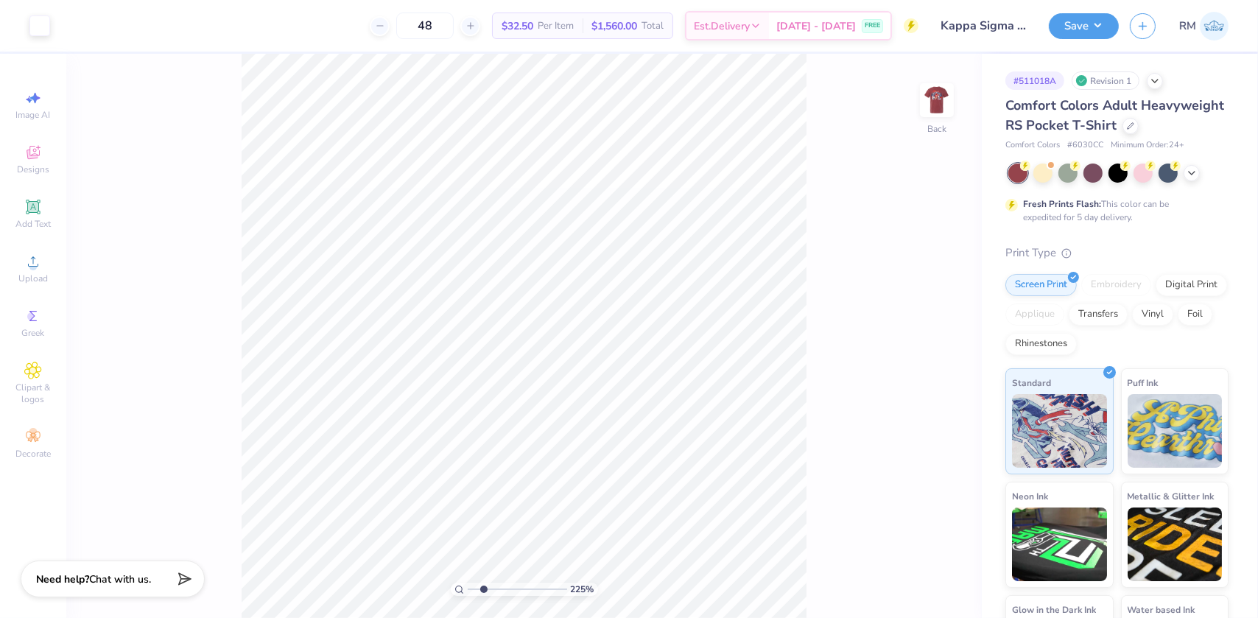
drag, startPoint x: 472, startPoint y: 587, endPoint x: 483, endPoint y: 589, distance: 11.3
type input "2.25"
click at [483, 589] on input "range" at bounding box center [517, 589] width 99 height 13
click at [935, 100] on img at bounding box center [937, 100] width 59 height 59
type input "0.22"
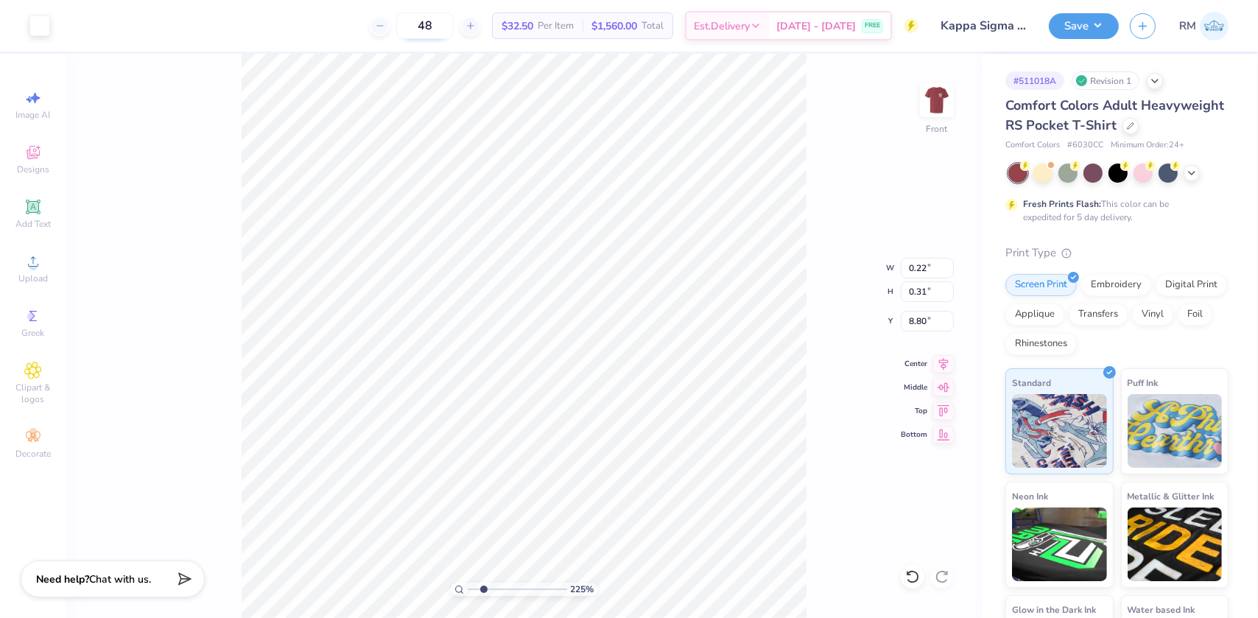
type input "0.31"
type input "8.80"
type input "3.90"
type input "5.46"
click at [917, 579] on icon at bounding box center [912, 577] width 15 height 15
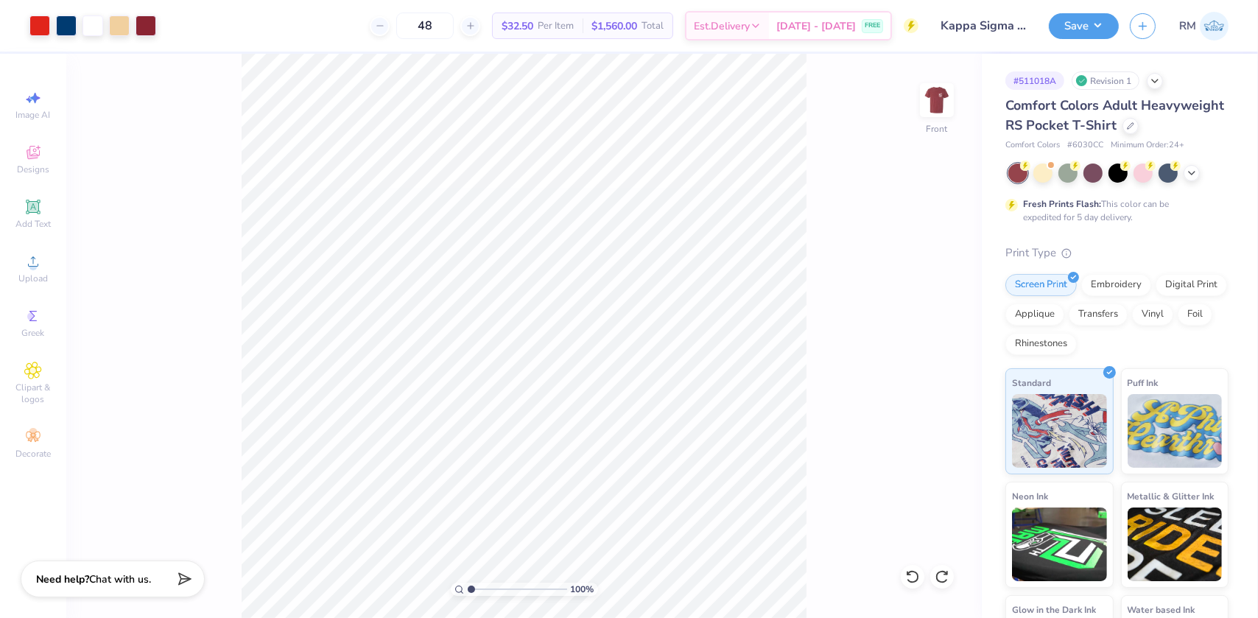
drag, startPoint x: 481, startPoint y: 588, endPoint x: 463, endPoint y: 593, distance: 18.4
click at [468, 593] on input "range" at bounding box center [517, 589] width 99 height 13
drag, startPoint x: 479, startPoint y: 589, endPoint x: 464, endPoint y: 590, distance: 14.8
type input "1"
click at [468, 590] on input "range" at bounding box center [517, 589] width 99 height 13
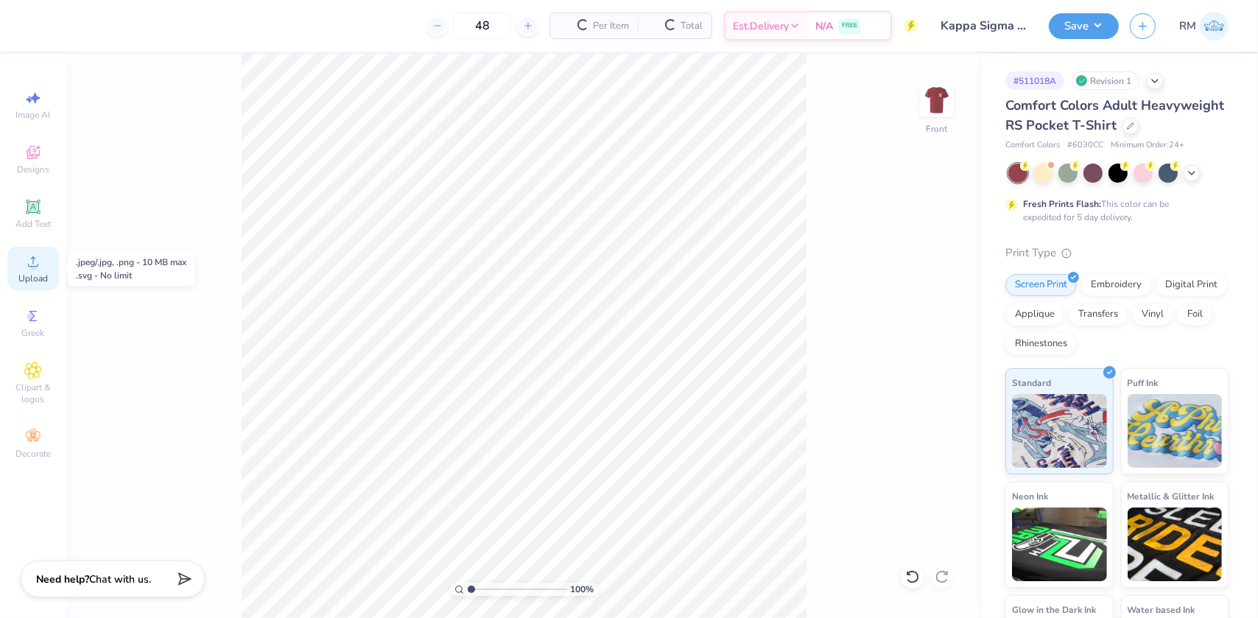
click at [25, 258] on icon at bounding box center [33, 262] width 18 height 18
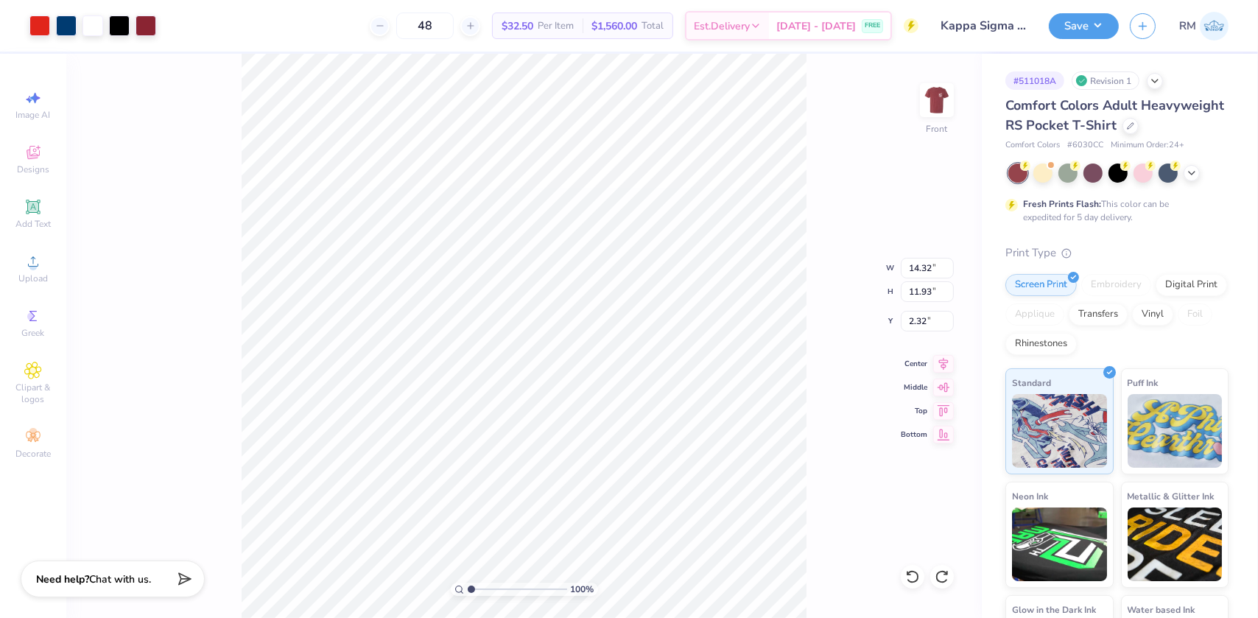
type input "8.29"
click at [911, 578] on icon at bounding box center [912, 577] width 15 height 15
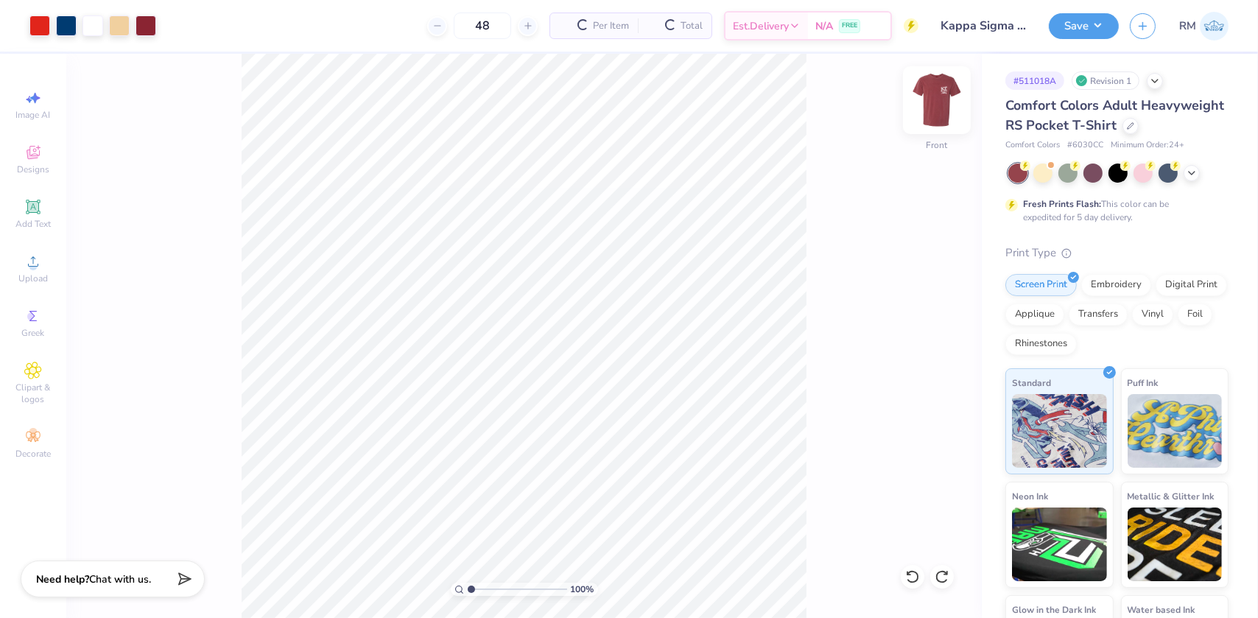
click at [931, 99] on img at bounding box center [937, 100] width 59 height 59
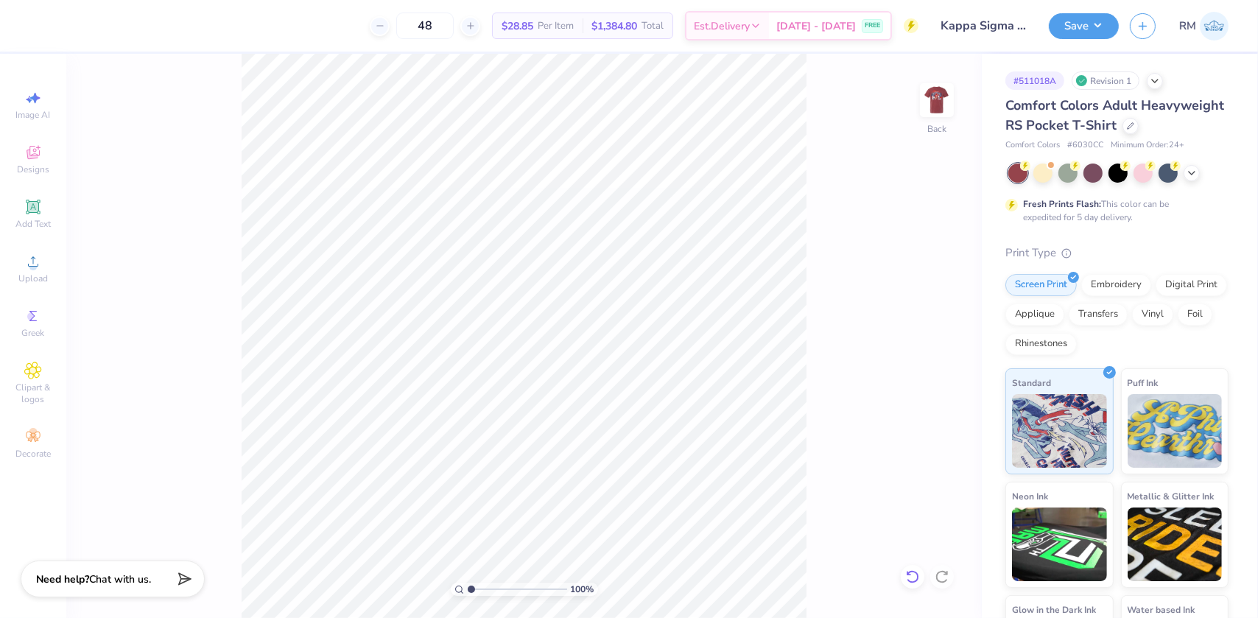
click at [905, 574] on div at bounding box center [913, 577] width 24 height 24
click at [26, 267] on icon at bounding box center [33, 262] width 18 height 18
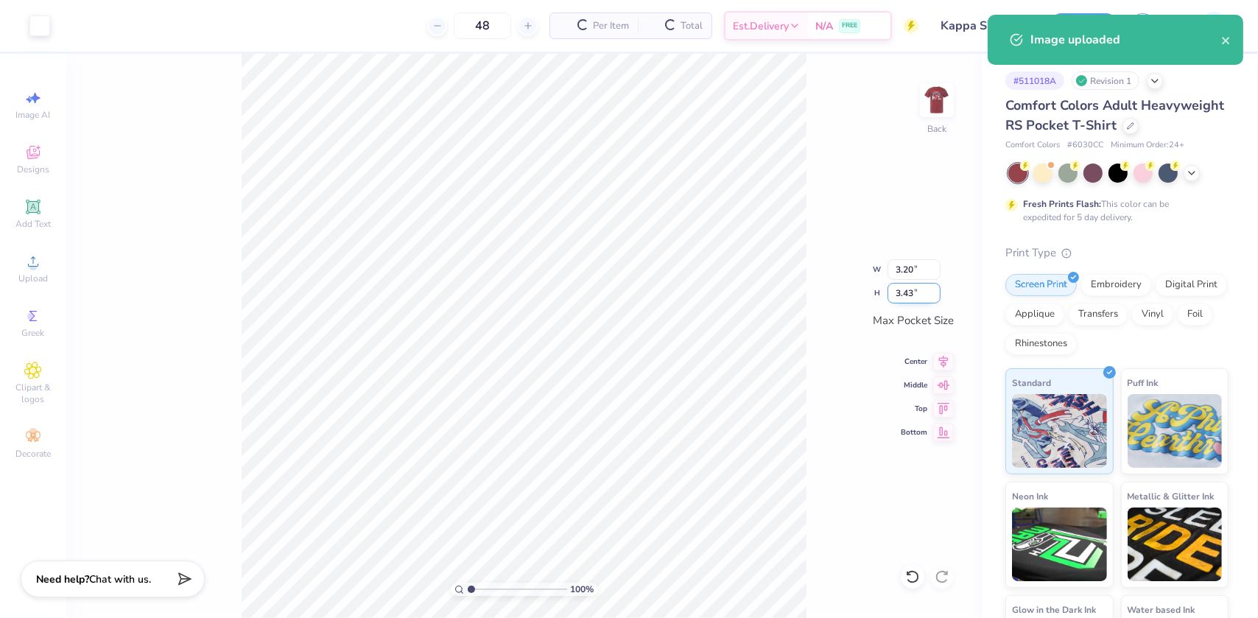
click at [905, 287] on input "3.43" at bounding box center [914, 293] width 53 height 21
type input "3.50"
type input "3.26"
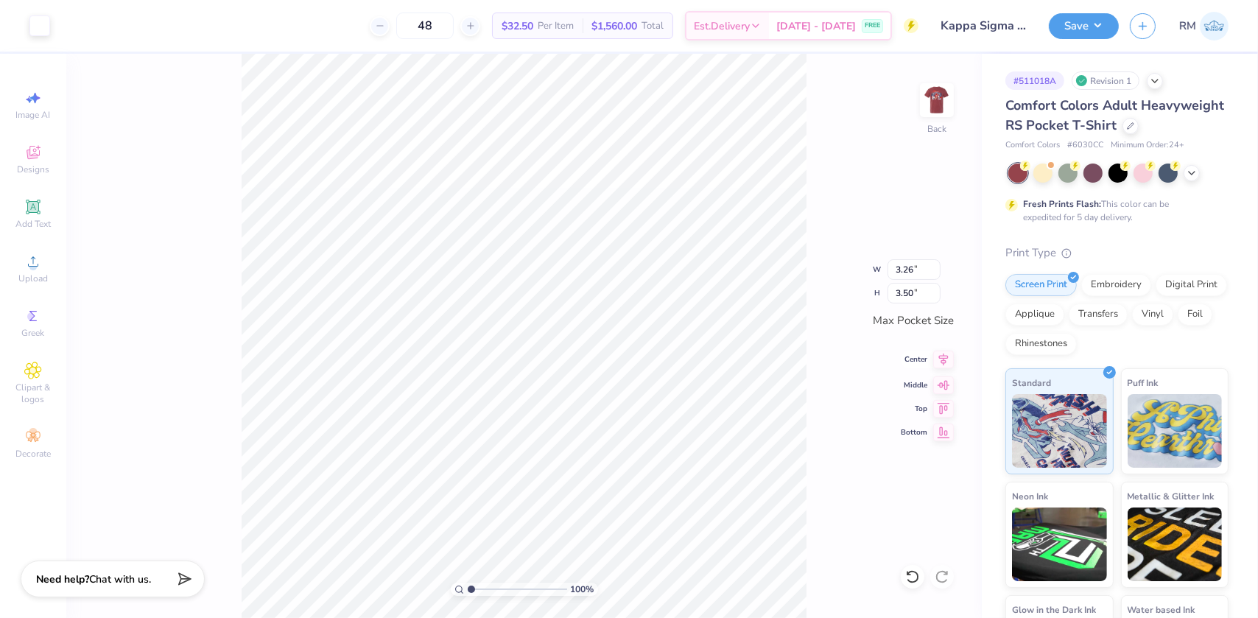
click at [943, 360] on icon at bounding box center [944, 360] width 10 height 13
click at [921, 111] on img at bounding box center [937, 100] width 59 height 59
drag, startPoint x: 486, startPoint y: 589, endPoint x: 459, endPoint y: 589, distance: 27.3
type input "1"
click at [468, 589] on input "range" at bounding box center [517, 589] width 99 height 13
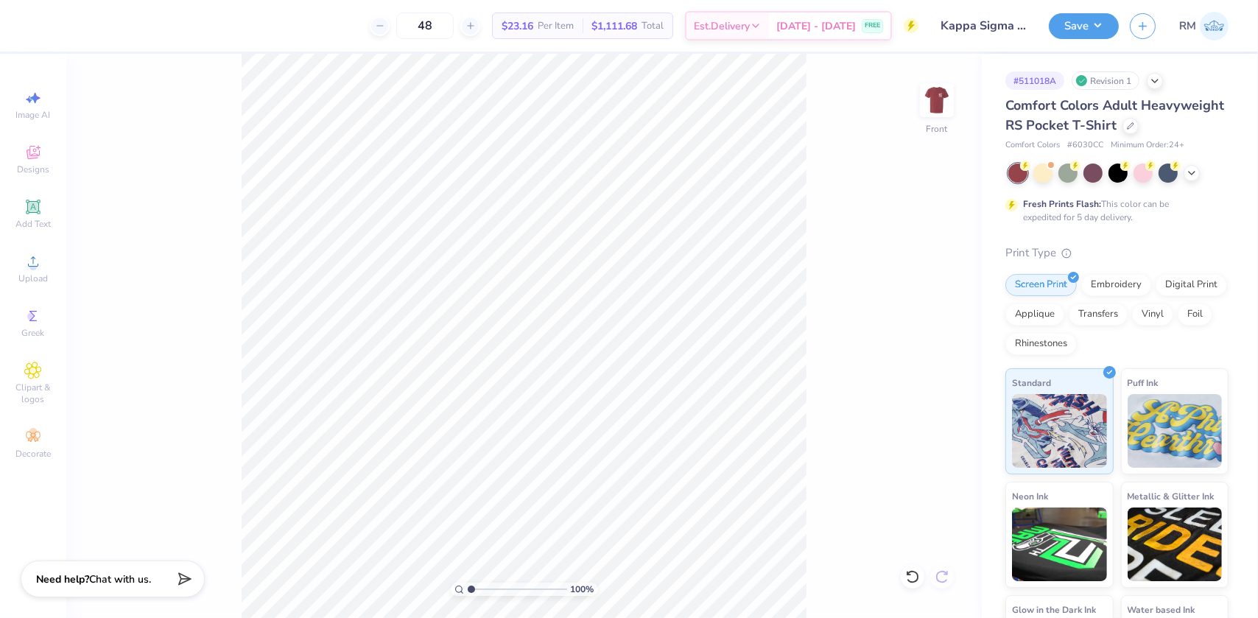
drag, startPoint x: 901, startPoint y: 575, endPoint x: 943, endPoint y: 578, distance: 42.1
click at [903, 575] on div at bounding box center [913, 577] width 24 height 24
click at [32, 280] on span "Upload" at bounding box center [32, 279] width 29 height 12
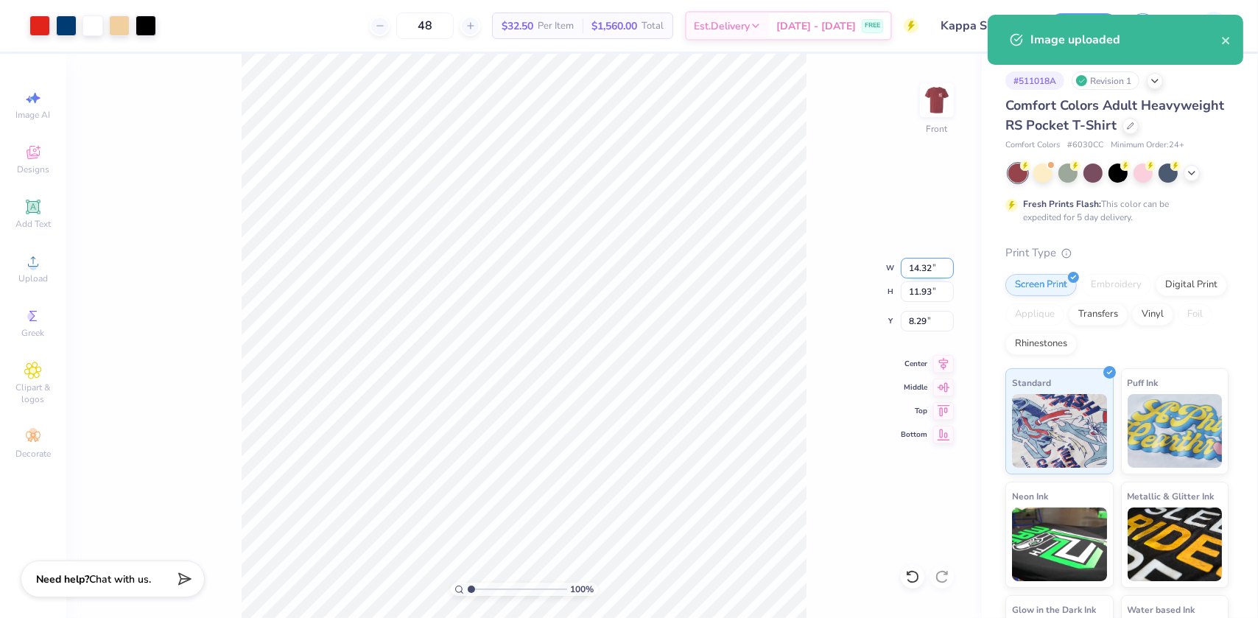
click at [922, 267] on input "14.32" at bounding box center [927, 268] width 53 height 21
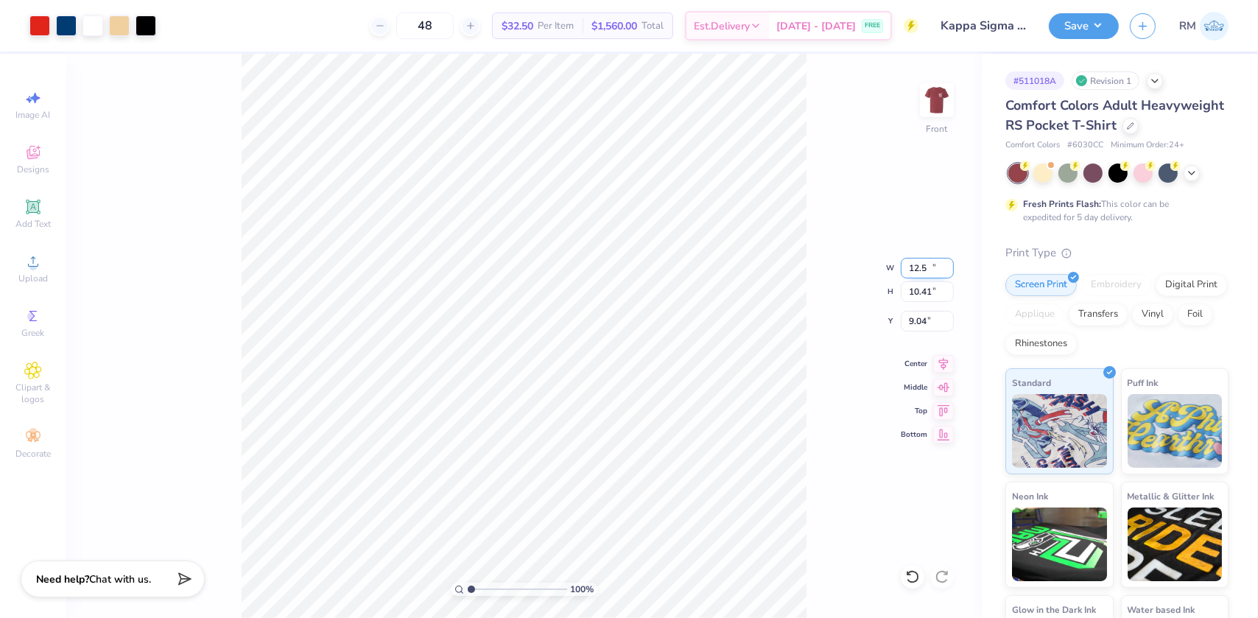
type input "12.50"
type input "10.41"
click at [908, 320] on input "9.04" at bounding box center [927, 321] width 53 height 21
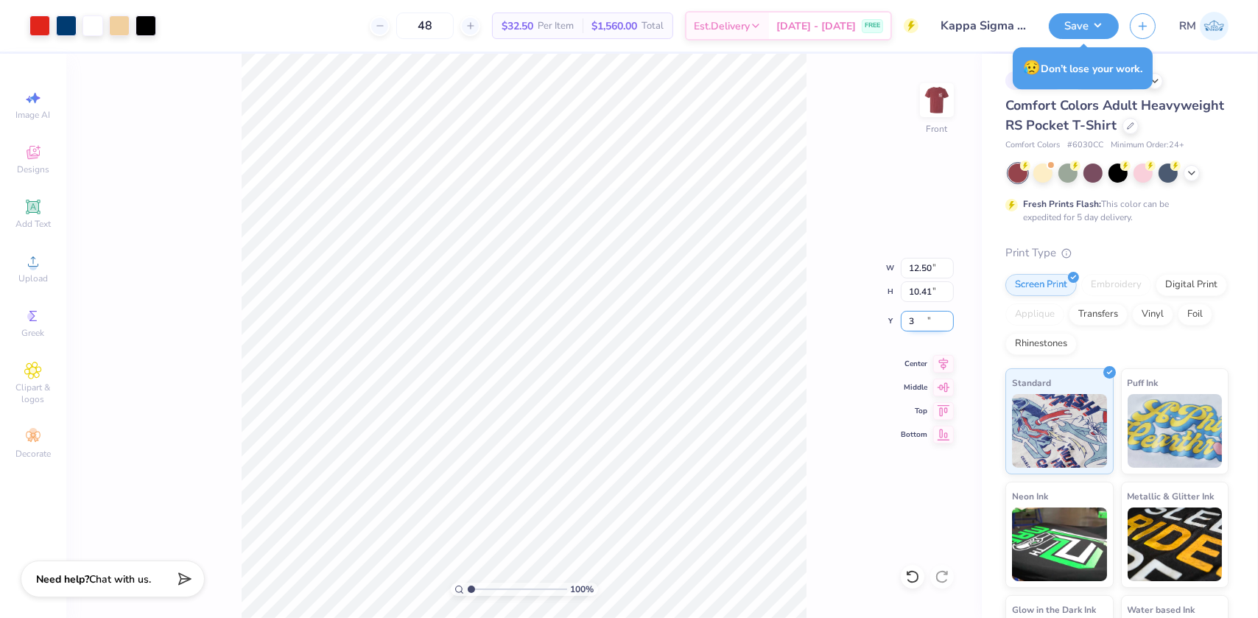
type input "3.00"
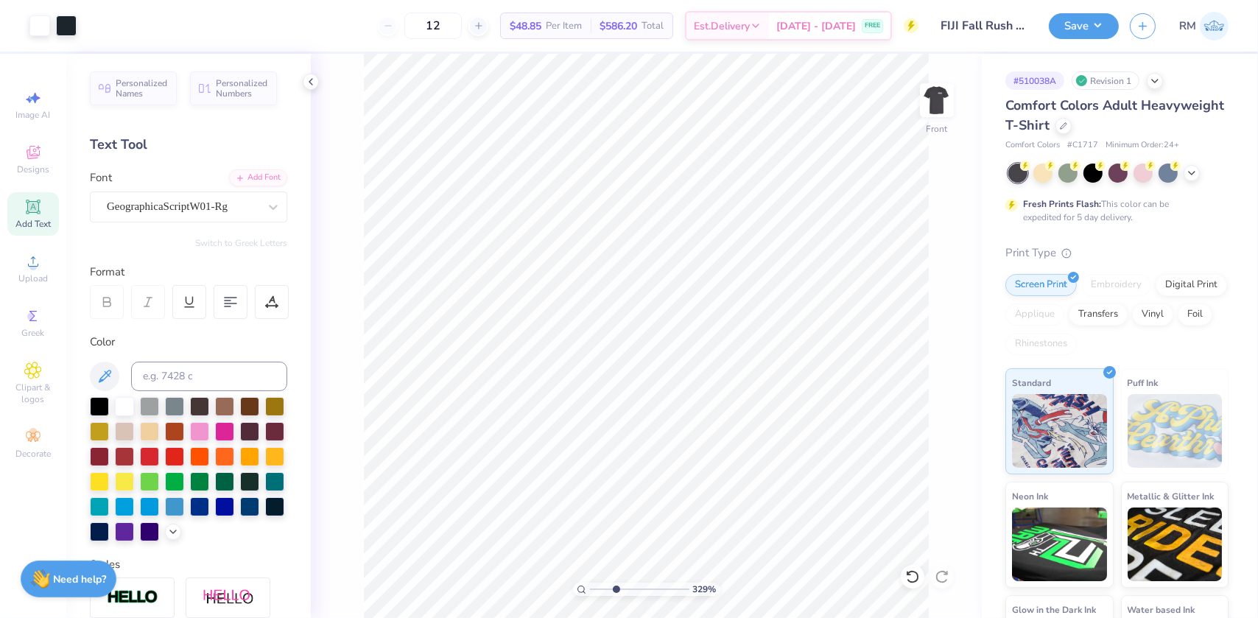
drag, startPoint x: 604, startPoint y: 593, endPoint x: 616, endPoint y: 592, distance: 11.8
type input "3.29"
click at [616, 592] on input "range" at bounding box center [639, 589] width 99 height 13
type input "3.60"
type input "3.93"
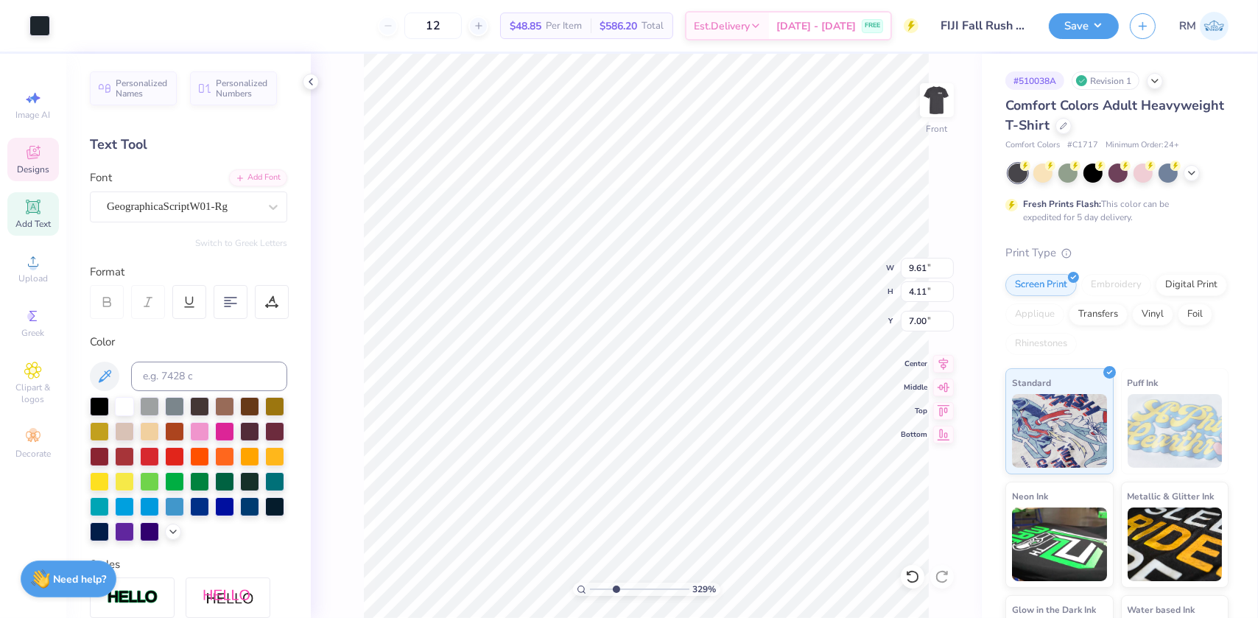
type input "7.09"
drag, startPoint x: 616, startPoint y: 586, endPoint x: 607, endPoint y: 588, distance: 9.0
type input "2.41"
click at [607, 588] on input "range" at bounding box center [639, 589] width 99 height 13
type input "7.53"
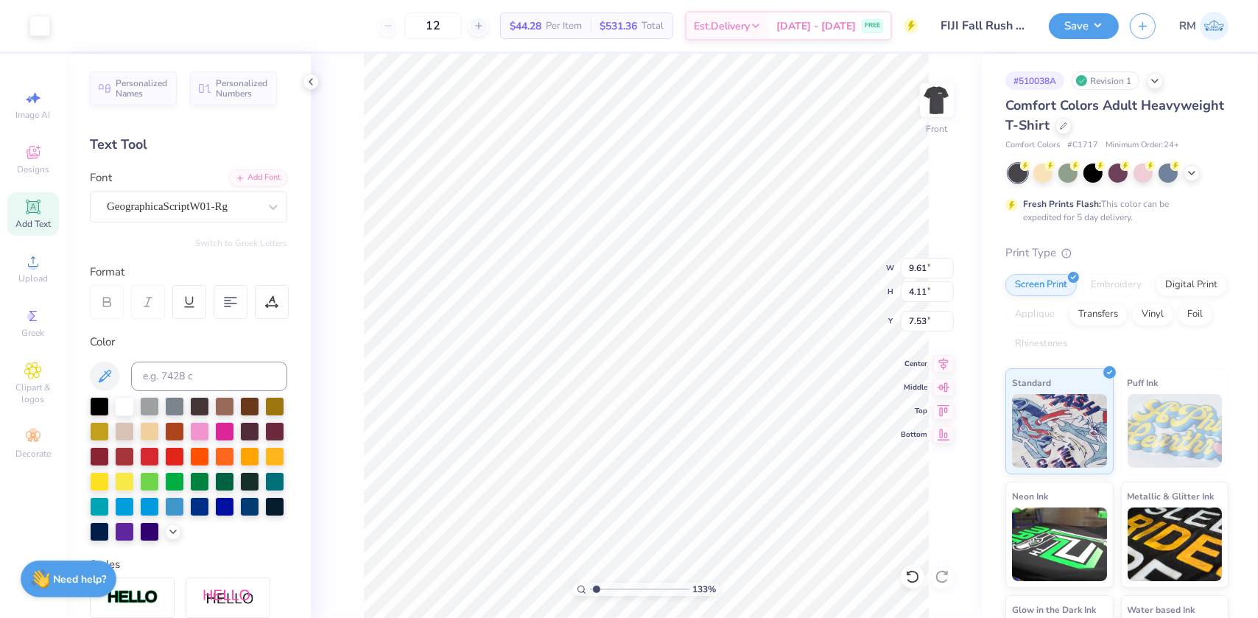
drag, startPoint x: 606, startPoint y: 589, endPoint x: 598, endPoint y: 590, distance: 8.9
type input "1.4"
click at [597, 590] on input "range" at bounding box center [639, 589] width 99 height 13
click at [913, 576] on icon at bounding box center [912, 577] width 15 height 15
type input "7.55"
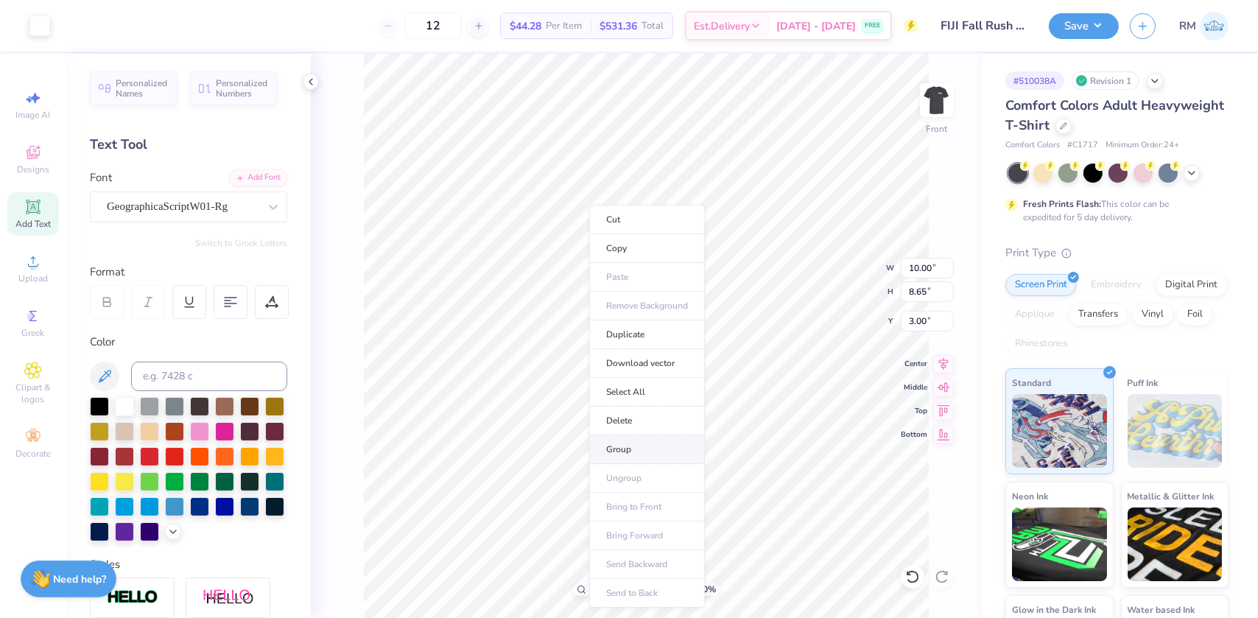
click at [615, 442] on li "Group" at bounding box center [647, 449] width 116 height 29
type input "1"
drag, startPoint x: 594, startPoint y: 589, endPoint x: 586, endPoint y: 597, distance: 11.0
click at [590, 596] on input "range" at bounding box center [639, 589] width 99 height 13
click at [1098, 22] on button "Save" at bounding box center [1084, 24] width 70 height 26
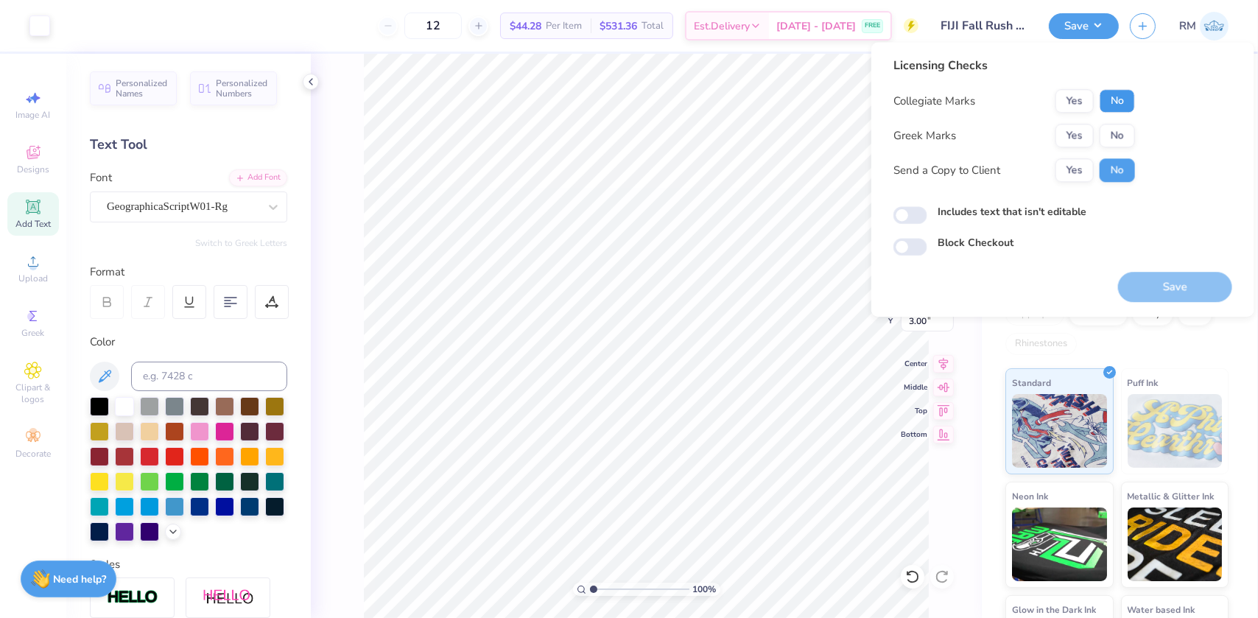
click at [1111, 99] on button "No" at bounding box center [1117, 101] width 35 height 24
click at [1078, 133] on button "Yes" at bounding box center [1075, 136] width 38 height 24
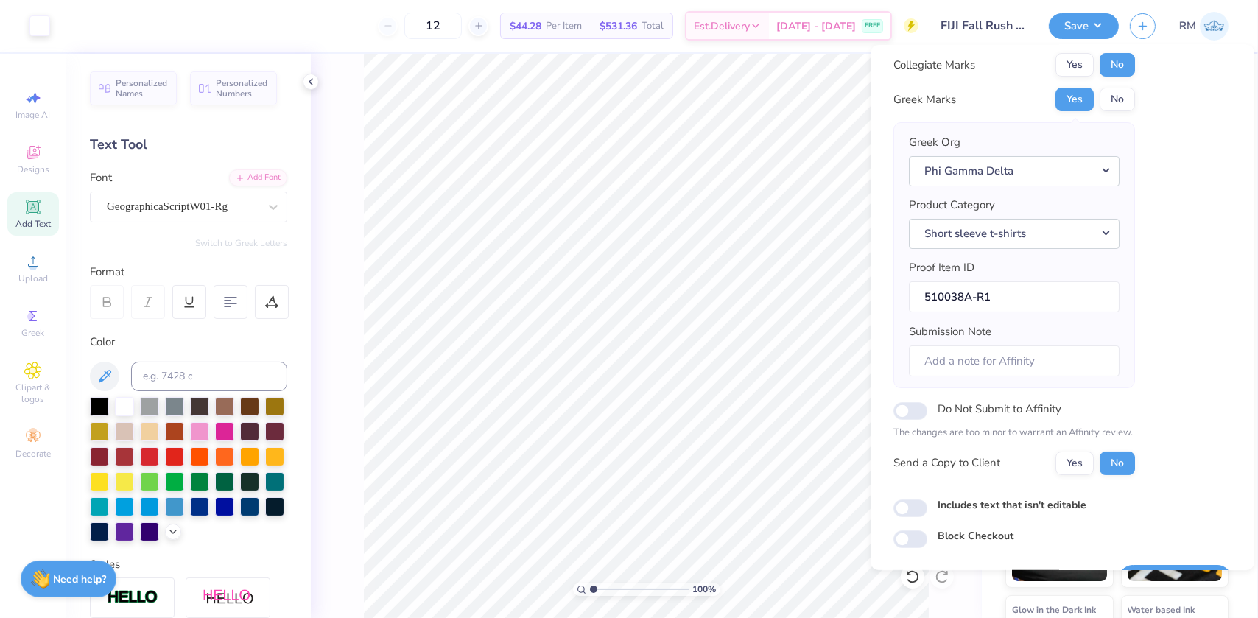
scroll to position [77, 0]
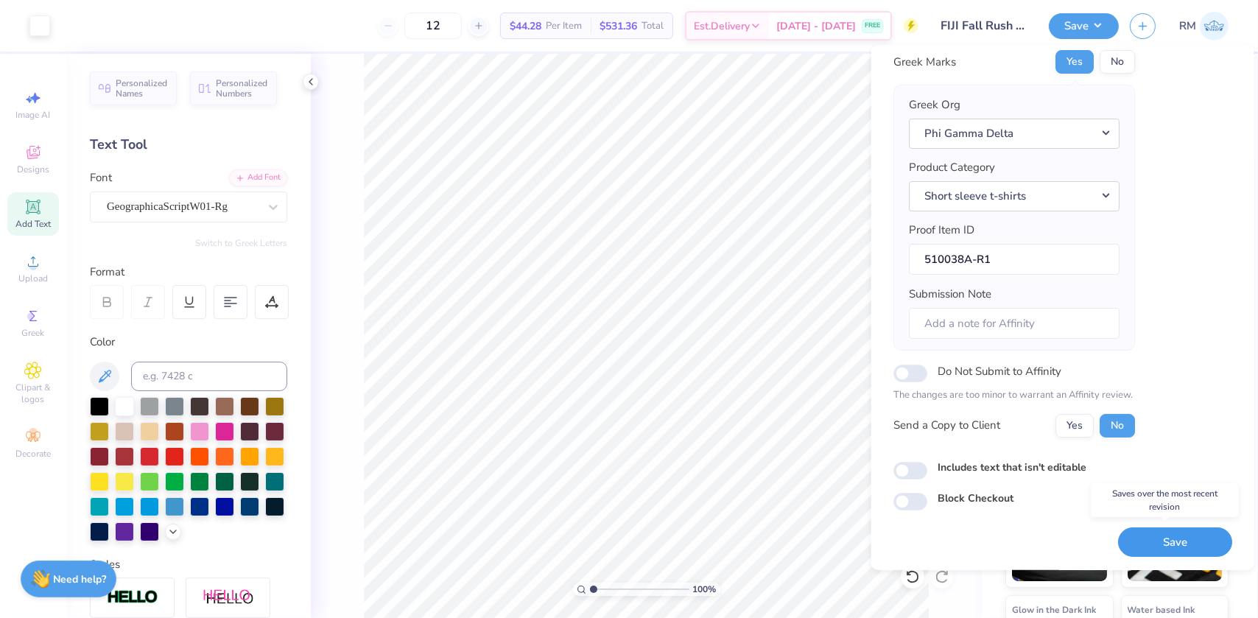
click at [1165, 531] on button "Save" at bounding box center [1175, 542] width 114 height 30
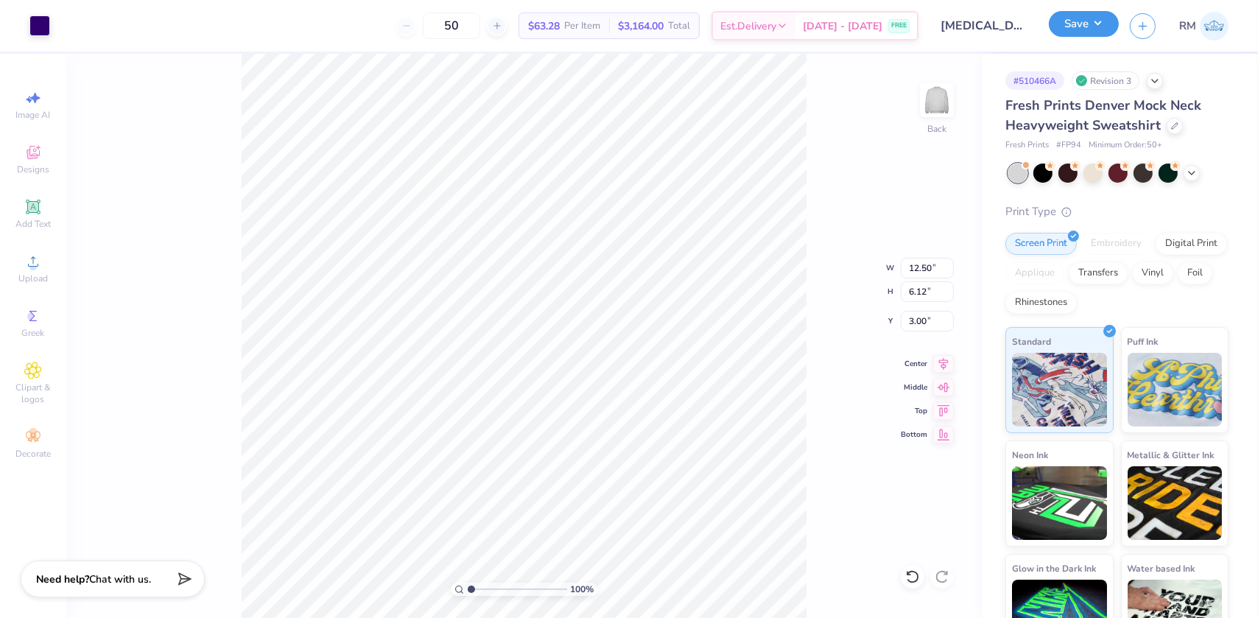
click at [1111, 29] on button "Save" at bounding box center [1084, 24] width 70 height 26
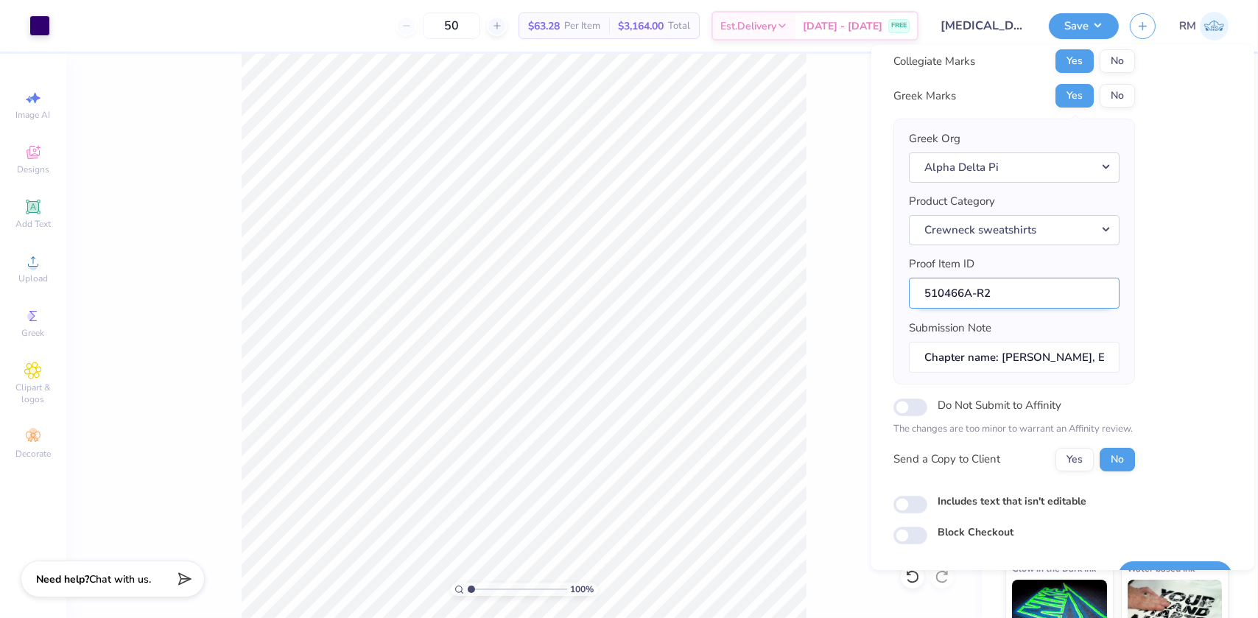
scroll to position [77, 0]
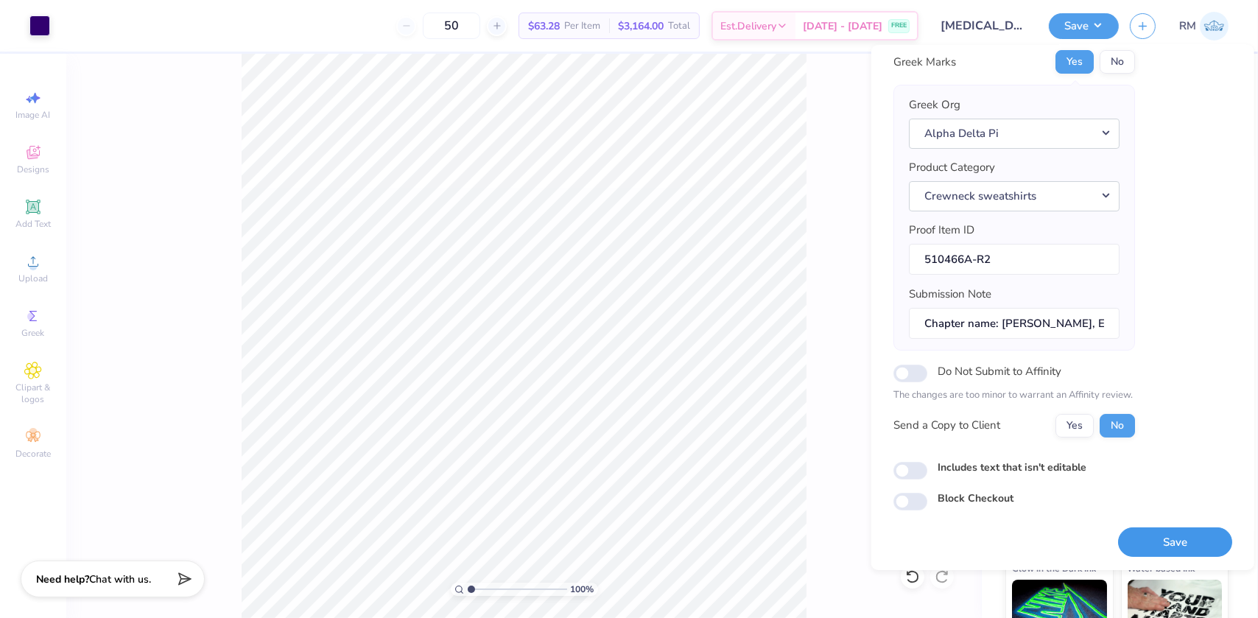
click at [1155, 530] on button "Save" at bounding box center [1175, 542] width 114 height 30
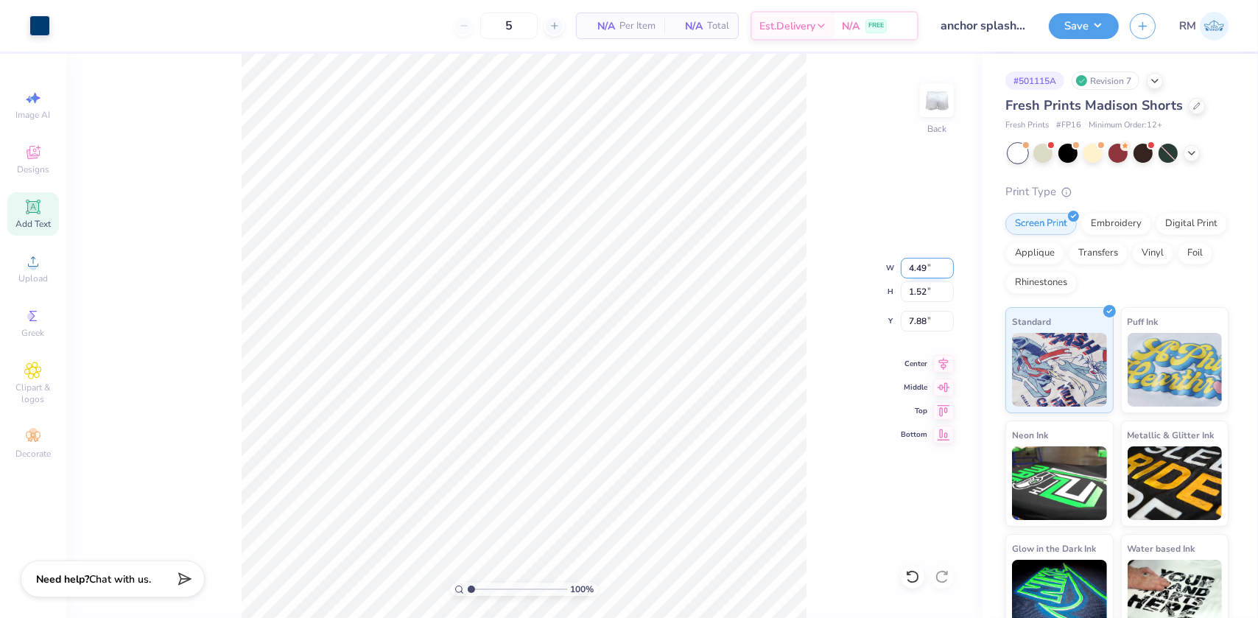
drag, startPoint x: 917, startPoint y: 265, endPoint x: 928, endPoint y: 264, distance: 10.3
click at [928, 264] on input "4.49" at bounding box center [927, 268] width 53 height 21
type input "4.50"
click at [1098, 27] on button "Save" at bounding box center [1084, 24] width 70 height 26
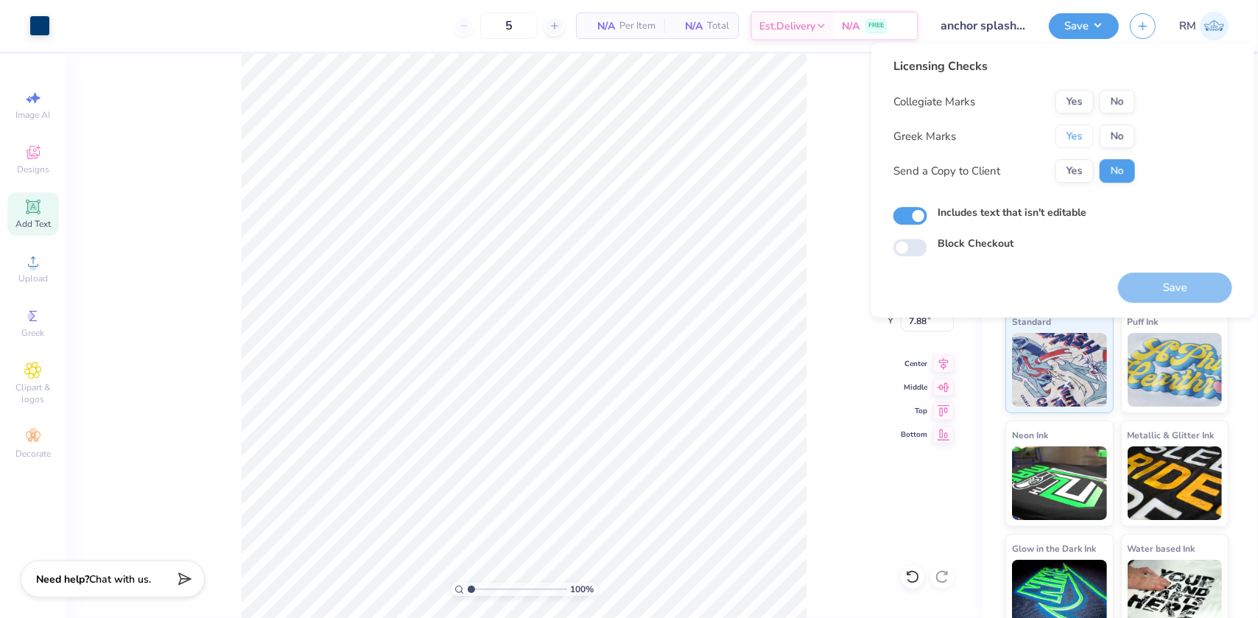
click at [1073, 127] on button "Yes" at bounding box center [1075, 137] width 38 height 24
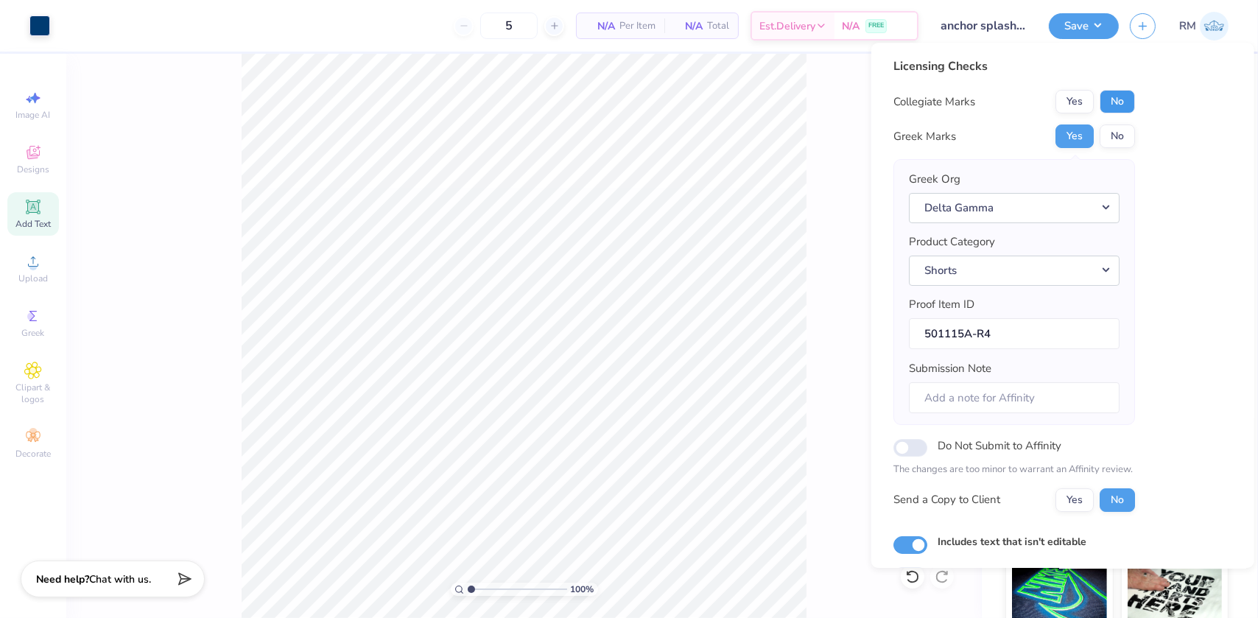
click at [1107, 97] on button "No" at bounding box center [1117, 102] width 35 height 24
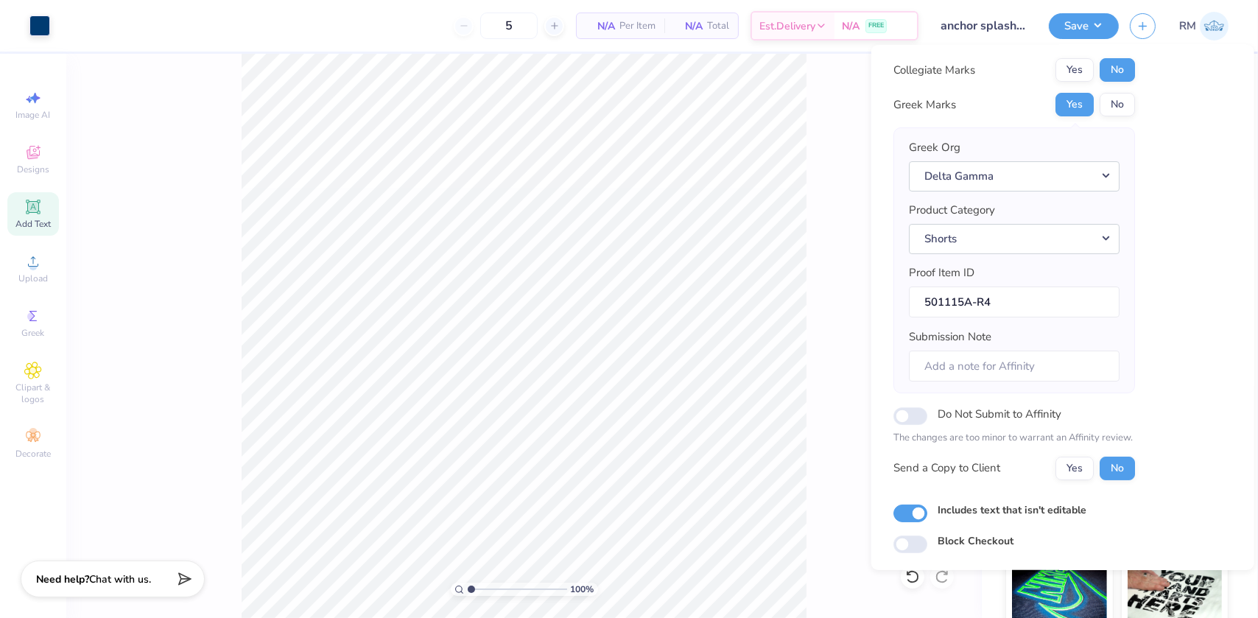
scroll to position [66, 0]
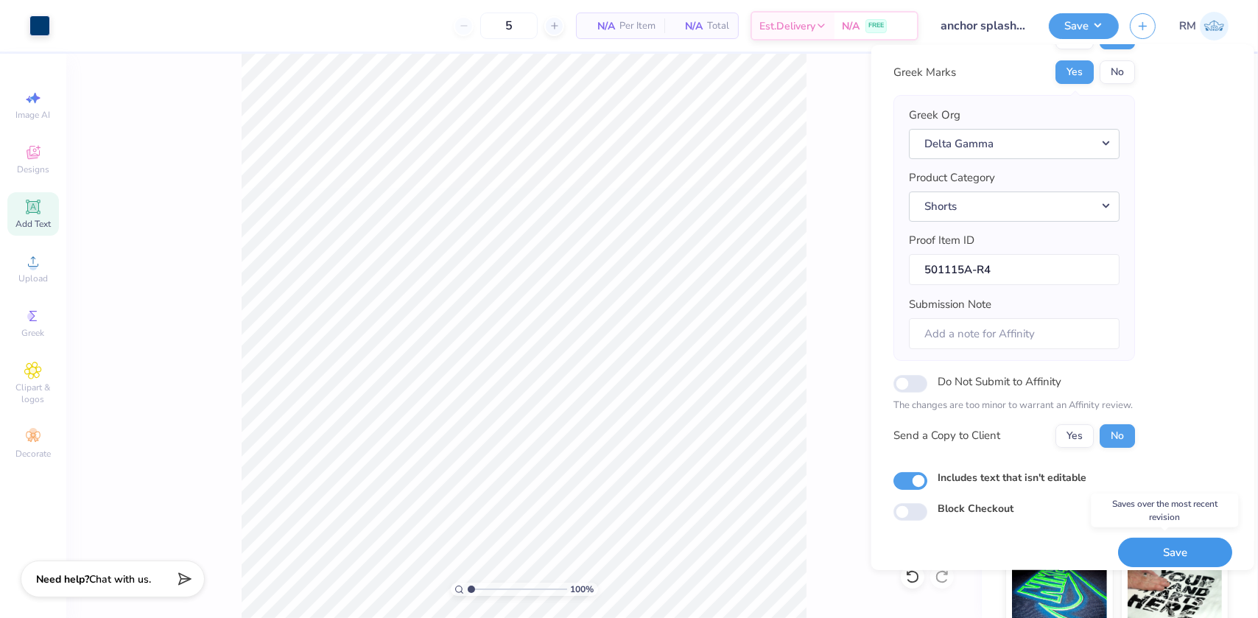
click at [1179, 545] on button "Save" at bounding box center [1175, 552] width 114 height 30
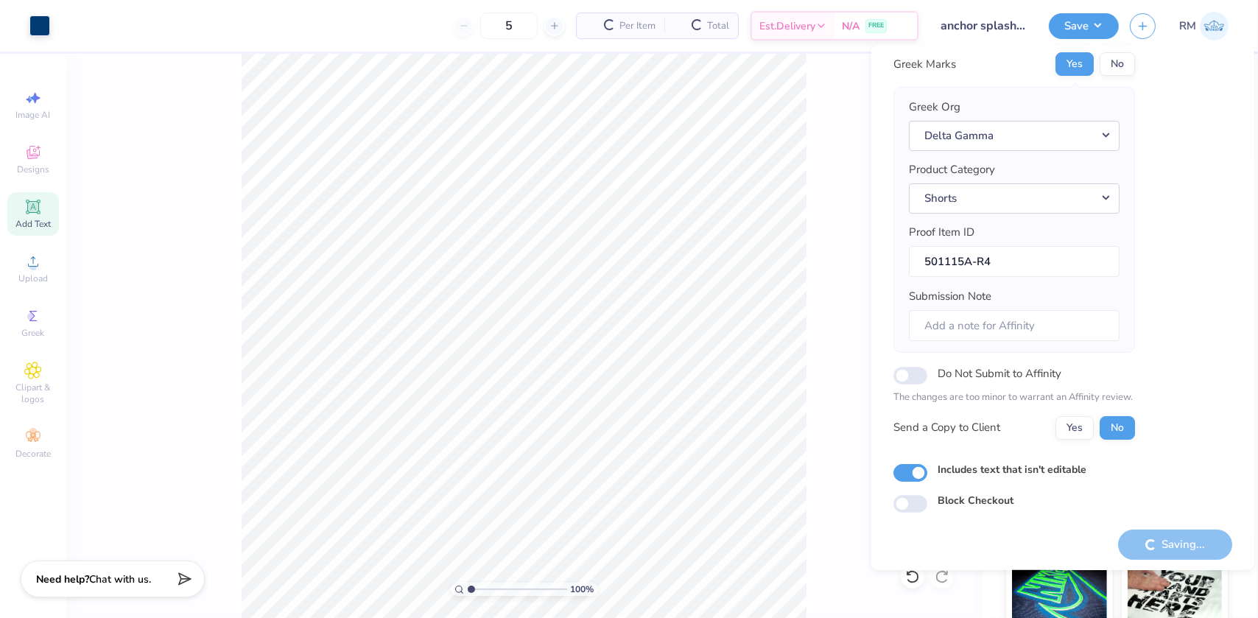
scroll to position [77, 0]
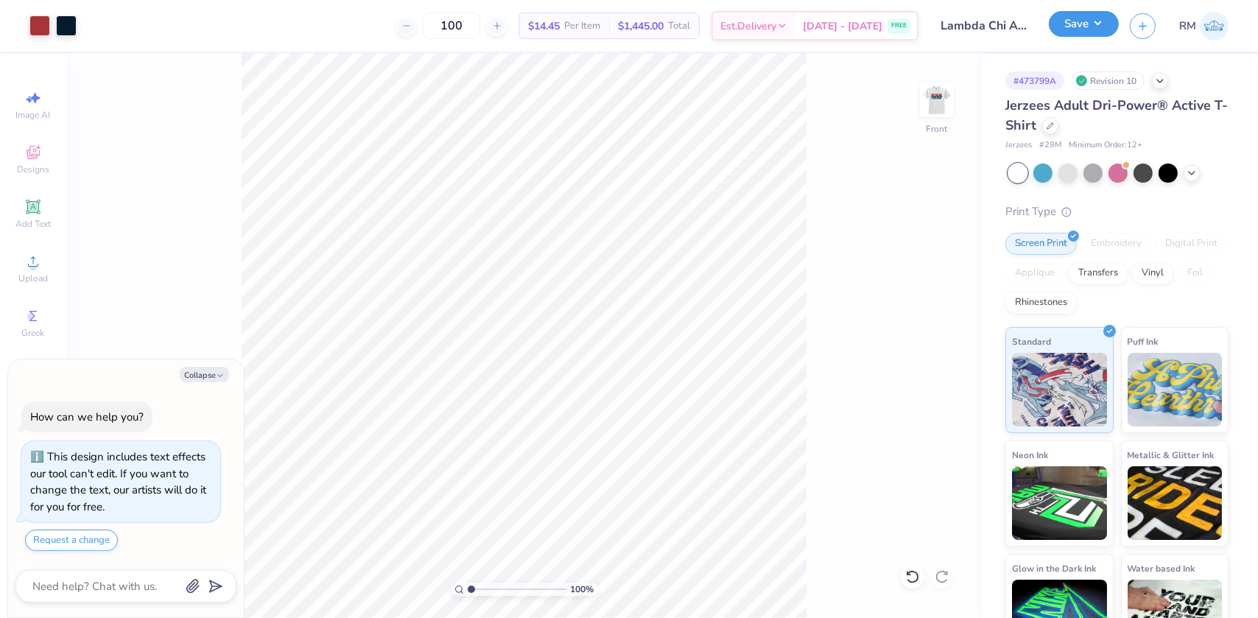
click at [1099, 21] on button "Save" at bounding box center [1084, 24] width 70 height 26
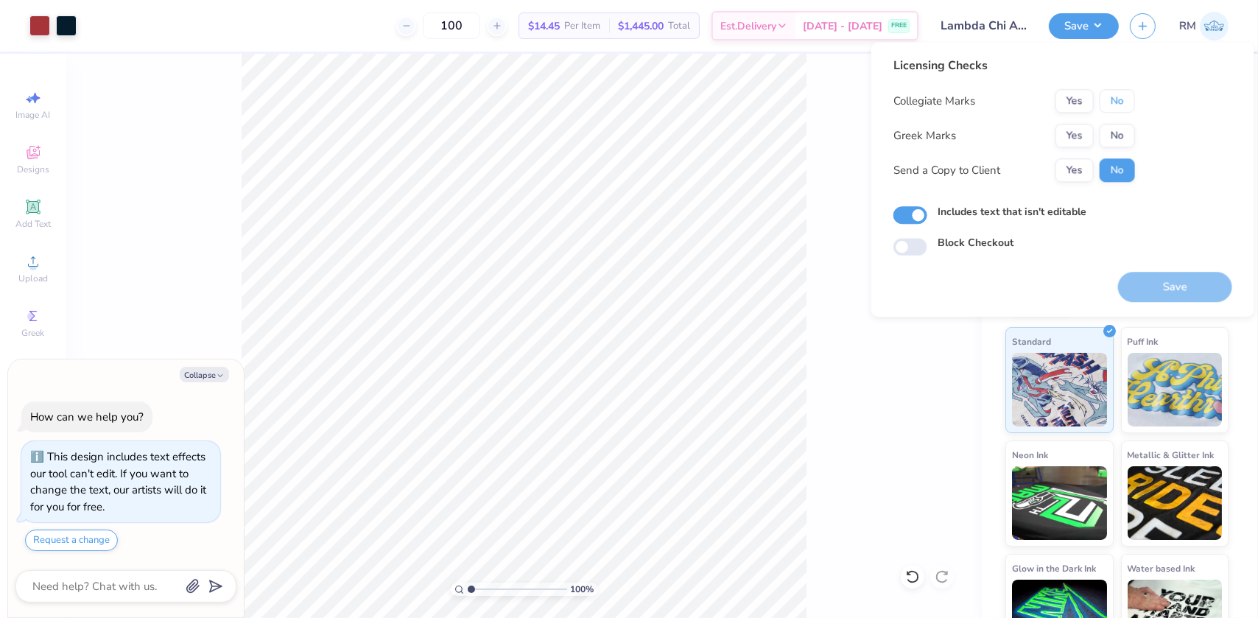
drag, startPoint x: 1111, startPoint y: 103, endPoint x: 1092, endPoint y: 119, distance: 25.1
click at [1110, 103] on button "No" at bounding box center [1117, 101] width 35 height 24
click at [1078, 127] on button "Yes" at bounding box center [1075, 136] width 38 height 24
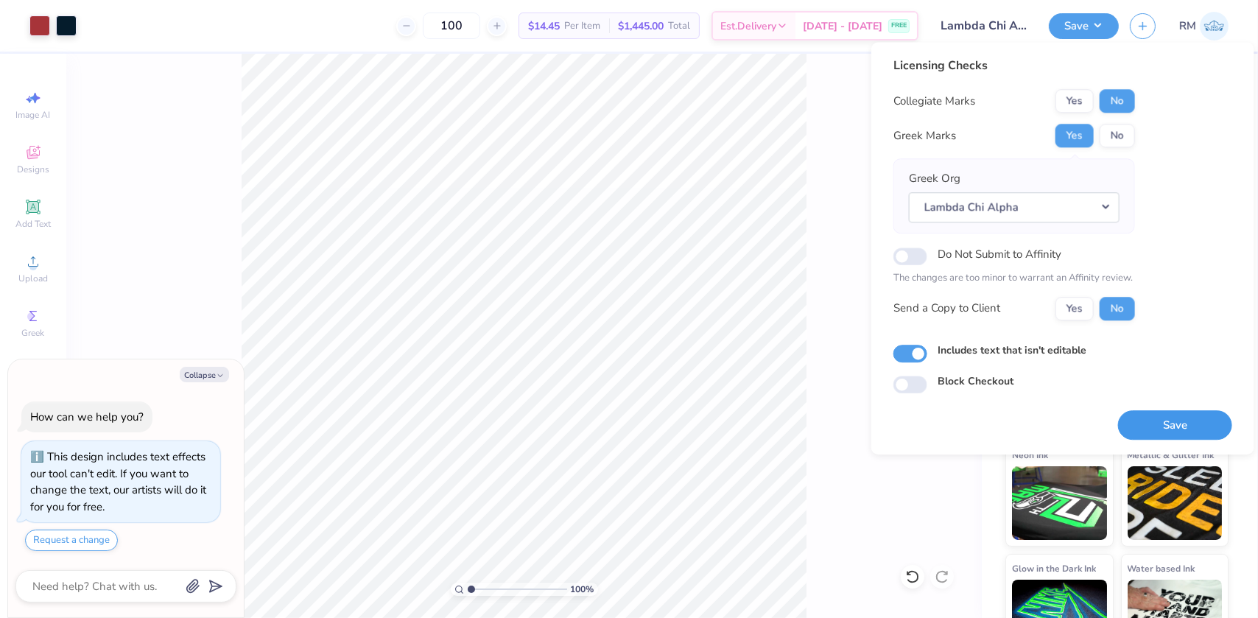
click at [1165, 413] on button "Save" at bounding box center [1175, 425] width 114 height 30
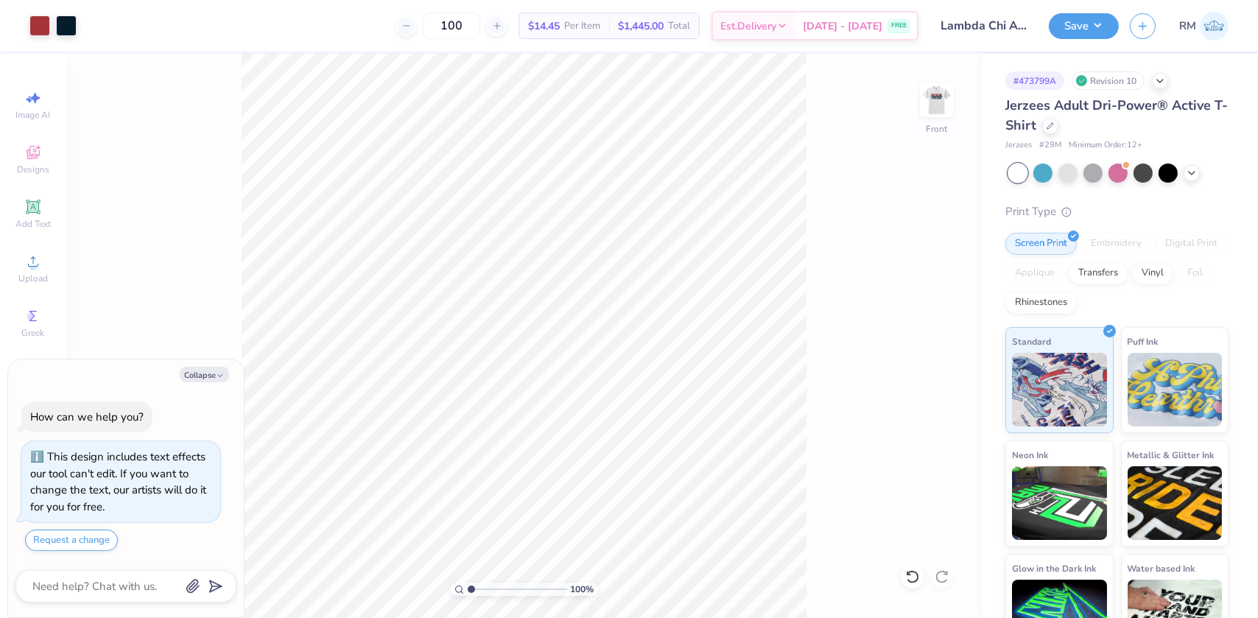
type textarea "x"
type input "8.8720844739644"
type textarea "x"
type input "10"
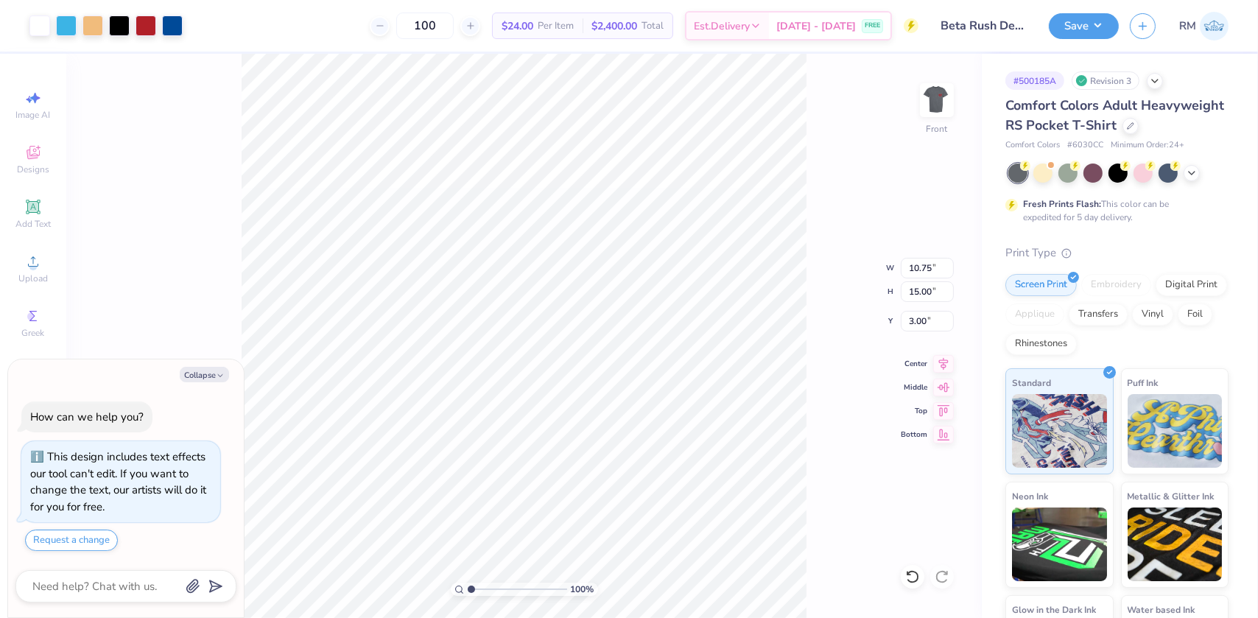
click at [1095, 27] on button "Save" at bounding box center [1084, 26] width 70 height 26
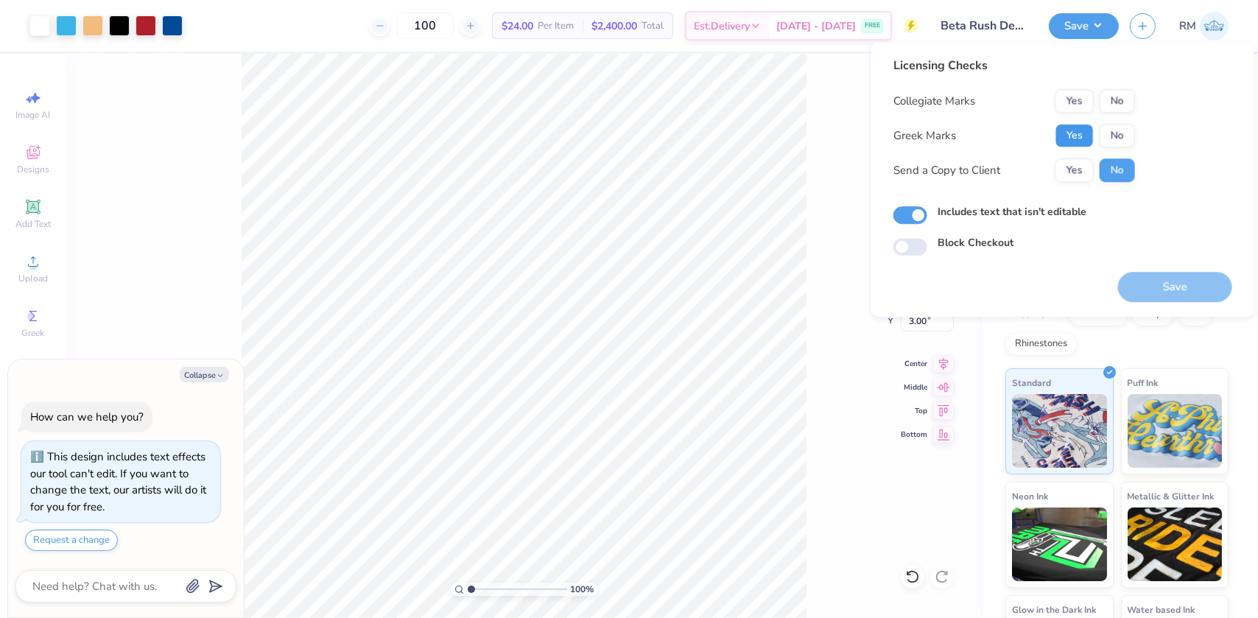
click at [1079, 130] on button "Yes" at bounding box center [1075, 136] width 38 height 24
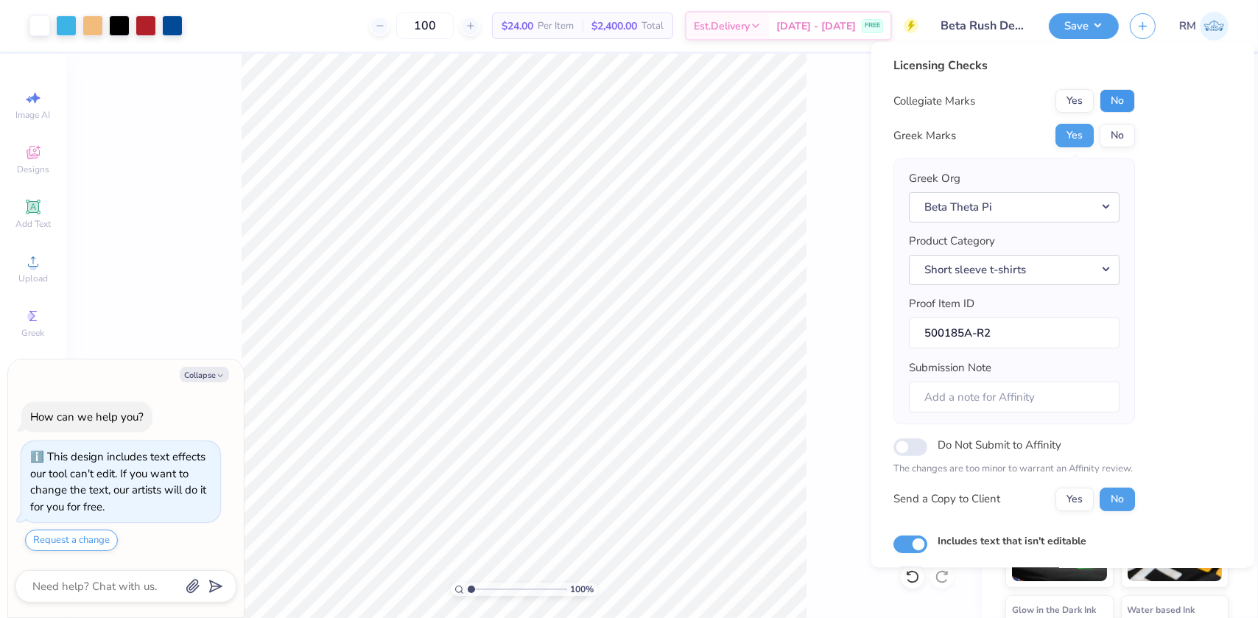
click at [1117, 102] on button "No" at bounding box center [1117, 101] width 35 height 24
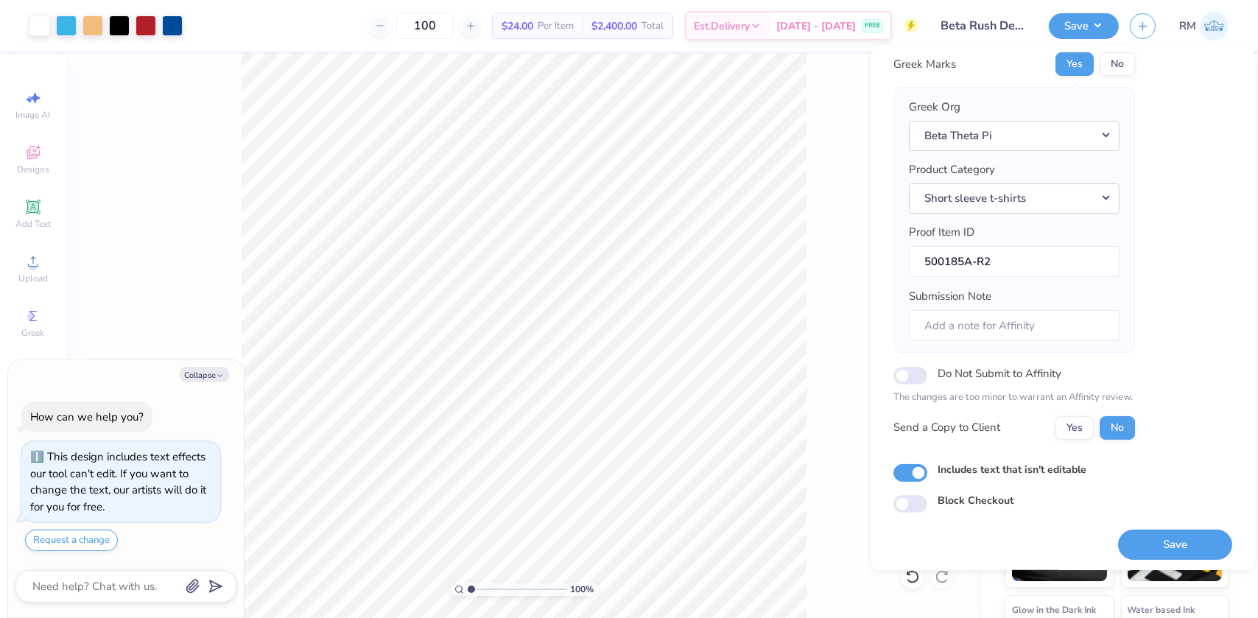
scroll to position [77, 0]
click at [1157, 534] on button "Save" at bounding box center [1175, 542] width 114 height 30
type textarea "x"
